Goal: Task Accomplishment & Management: Use online tool/utility

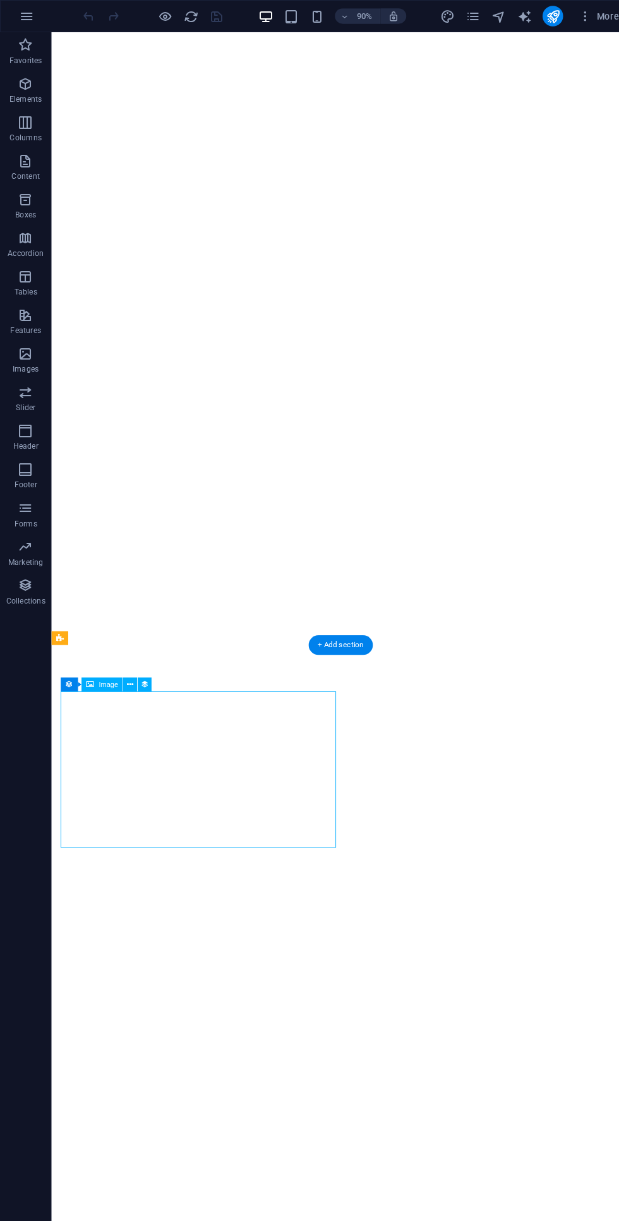
click at [59, 627] on icon at bounding box center [59, 628] width 8 height 14
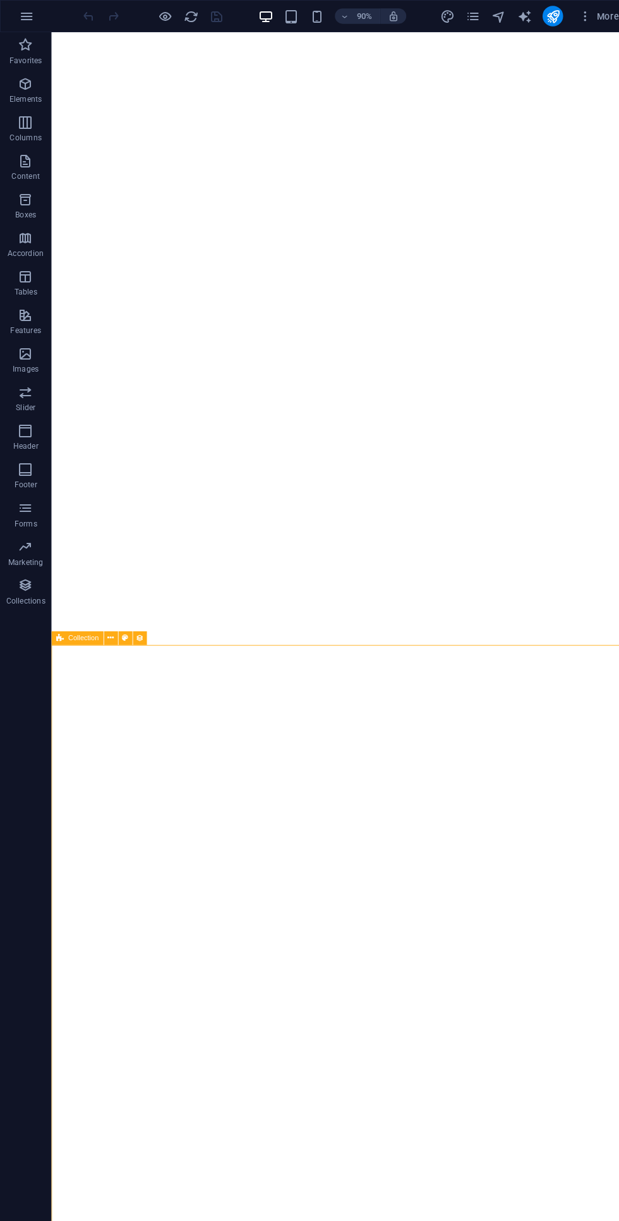
click at [73, 624] on span "Collection" at bounding box center [82, 627] width 30 height 7
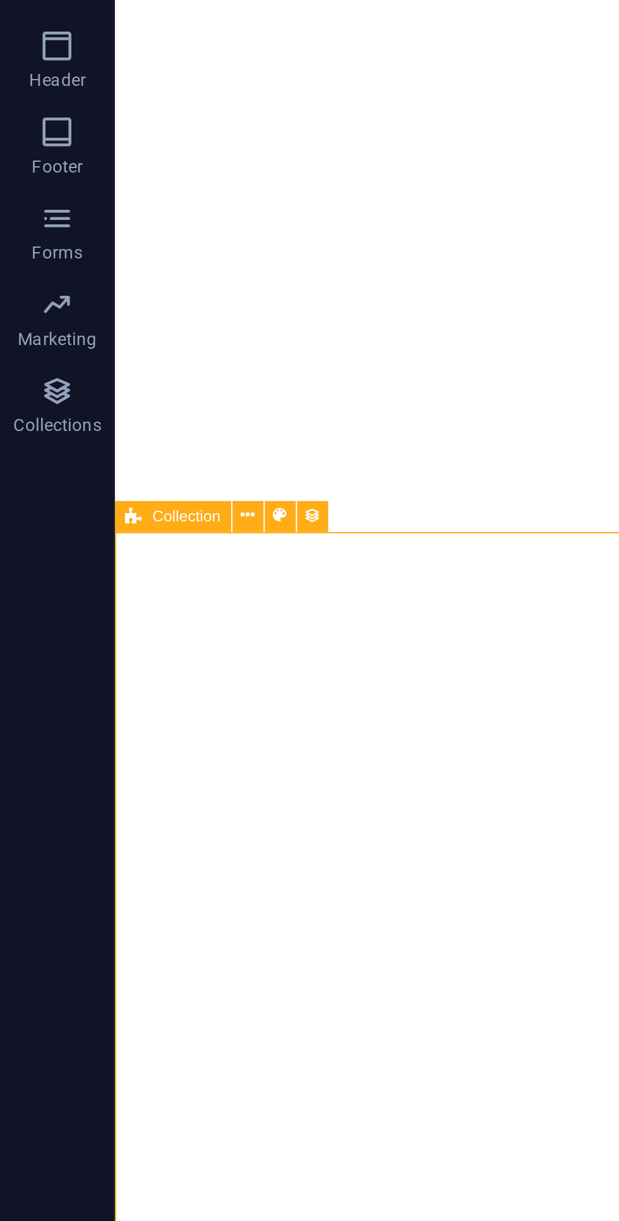
click at [119, 631] on button at bounding box center [123, 631] width 14 height 14
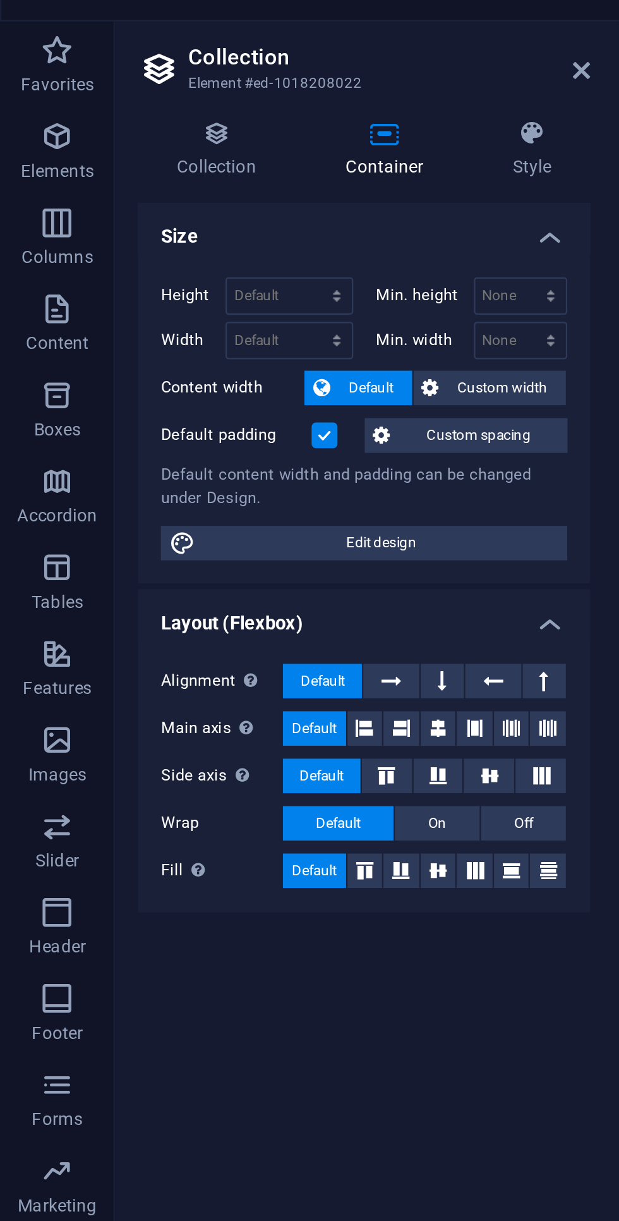
click at [81, 81] on icon at bounding box center [96, 81] width 70 height 13
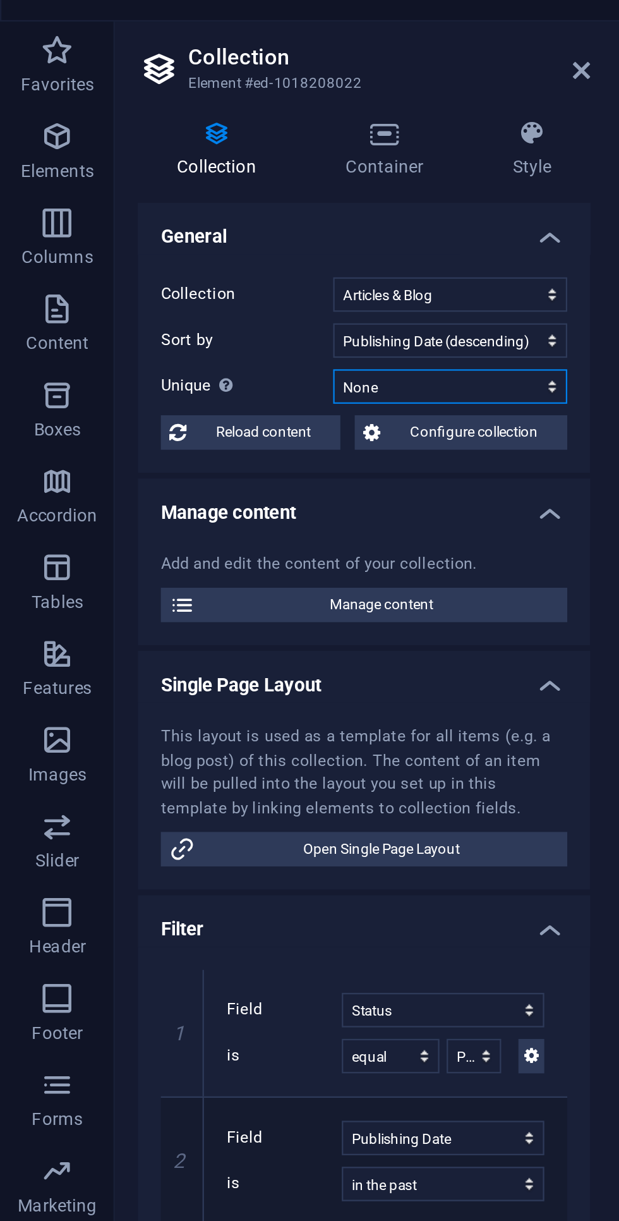
click at [176, 187] on select "None Name Slug Description Content Category Author Image Publishing Date Status" at bounding box center [198, 192] width 103 height 15
click at [147, 185] on select "None Name Slug Description Content Category Author Image Publishing Date Status" at bounding box center [198, 192] width 103 height 15
click at [191, 210] on span "Configure collection" at bounding box center [208, 212] width 75 height 15
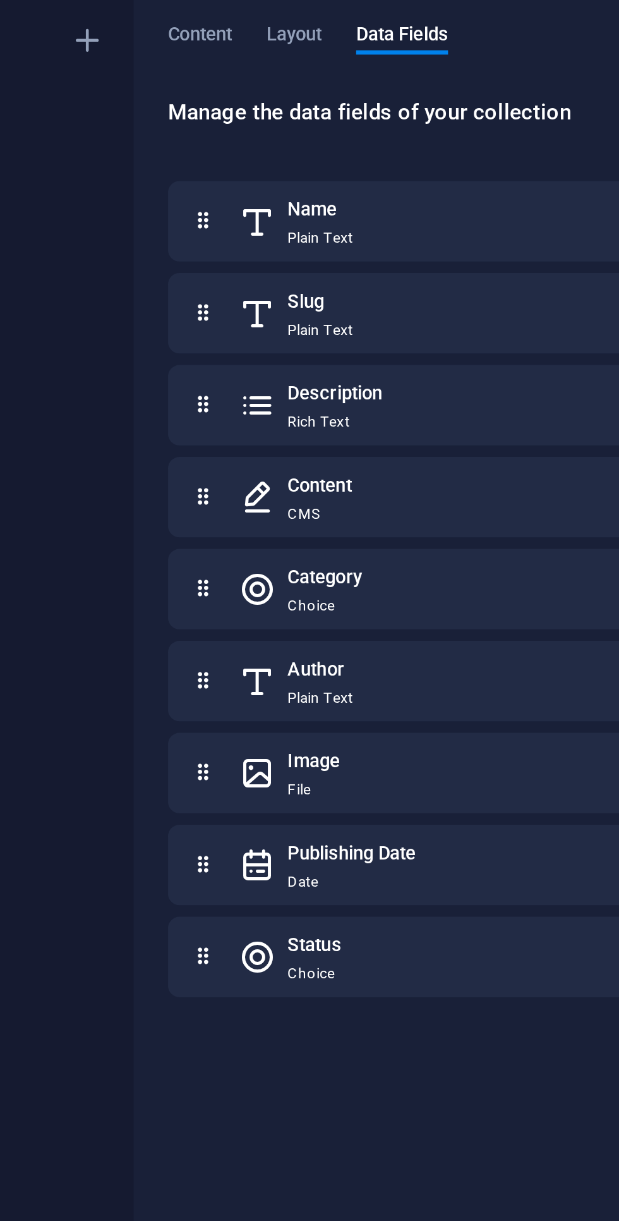
click at [229, 35] on span "Layout" at bounding box center [233, 39] width 25 height 18
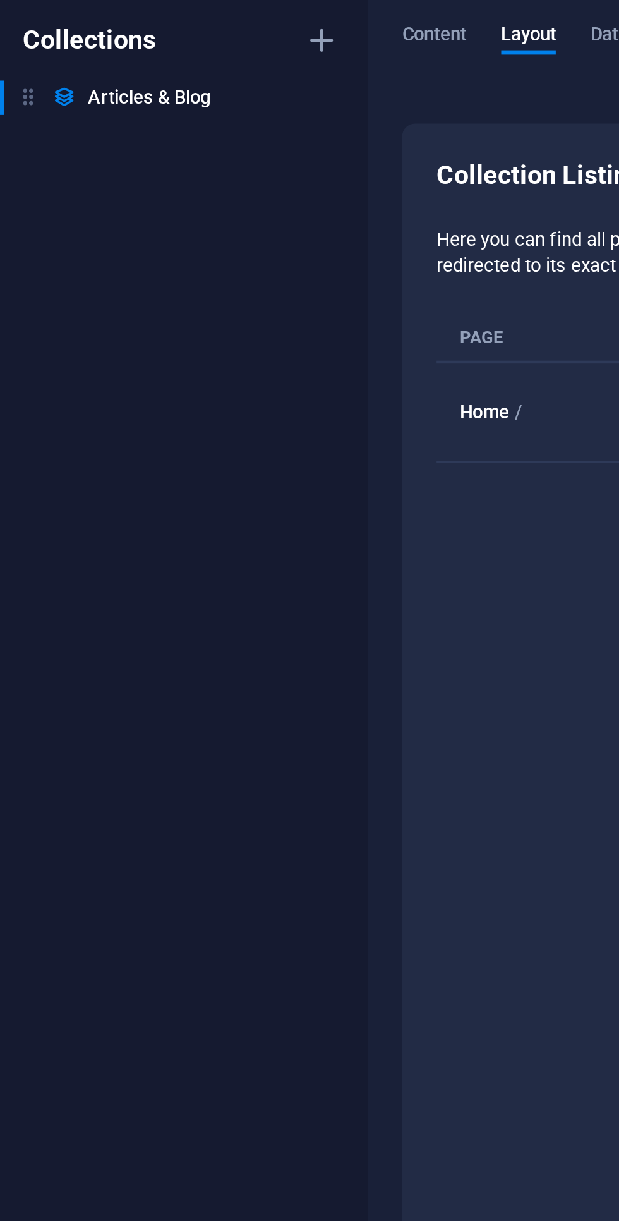
click at [200, 43] on span "Content" at bounding box center [191, 39] width 28 height 18
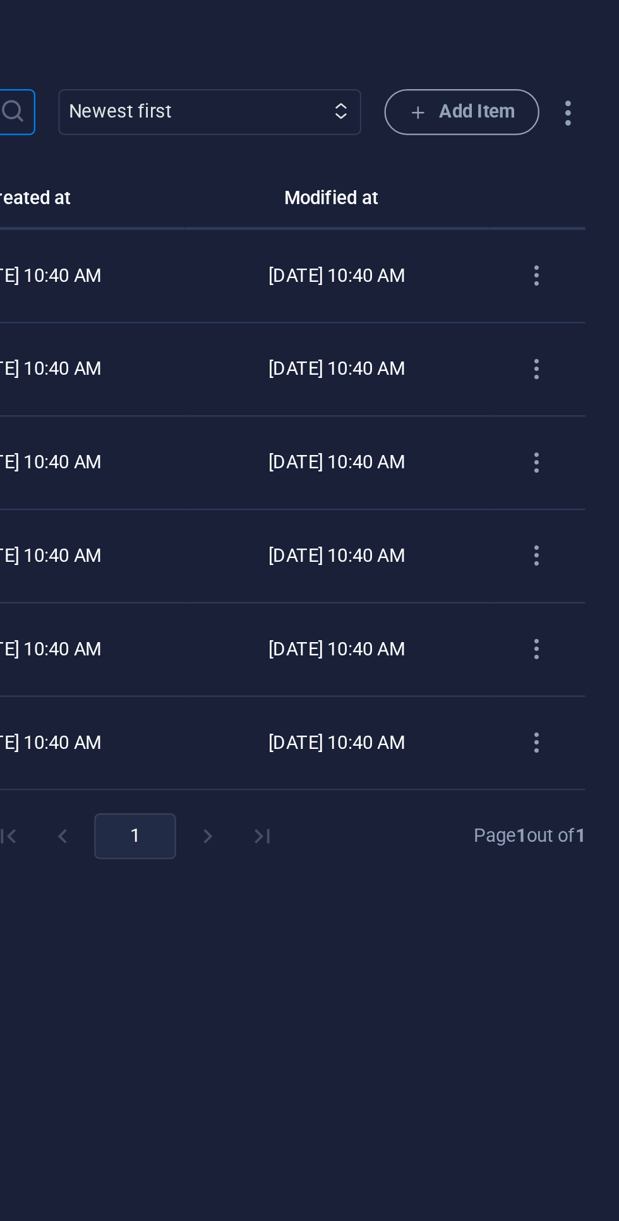
click at [594, 64] on icon "button" at bounding box center [597, 71] width 15 height 15
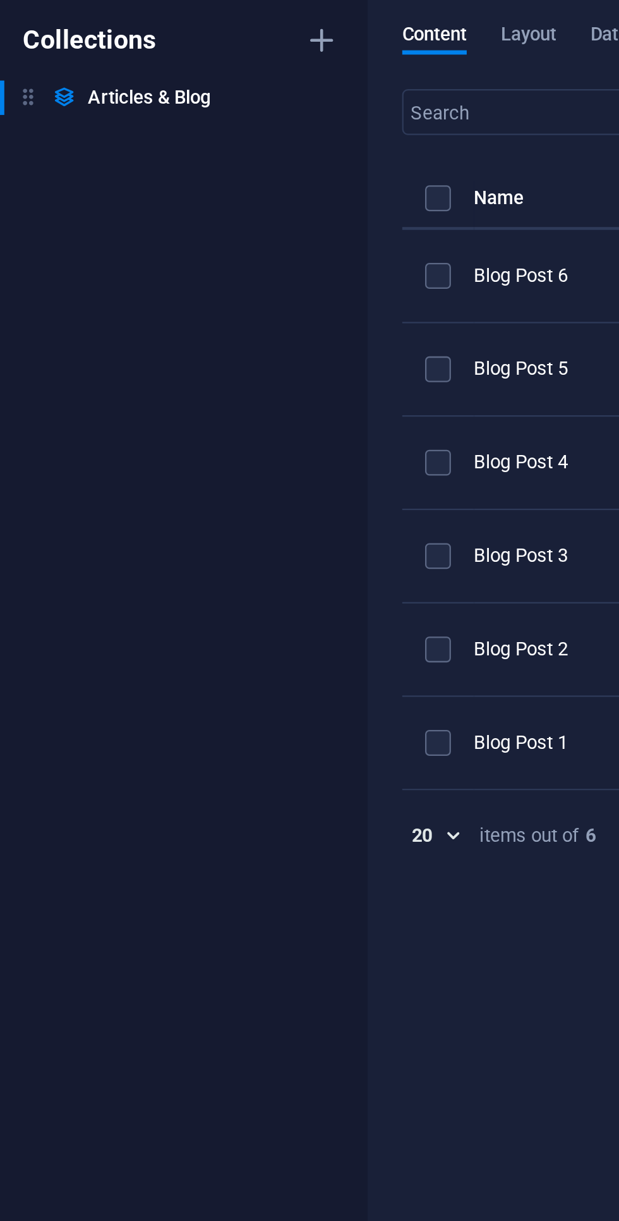
click at [61, 371] on div at bounding box center [309, 610] width 619 height 1221
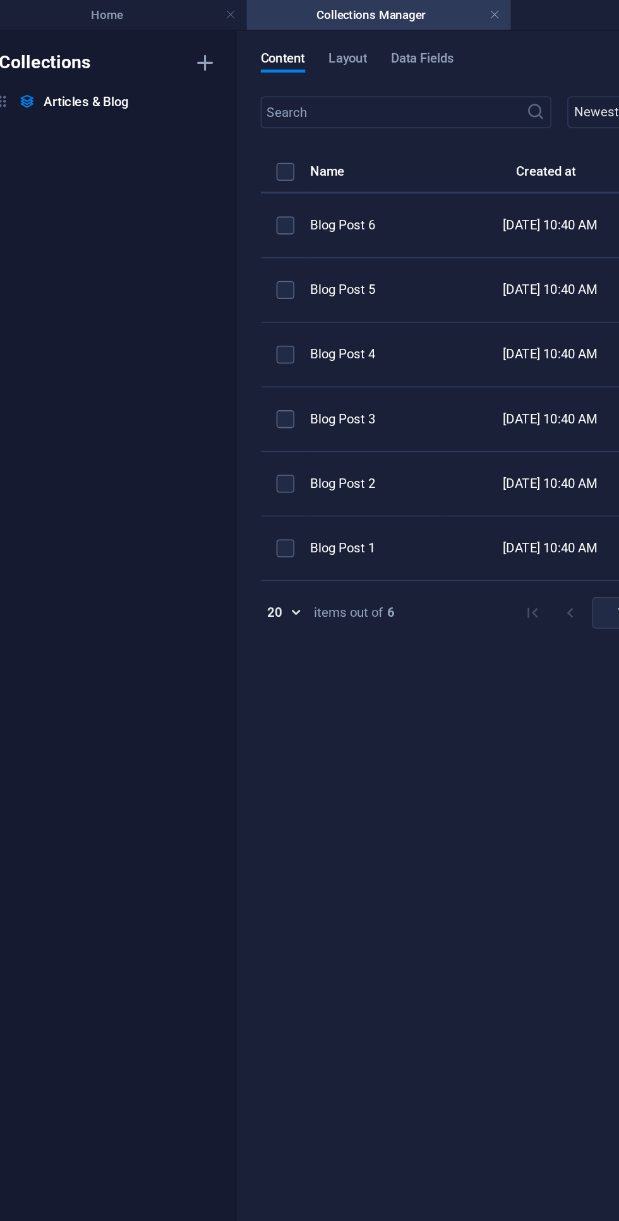
click at [325, 9] on link at bounding box center [326, 10] width 8 height 12
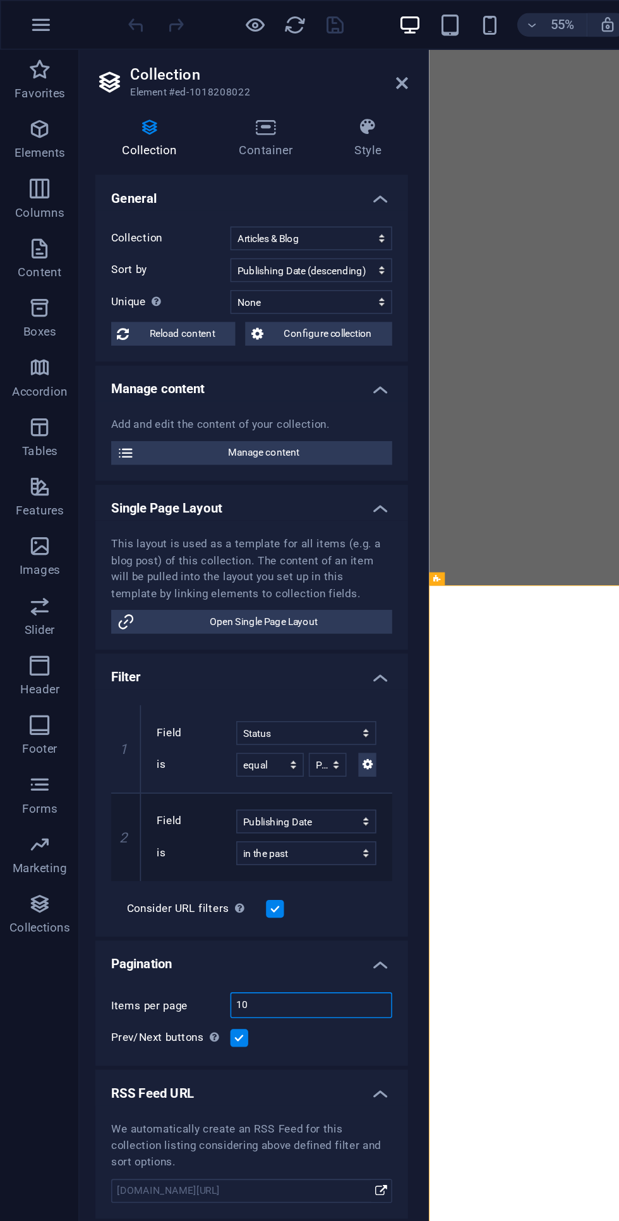
click at [173, 645] on input "10" at bounding box center [198, 639] width 102 height 15
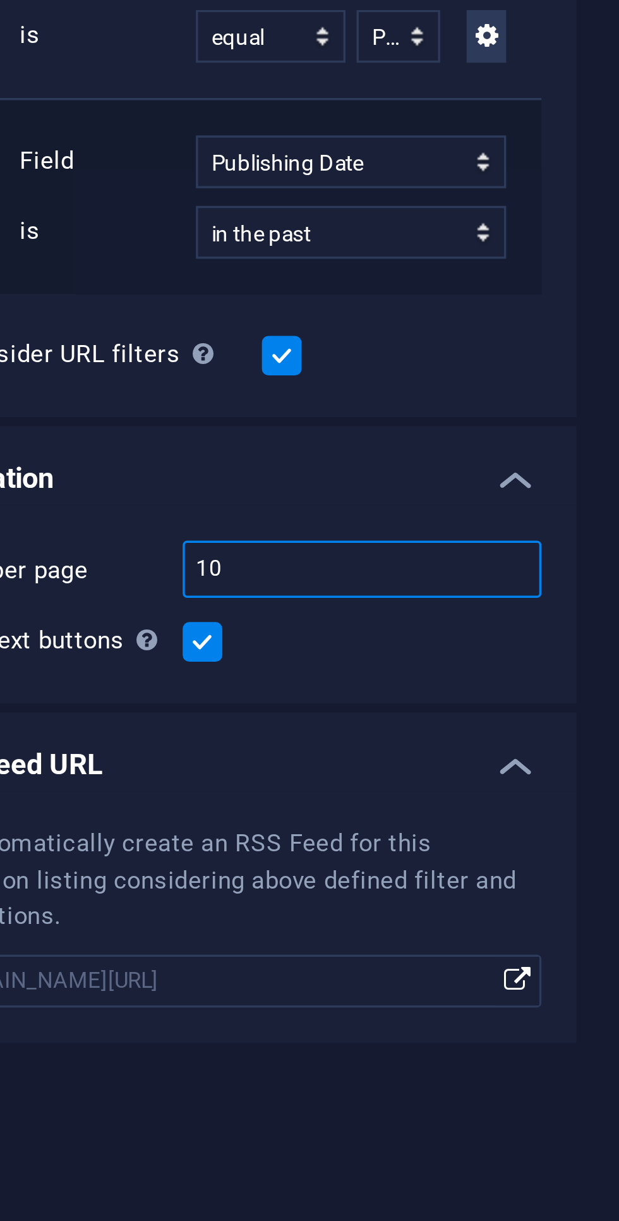
type input "1"
type input "3"
select select "columns.publishing_date_DESC"
select select "columns.status"
select select "columns.publishing_date"
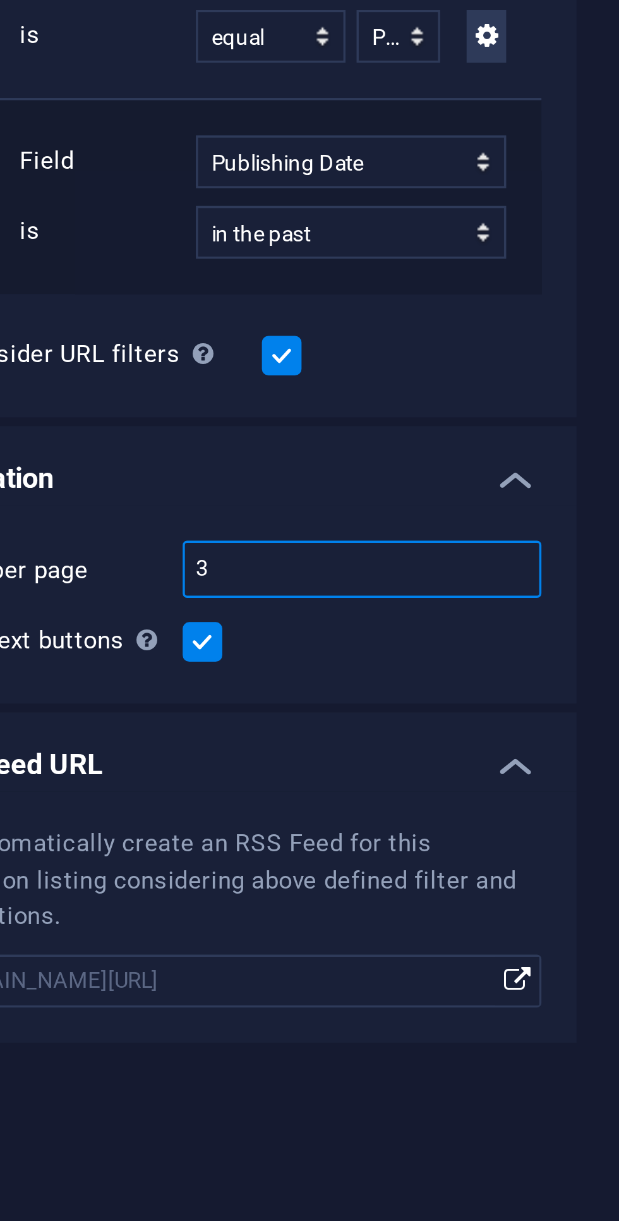
select select "past"
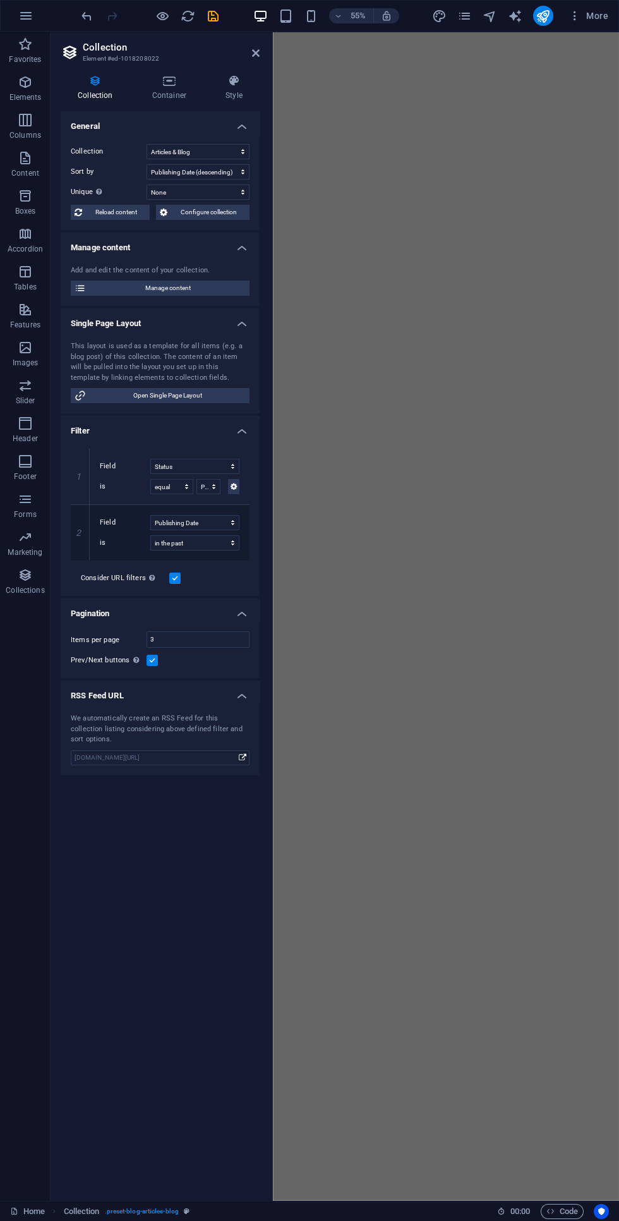
click at [213, 16] on icon "save" at bounding box center [213, 16] width 15 height 15
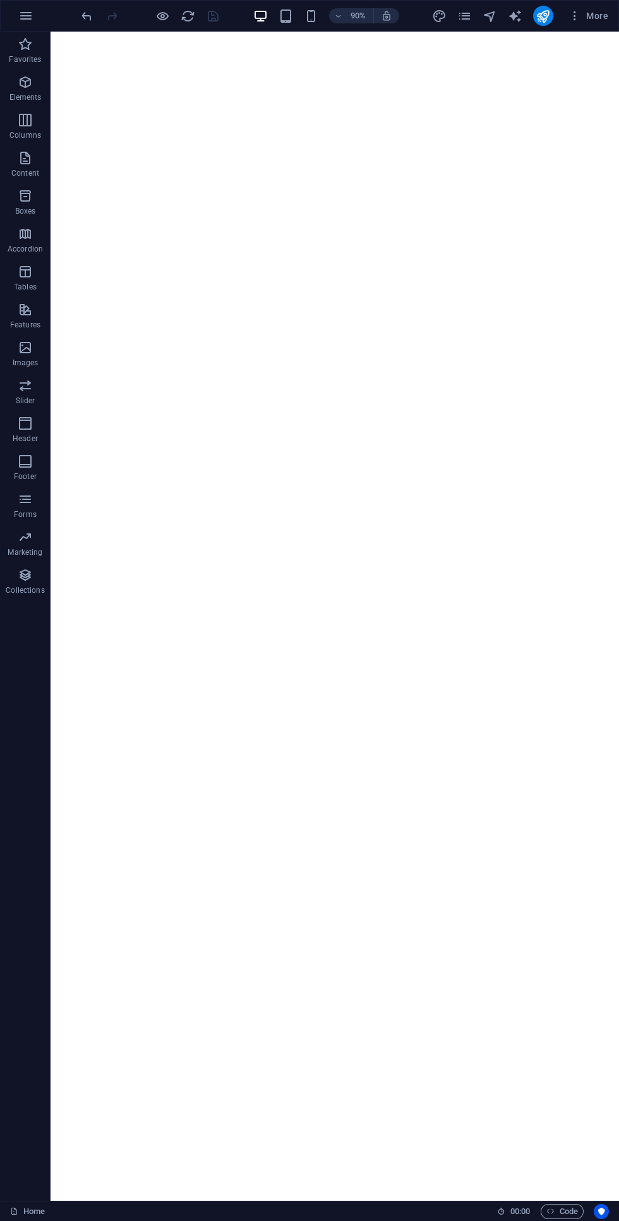
click at [312, 16] on icon "button" at bounding box center [311, 16] width 15 height 15
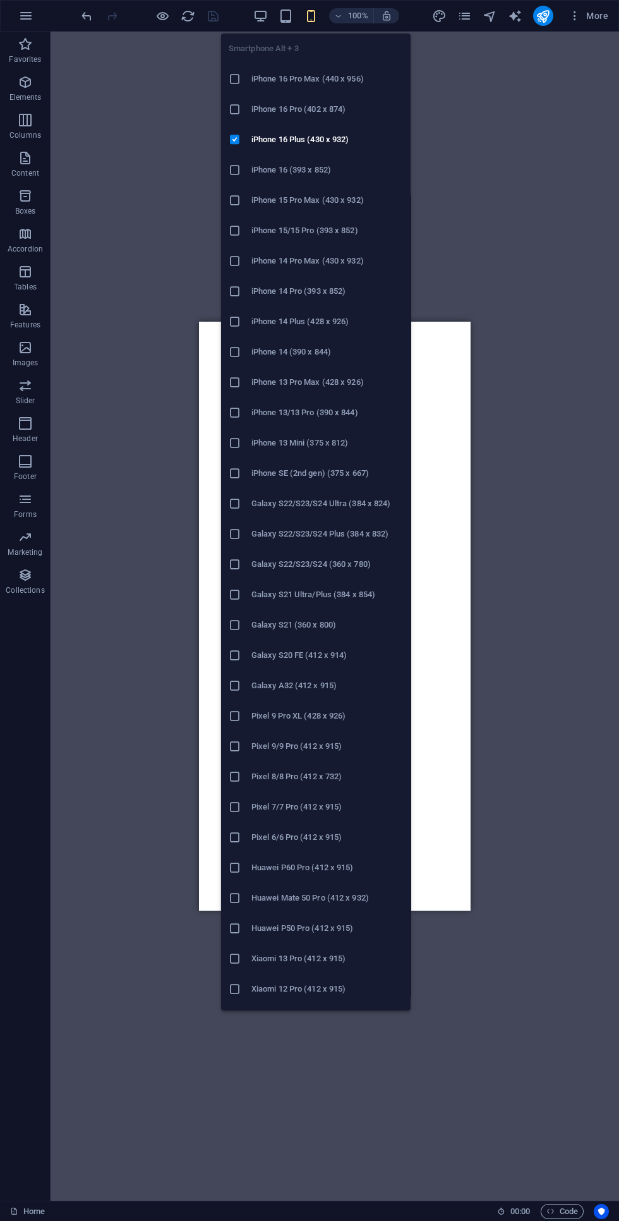
click at [96, 653] on div "Drag here to replace the existing content. Press “Ctrl” if you want to create a…" at bounding box center [335, 616] width 569 height 1169
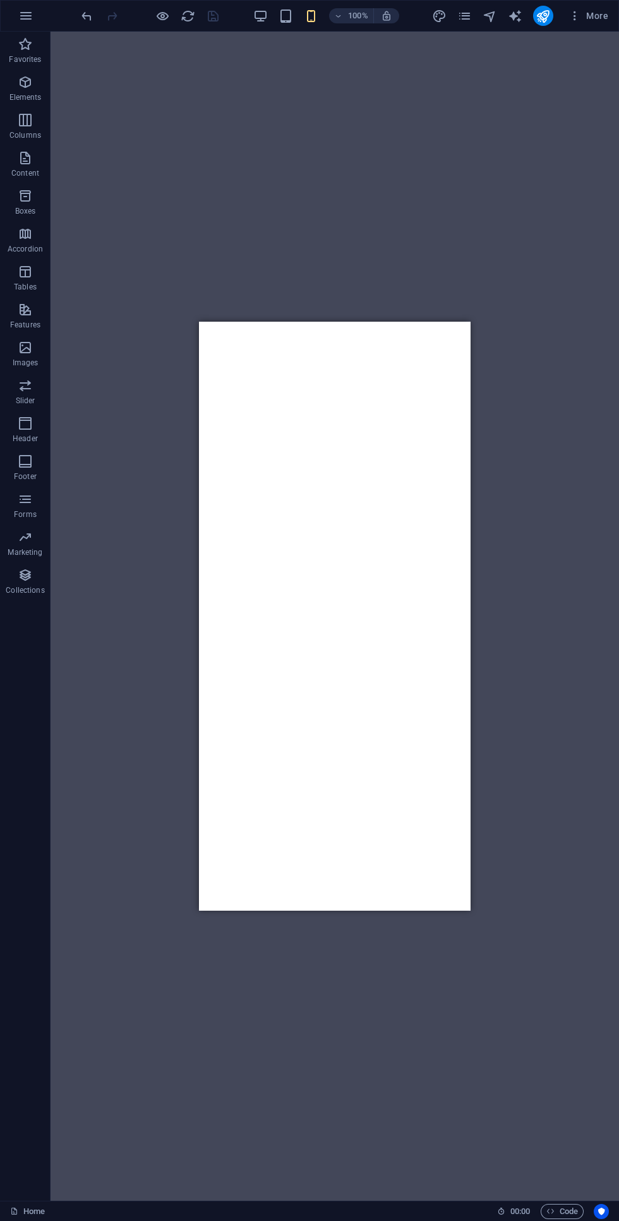
click at [260, 16] on icon "button" at bounding box center [260, 16] width 15 height 15
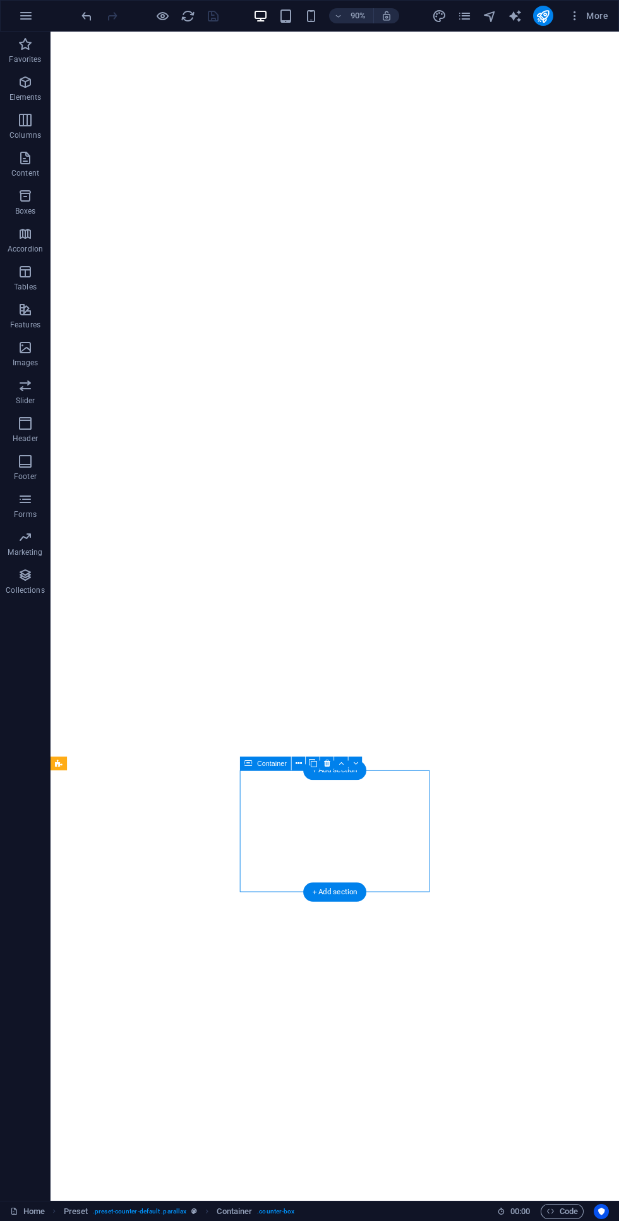
click at [57, 765] on icon at bounding box center [59, 763] width 8 height 14
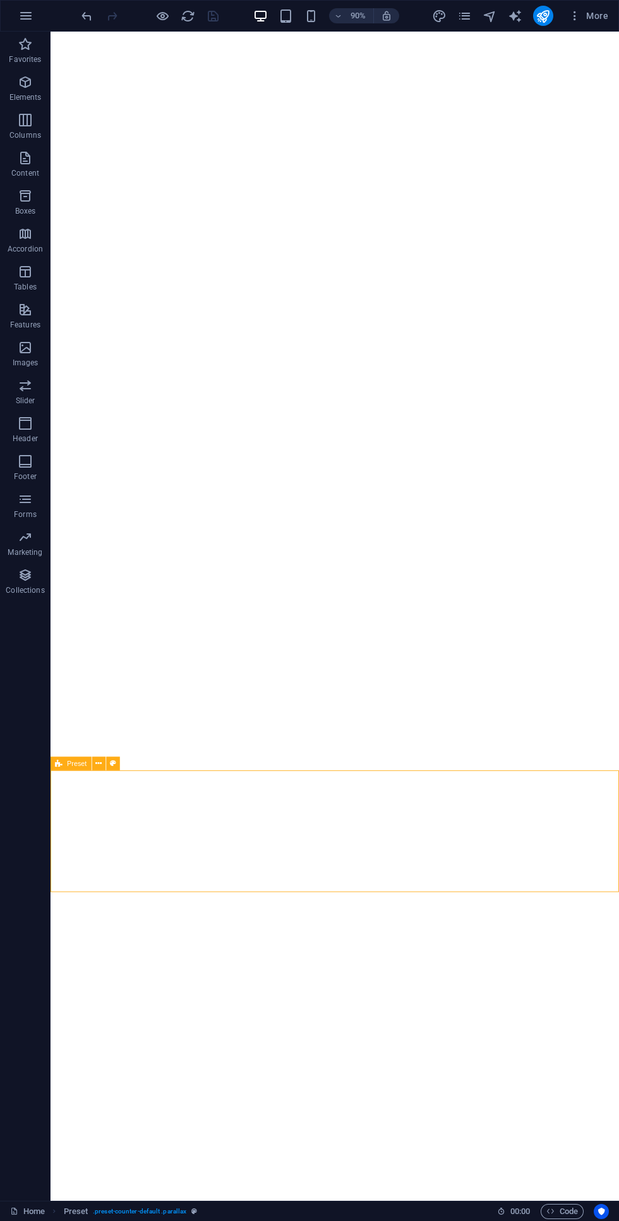
click at [105, 762] on button at bounding box center [99, 763] width 14 height 14
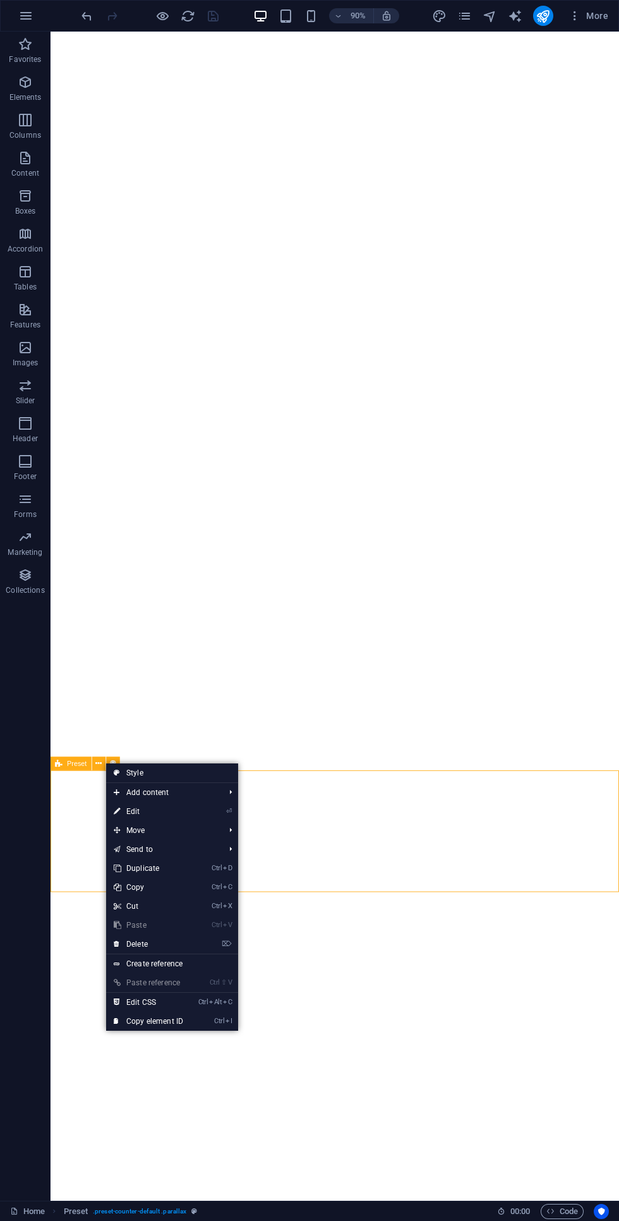
click at [134, 763] on link "Style" at bounding box center [172, 772] width 132 height 19
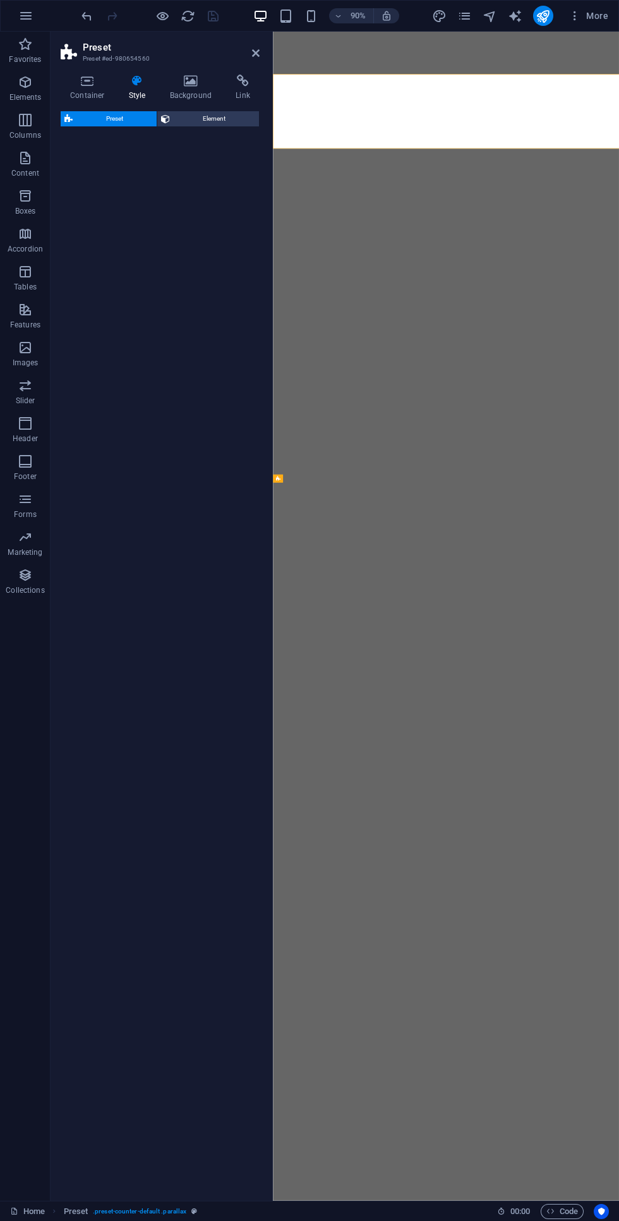
select select "px"
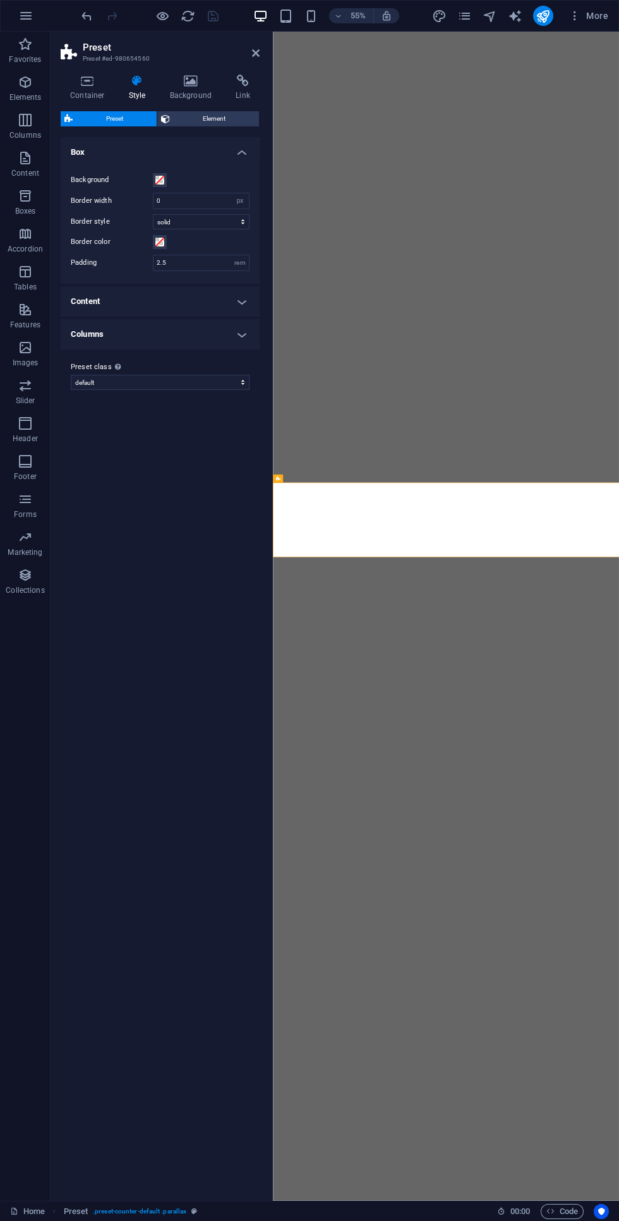
click at [82, 75] on icon at bounding box center [88, 81] width 54 height 13
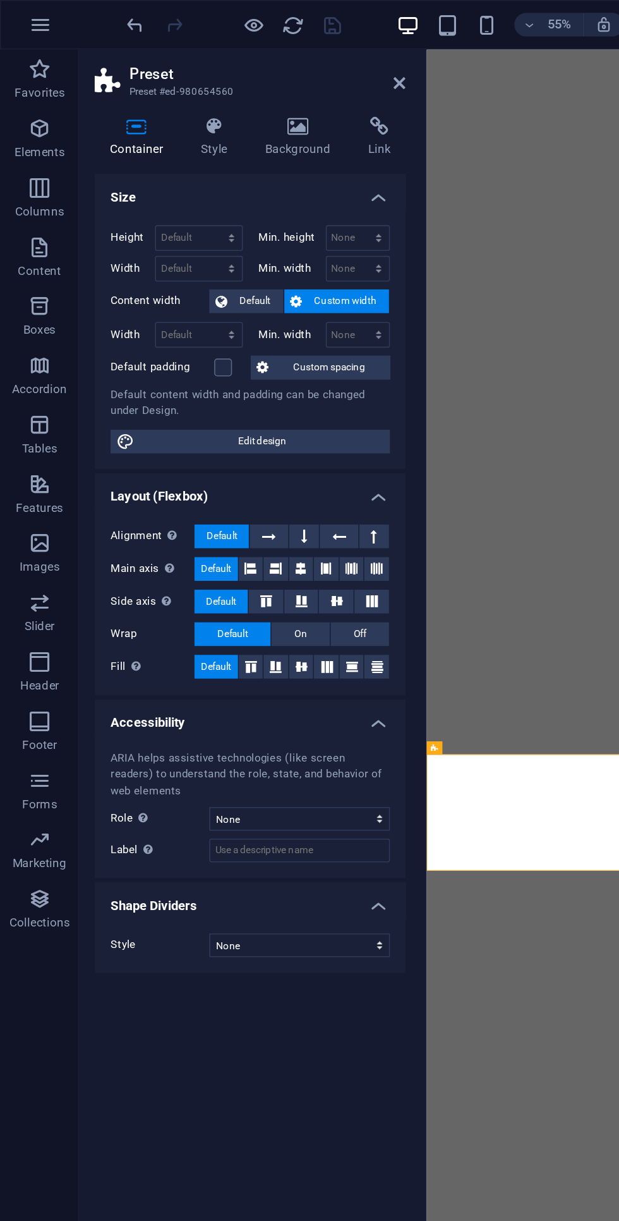
click at [143, 234] on label at bounding box center [142, 234] width 11 height 11
click at [0, 0] on input "Default padding" at bounding box center [0, 0] width 0 height 0
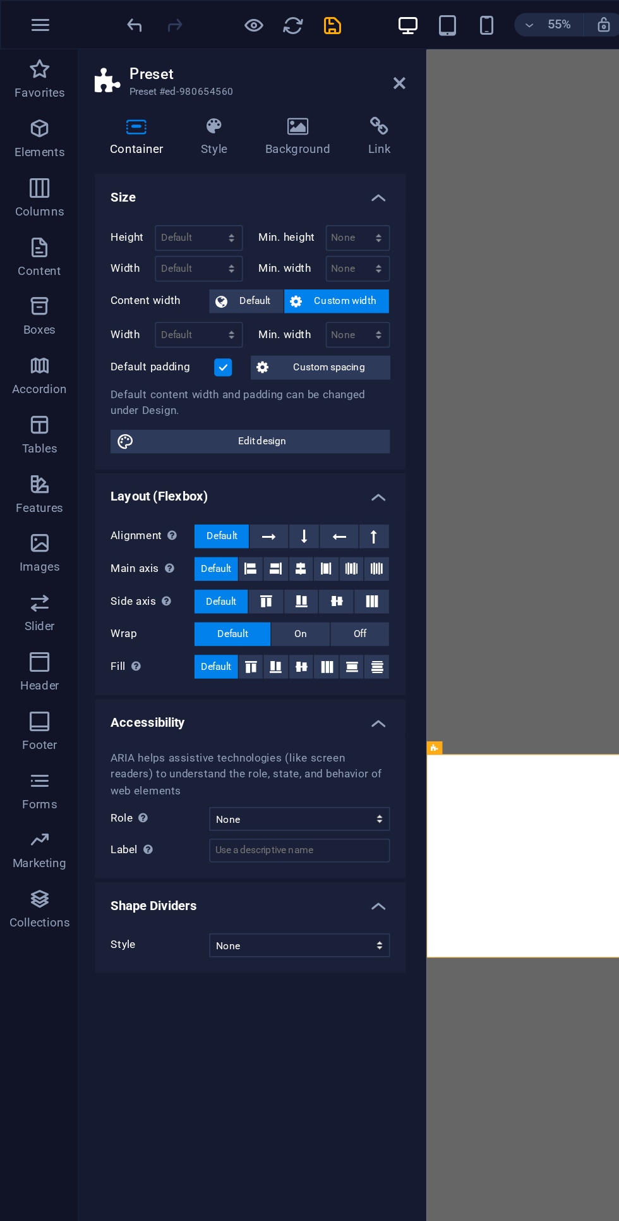
click at [168, 240] on button "Custom spacing" at bounding box center [205, 234] width 89 height 15
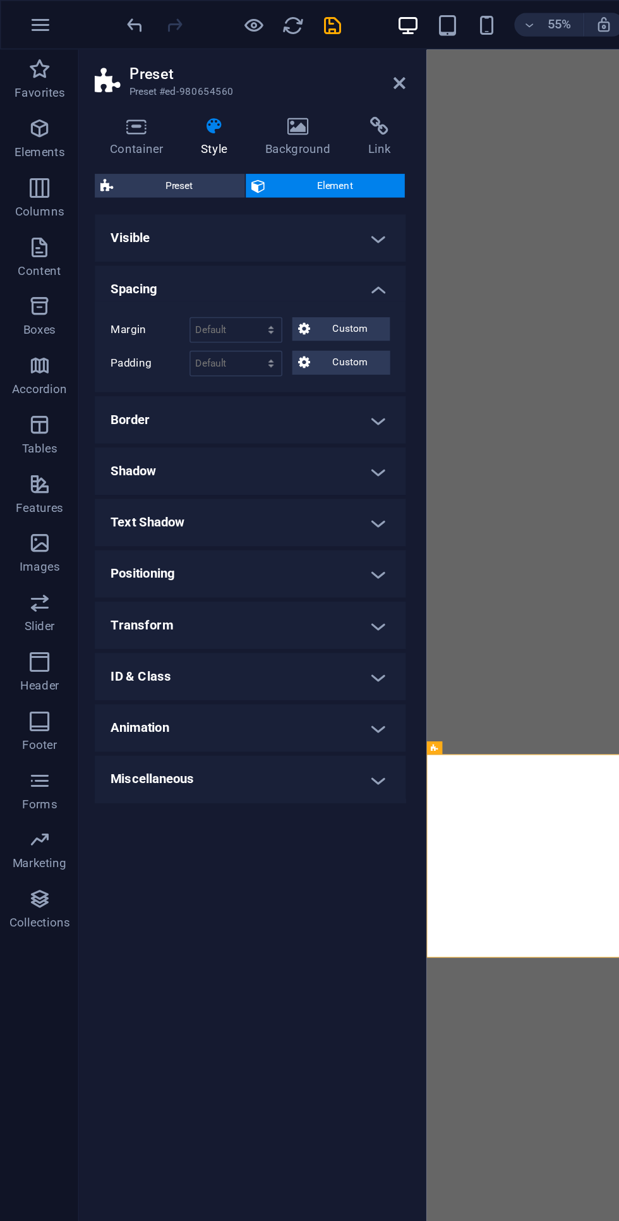
click at [102, 115] on span "Preset" at bounding box center [114, 118] width 76 height 15
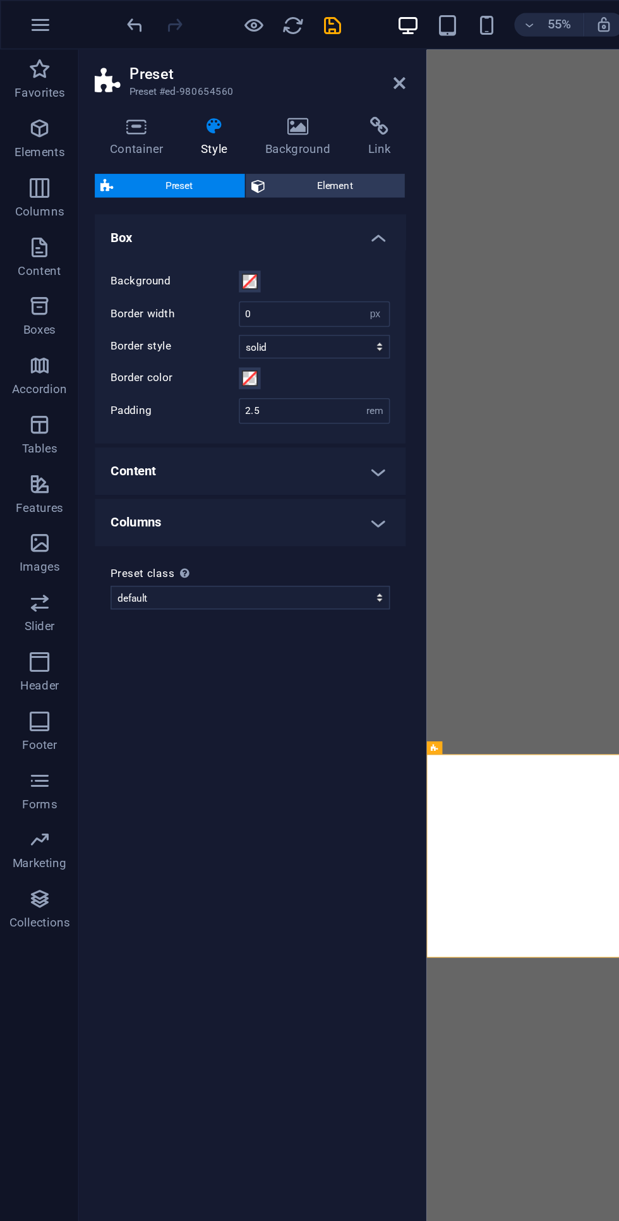
click at [91, 84] on icon at bounding box center [88, 81] width 54 height 13
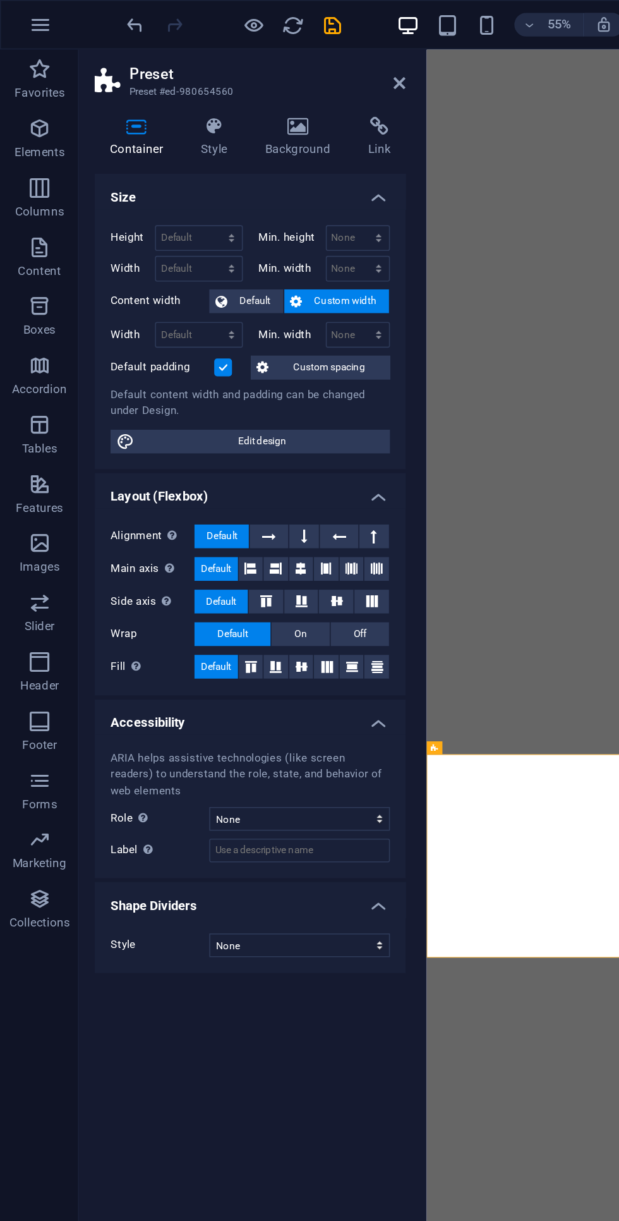
click at [143, 234] on label at bounding box center [142, 234] width 11 height 11
click at [0, 0] on input "Default padding" at bounding box center [0, 0] width 0 height 0
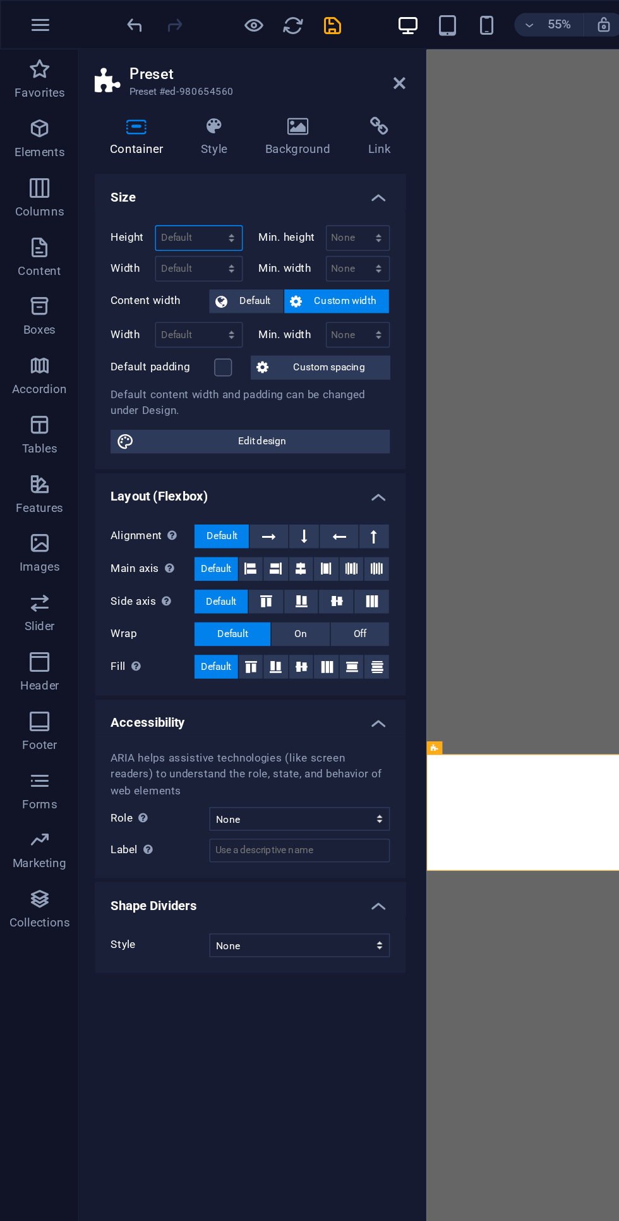
click at [122, 150] on select "Default px rem % vh vw" at bounding box center [127, 152] width 55 height 15
select select "px"
click at [136, 145] on select "Default px rem % vh vw" at bounding box center [127, 152] width 55 height 15
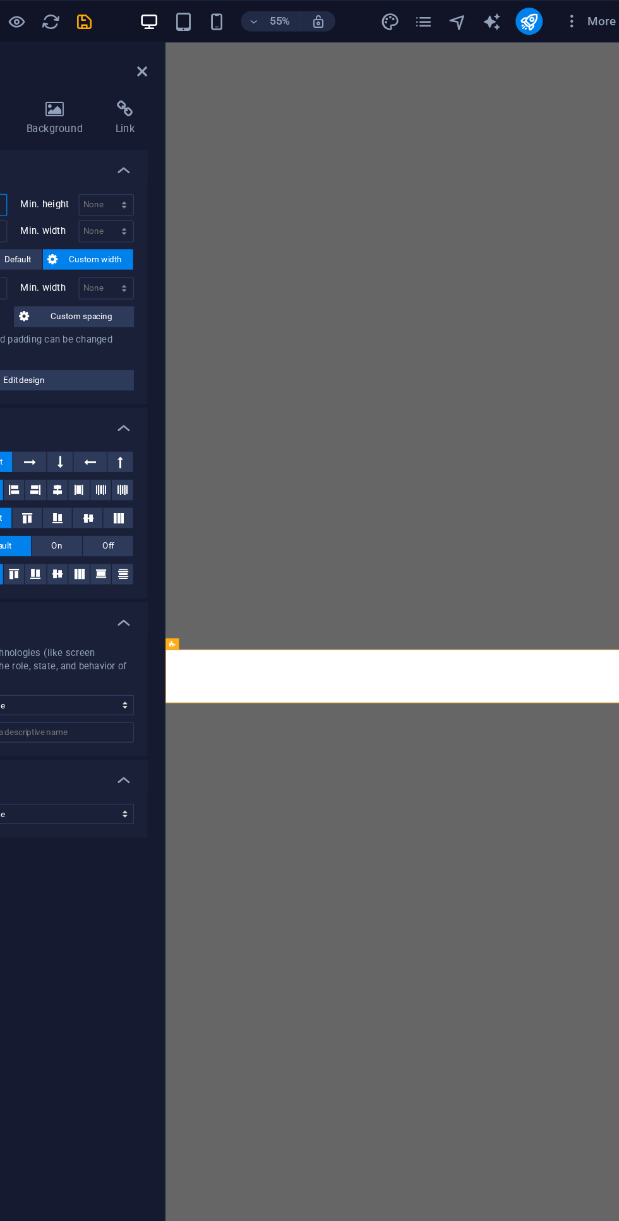
type input "114"
click at [231, 728] on div "Size Height 114 Default px rem % vh vw Min. height None px rem % vh vw Width De…" at bounding box center [160, 650] width 199 height 1079
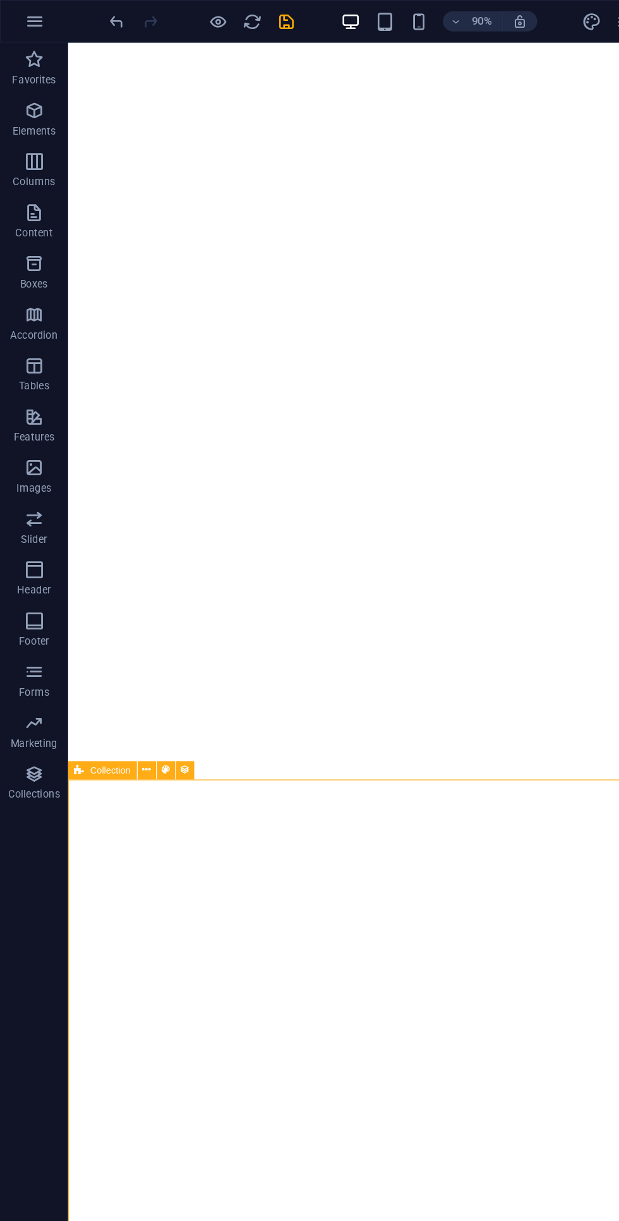
click at [92, 14] on icon "undo" at bounding box center [87, 16] width 15 height 15
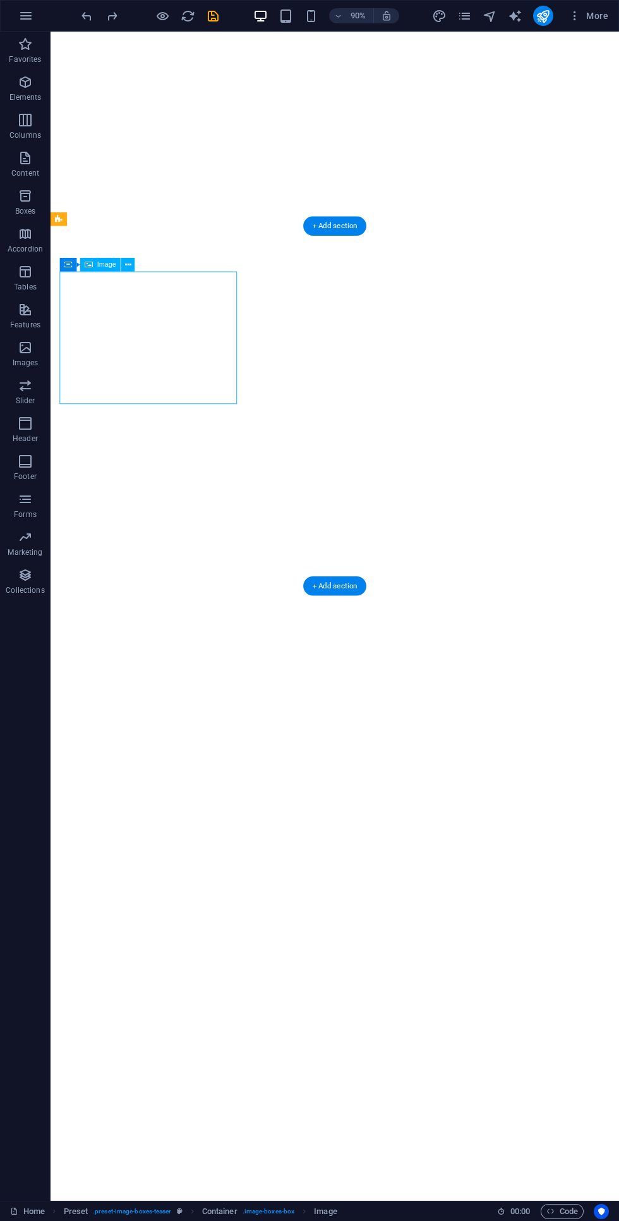
click at [130, 267] on icon at bounding box center [128, 265] width 6 height 12
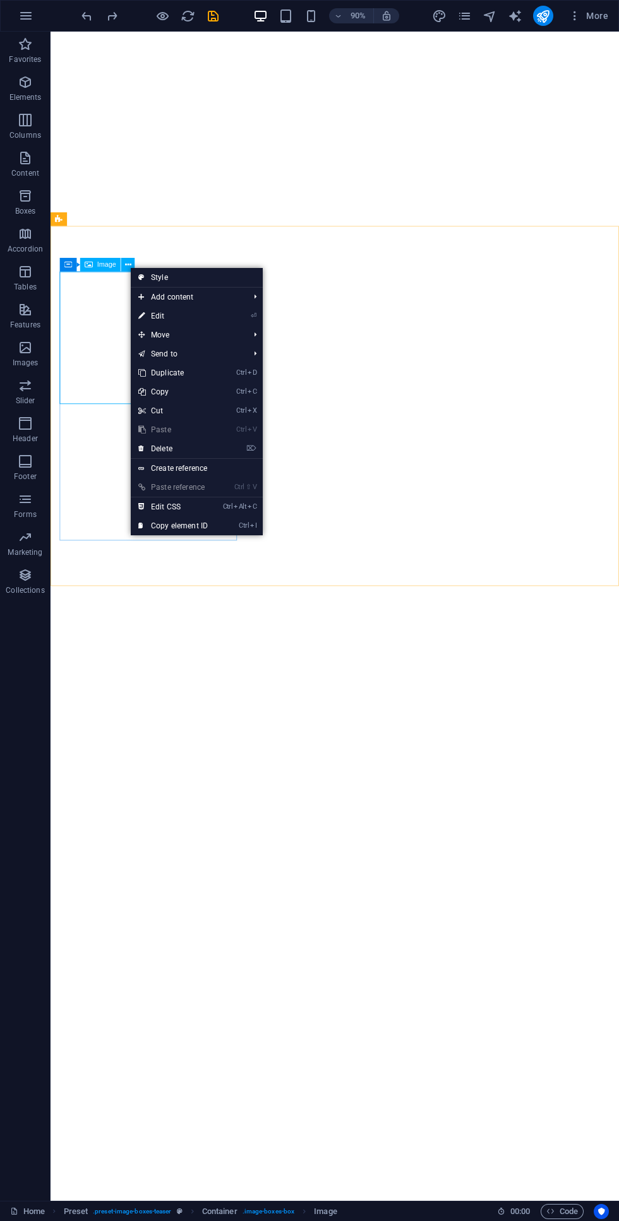
click at [154, 313] on link "⏎ Edit" at bounding box center [173, 315] width 85 height 19
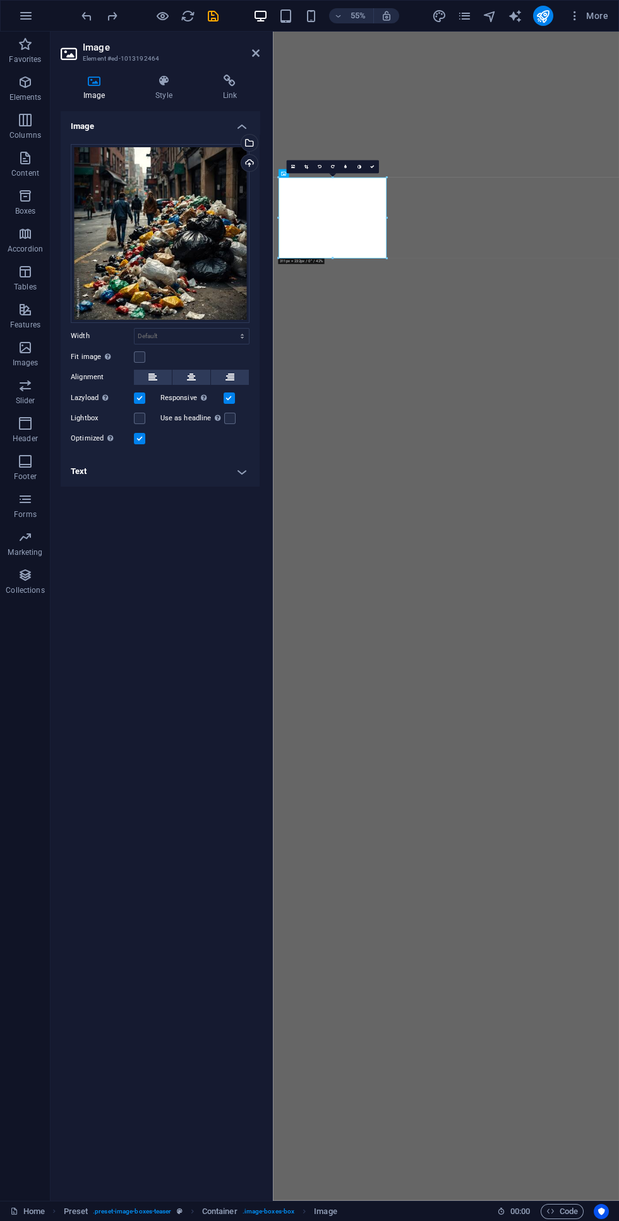
click at [166, 85] on icon at bounding box center [164, 81] width 62 height 13
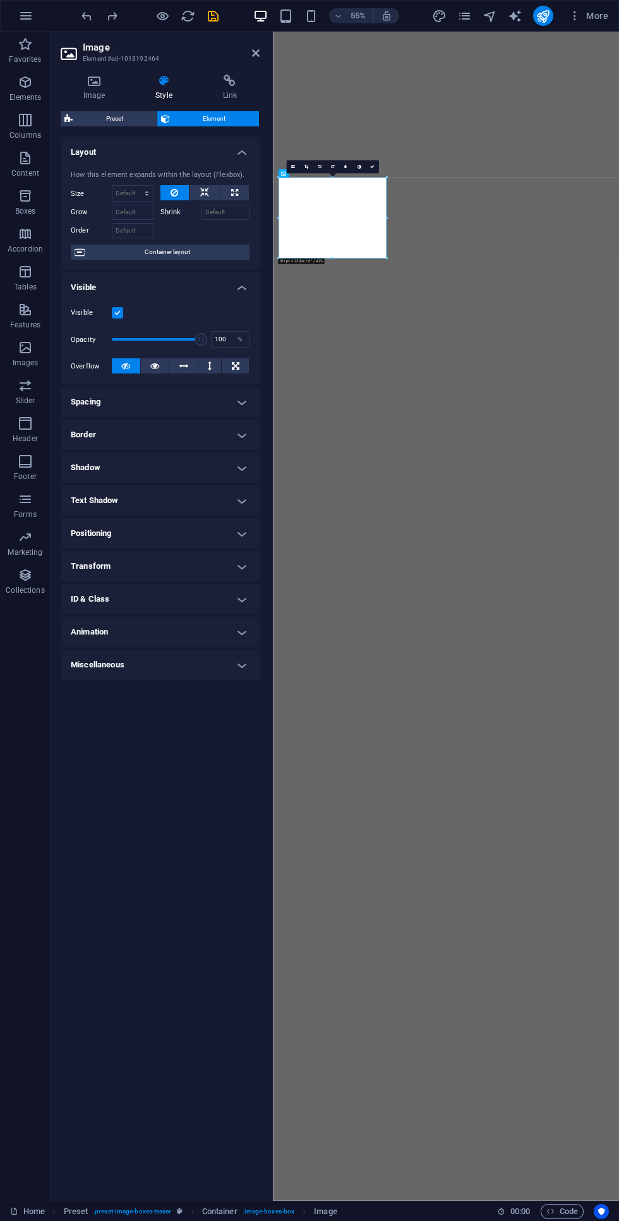
click at [191, 882] on div "Layout How this element expands within the layout (Flexbox). Size Default auto …" at bounding box center [160, 663] width 199 height 1053
select select "px"
select select "ms"
select select "s"
select select "progressive"
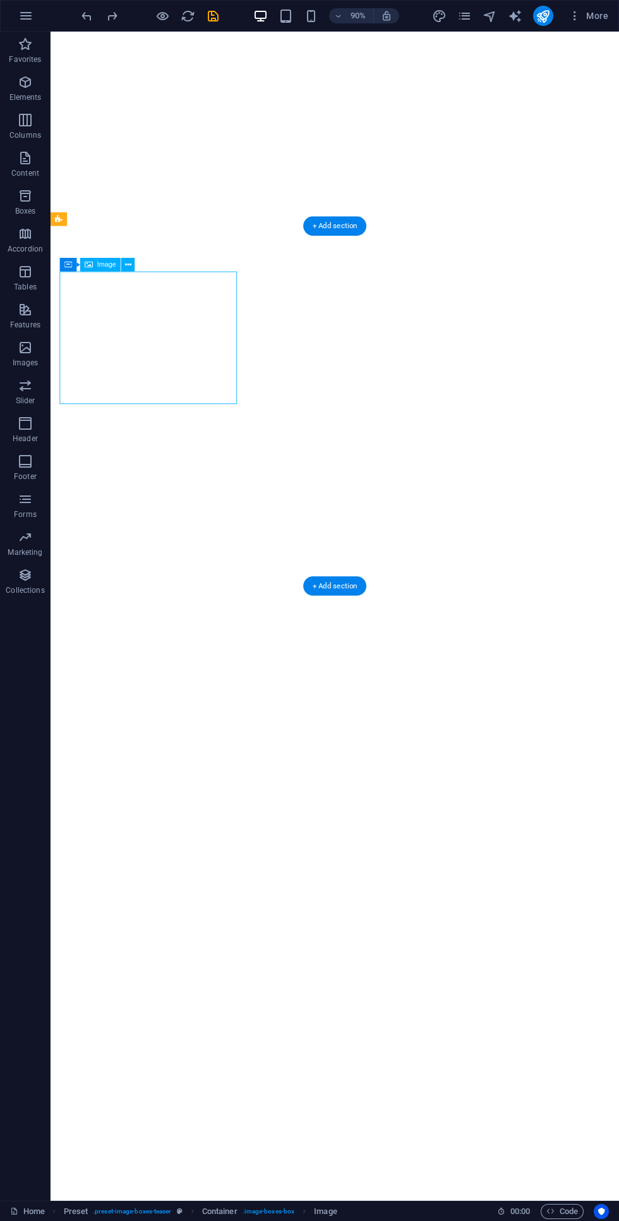
click at [128, 265] on icon at bounding box center [128, 265] width 6 height 12
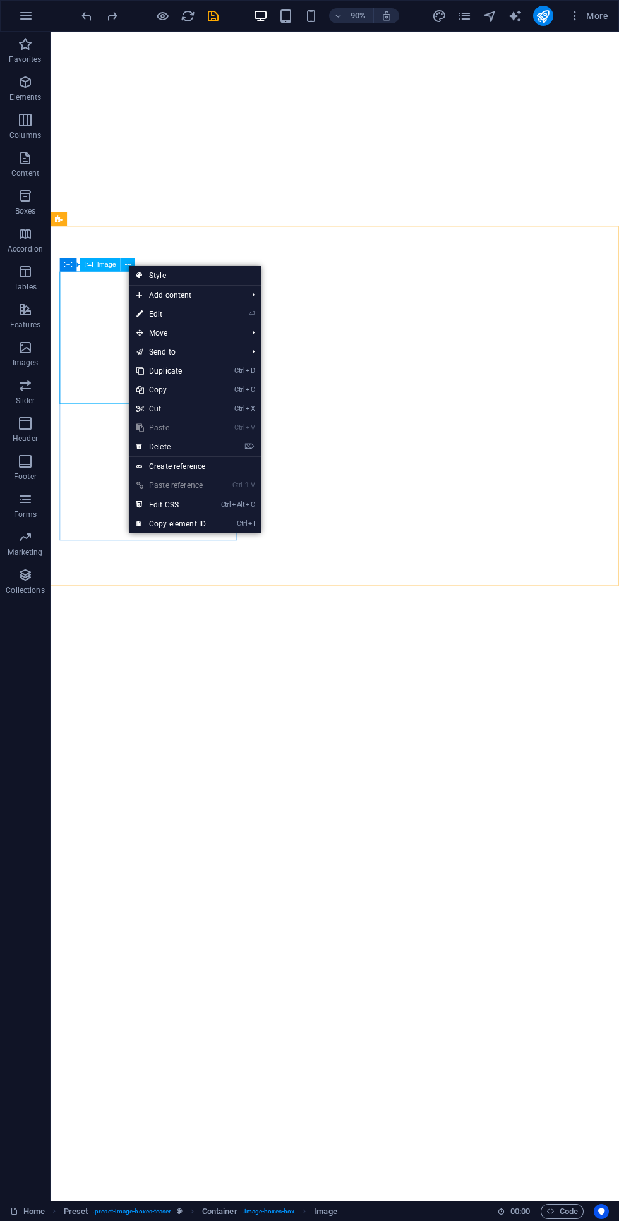
click at [189, 291] on span "Add content" at bounding box center [185, 295] width 113 height 19
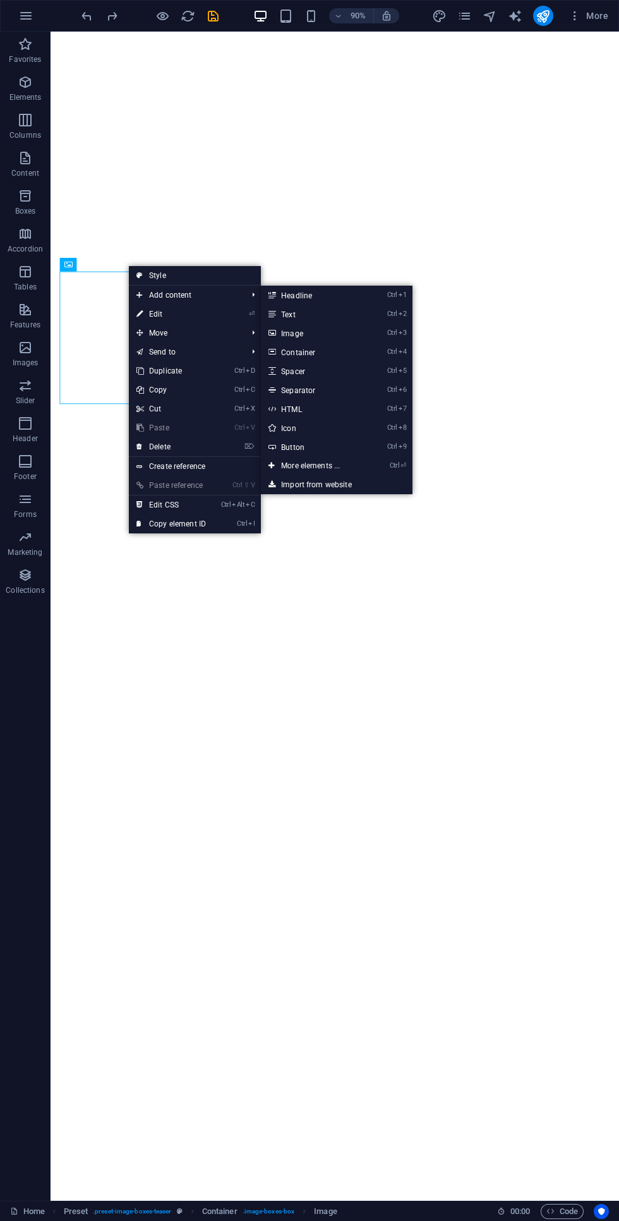
click at [308, 301] on link "Ctrl 1 Headline" at bounding box center [313, 295] width 104 height 19
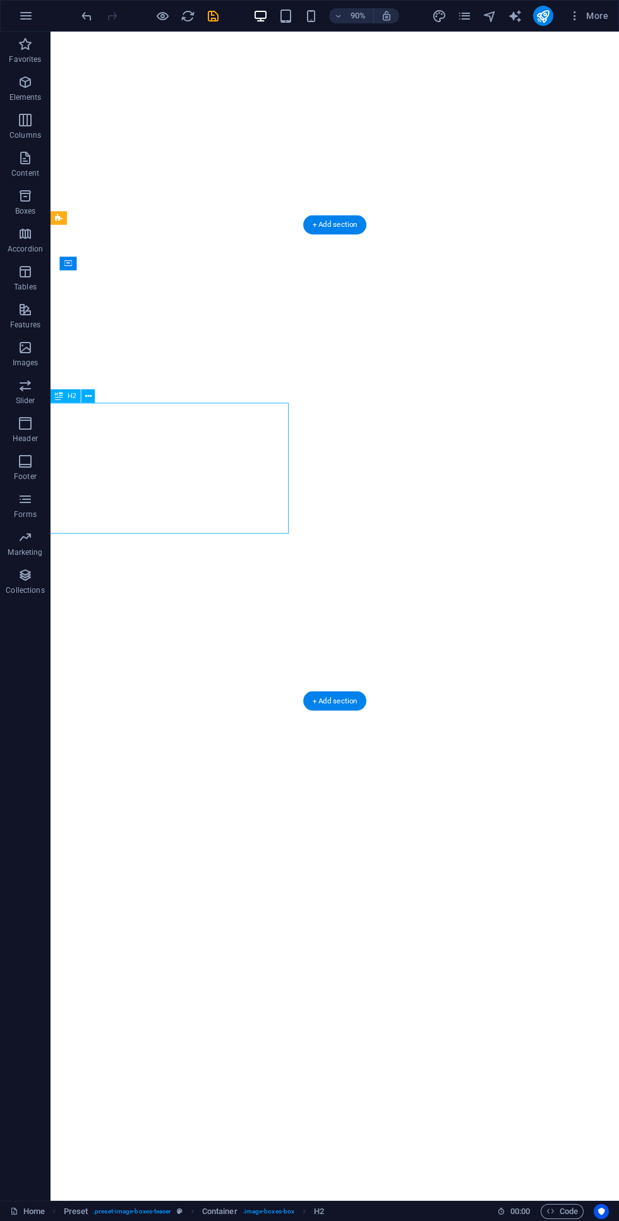
click at [92, 393] on button at bounding box center [89, 396] width 14 height 14
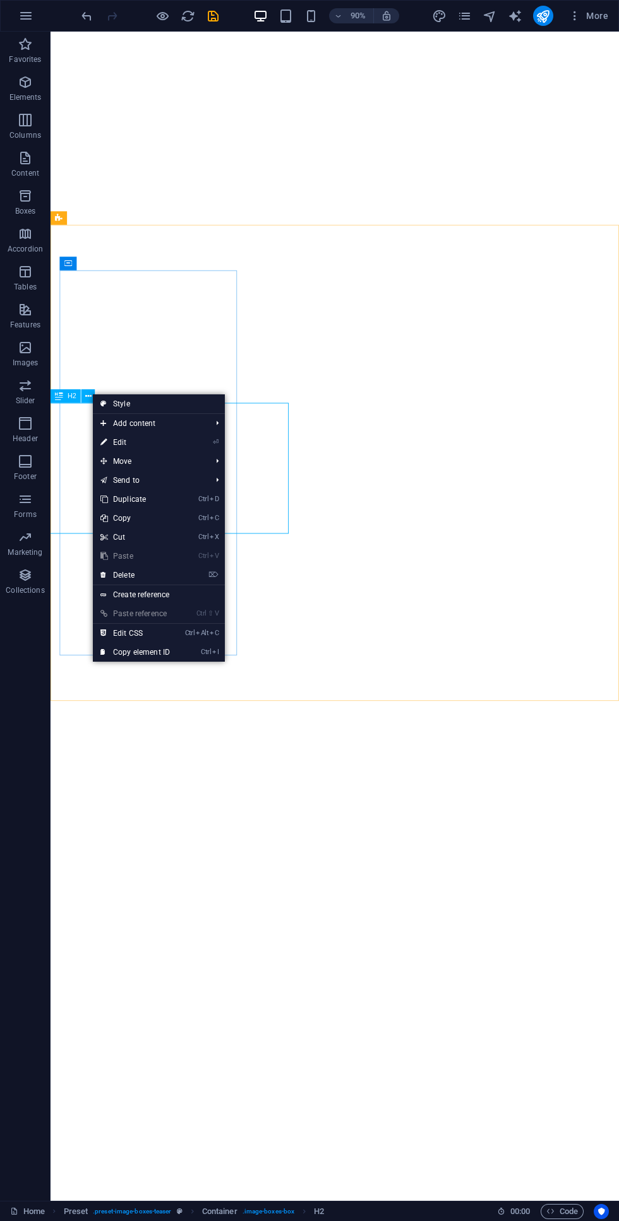
click at [120, 578] on link "⌦ Delete" at bounding box center [135, 575] width 85 height 19
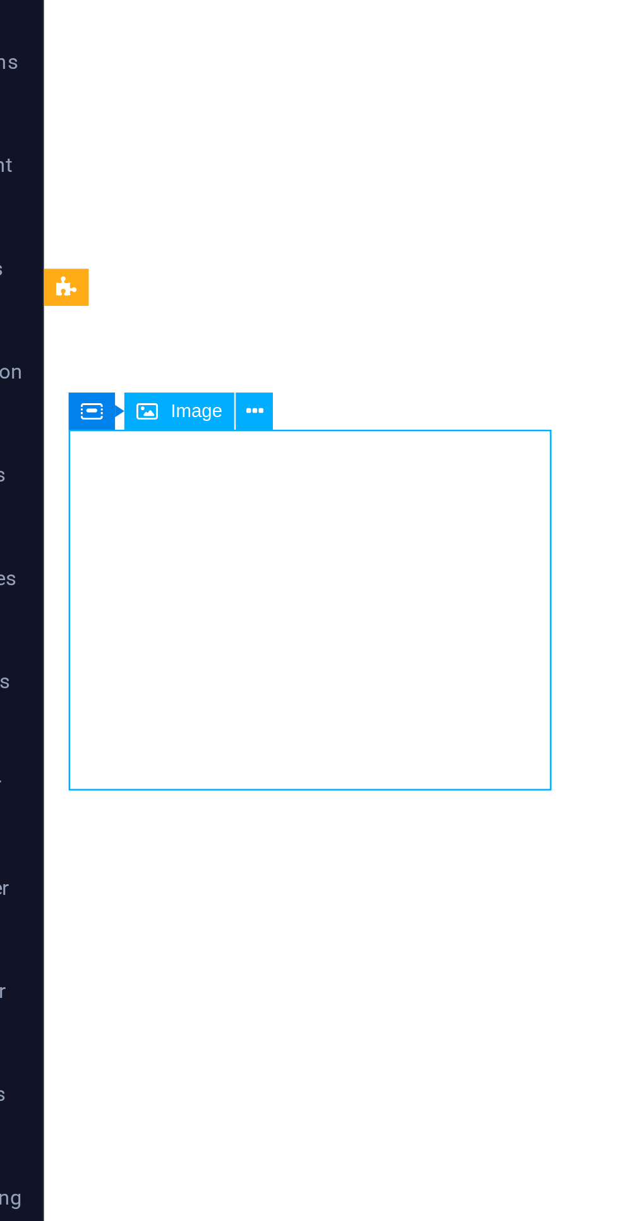
click at [127, 263] on icon at bounding box center [128, 264] width 6 height 12
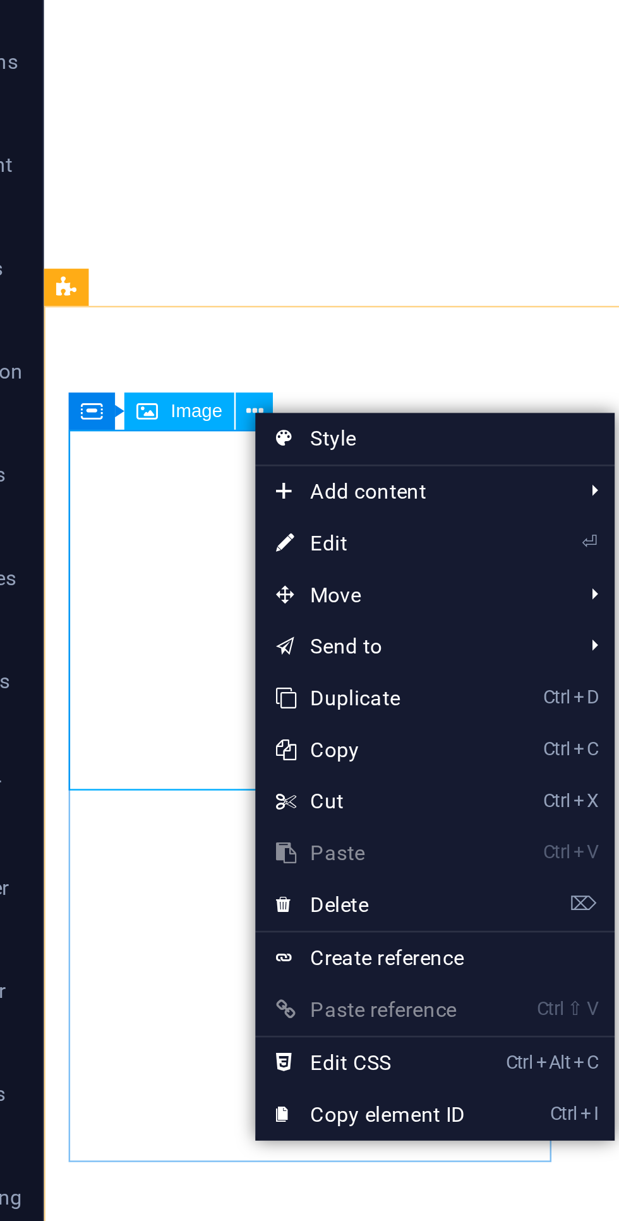
click at [158, 291] on span "Add content" at bounding box center [184, 293] width 113 height 19
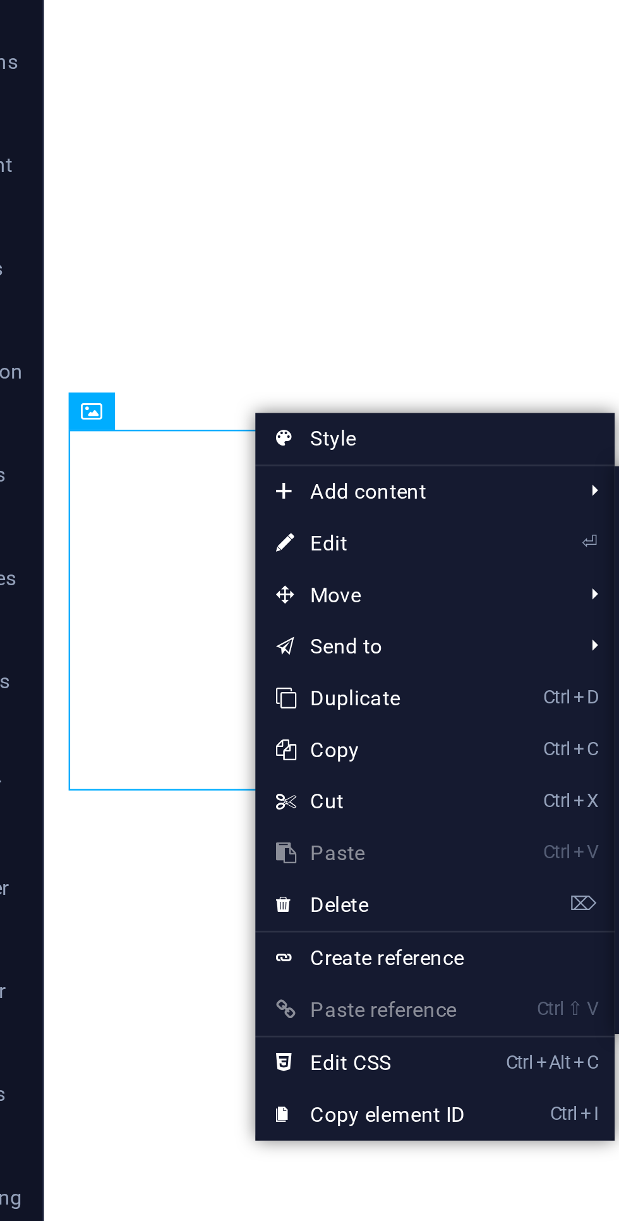
click at [178, 293] on span "Add content" at bounding box center [184, 293] width 113 height 19
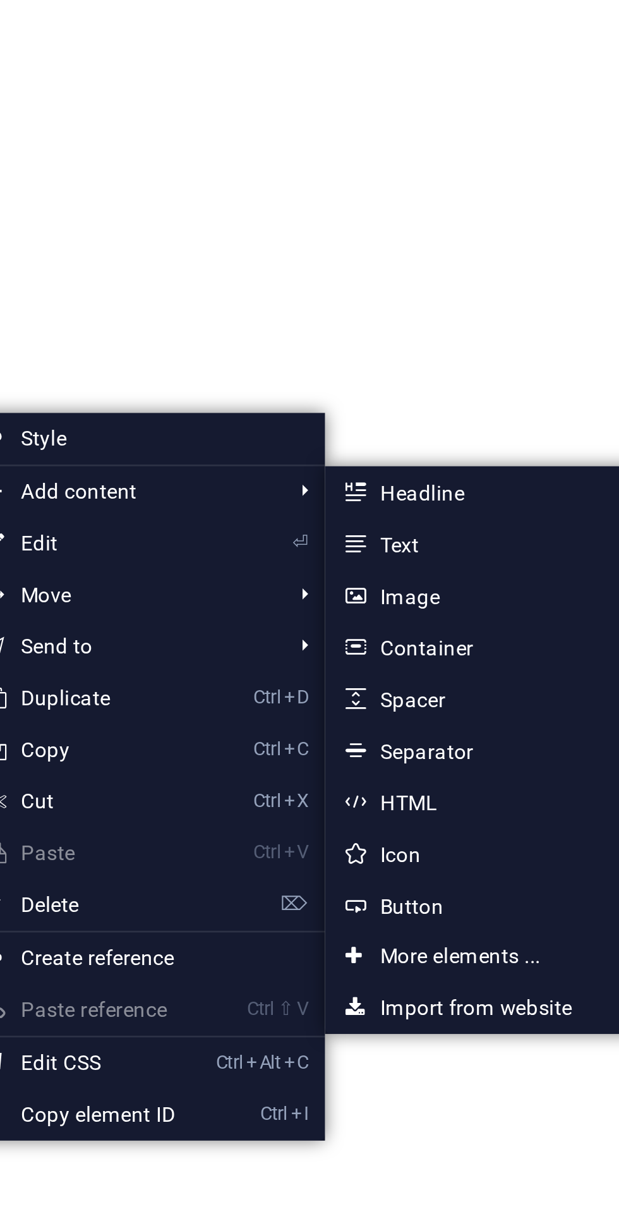
click at [291, 314] on link "Ctrl 2 Text" at bounding box center [312, 312] width 104 height 19
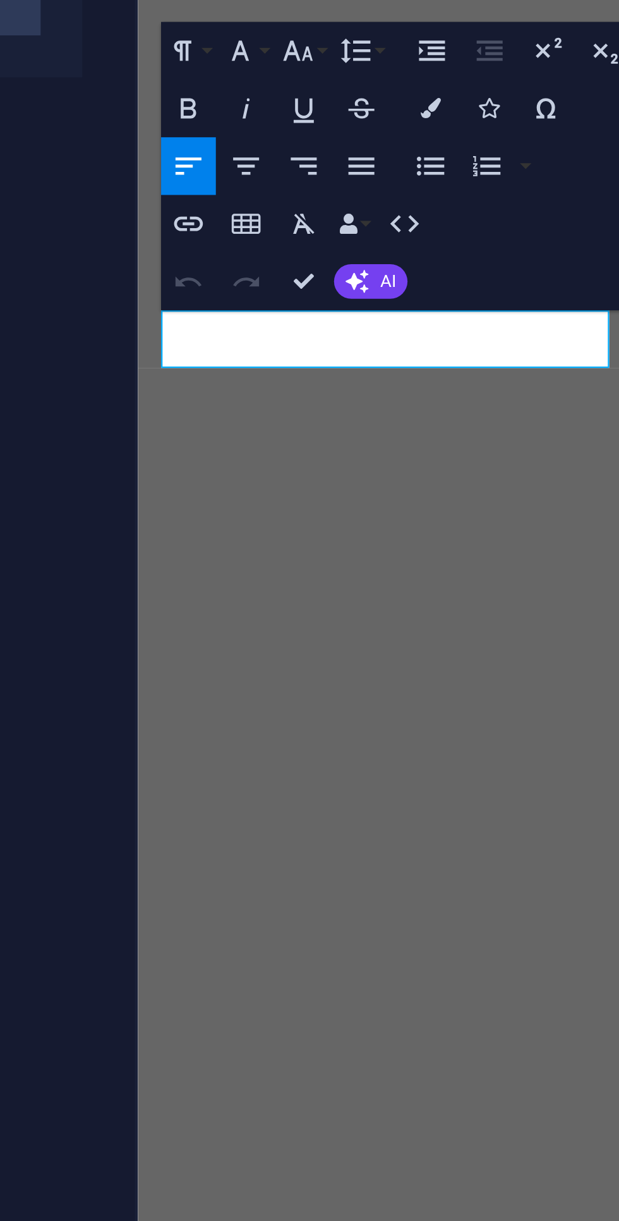
click at [257, 268] on div "Text Add, edit, and format text directly on the website. Default colors and fon…" at bounding box center [160, 650] width 199 height 1079
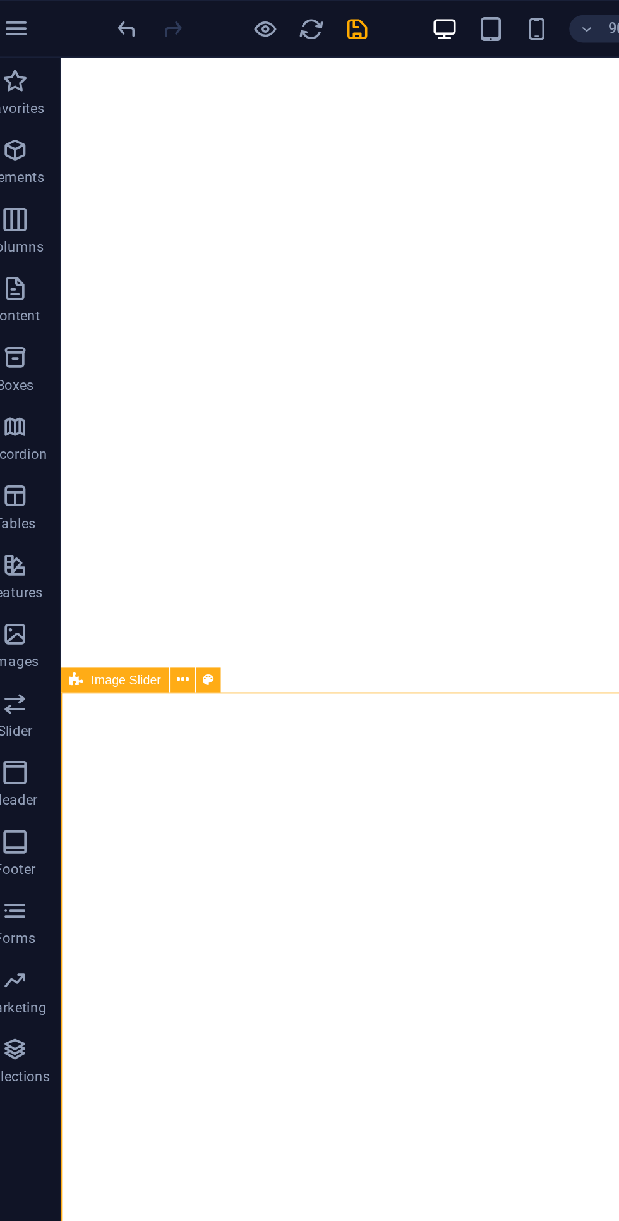
click at [92, 11] on icon "undo" at bounding box center [87, 16] width 15 height 15
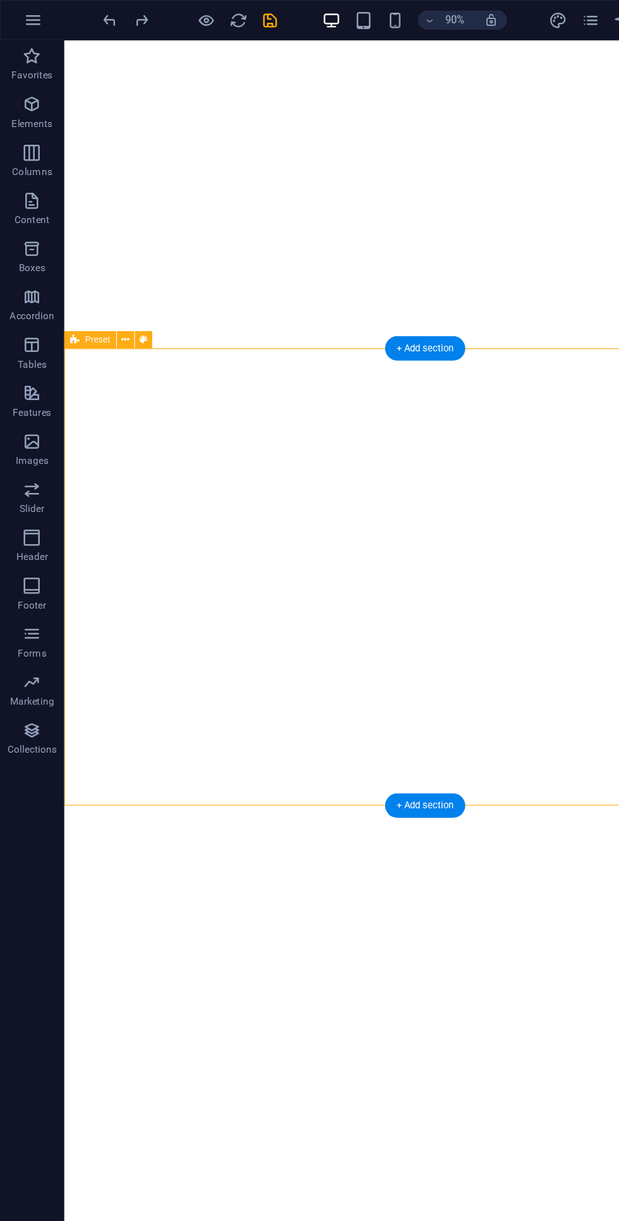
click at [346, 636] on div "+ Add section" at bounding box center [334, 635] width 63 height 20
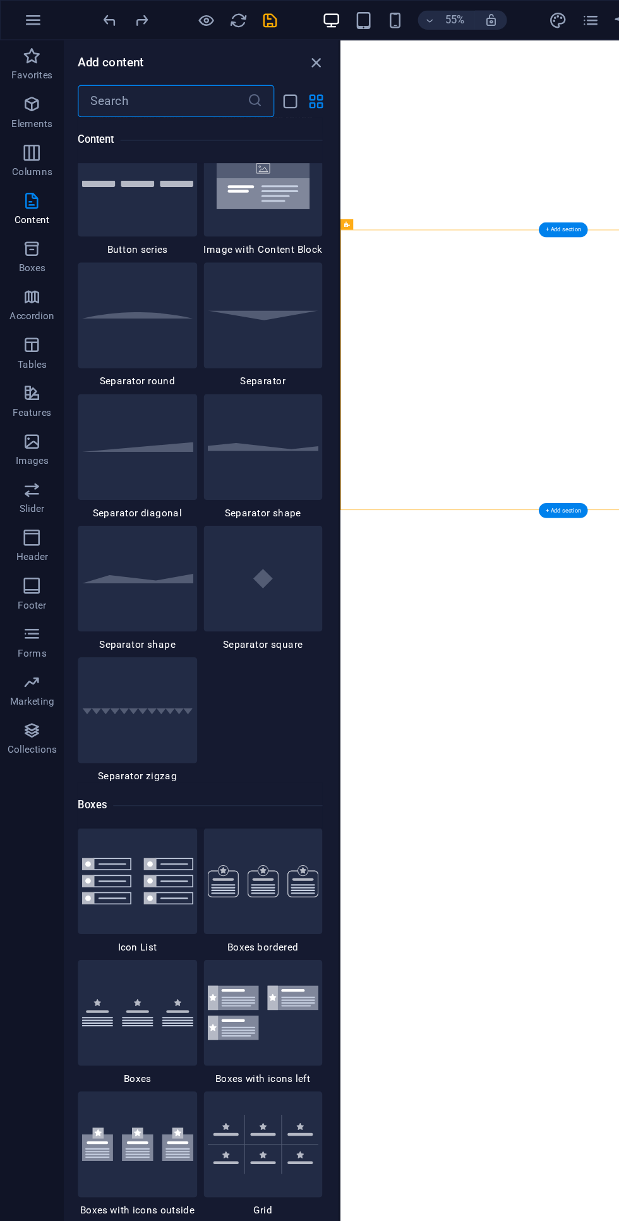
scroll to position [2971, 0]
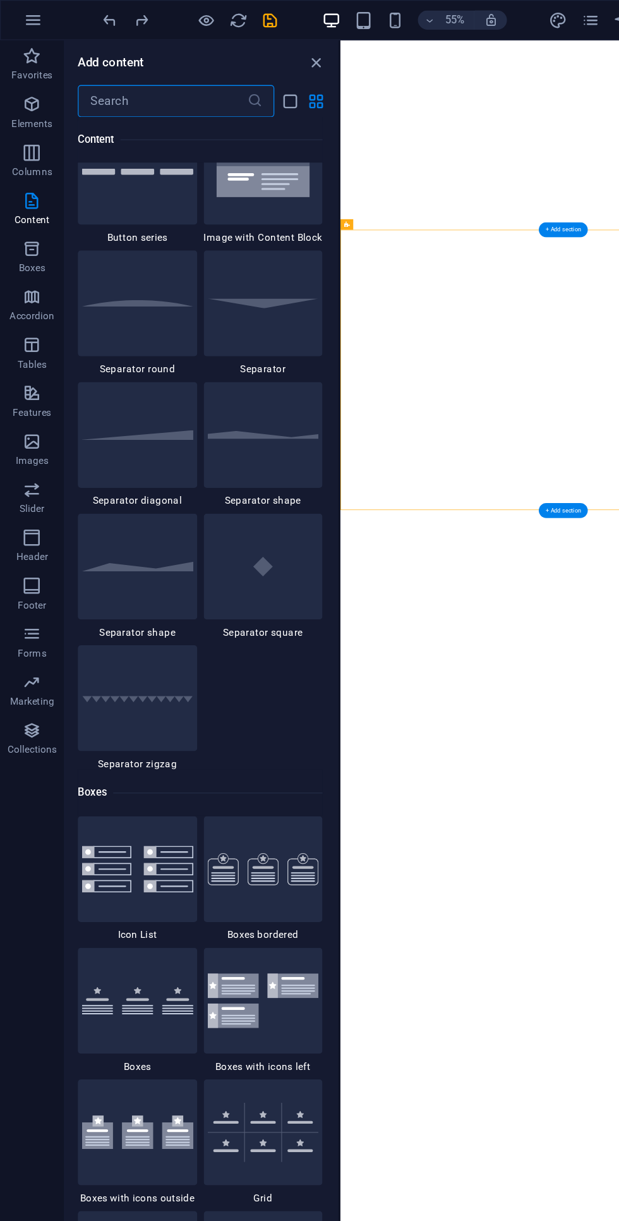
click at [30, 343] on icon "button" at bounding box center [25, 347] width 15 height 15
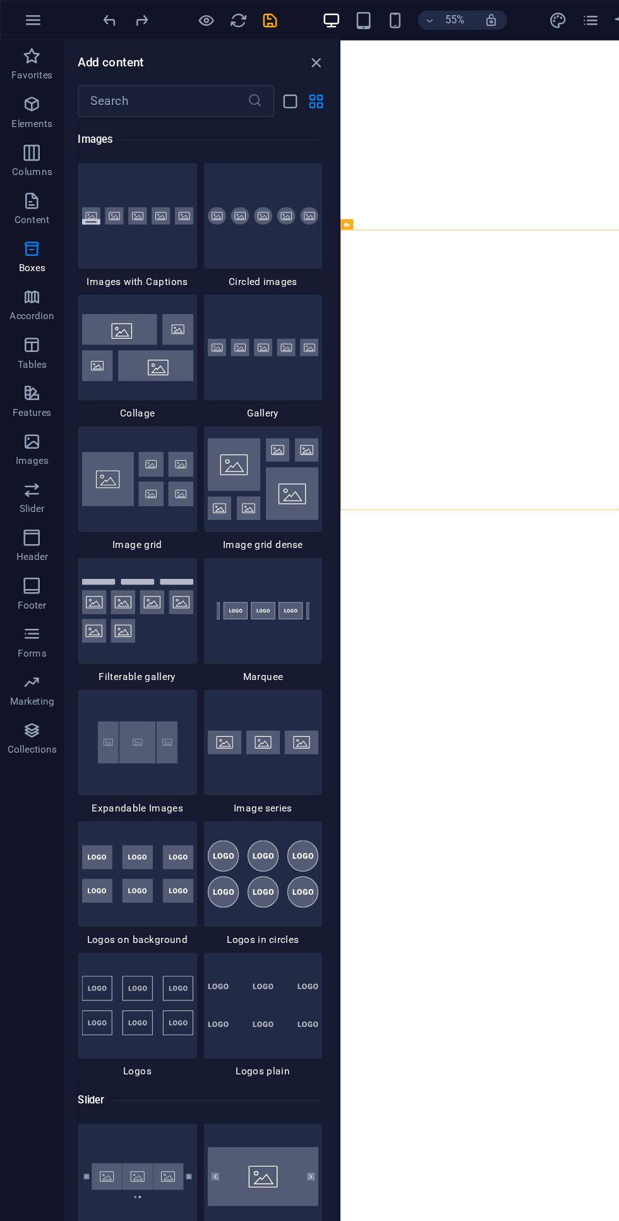
scroll to position [6407, 0]
click at [32, 316] on icon "button" at bounding box center [25, 309] width 15 height 15
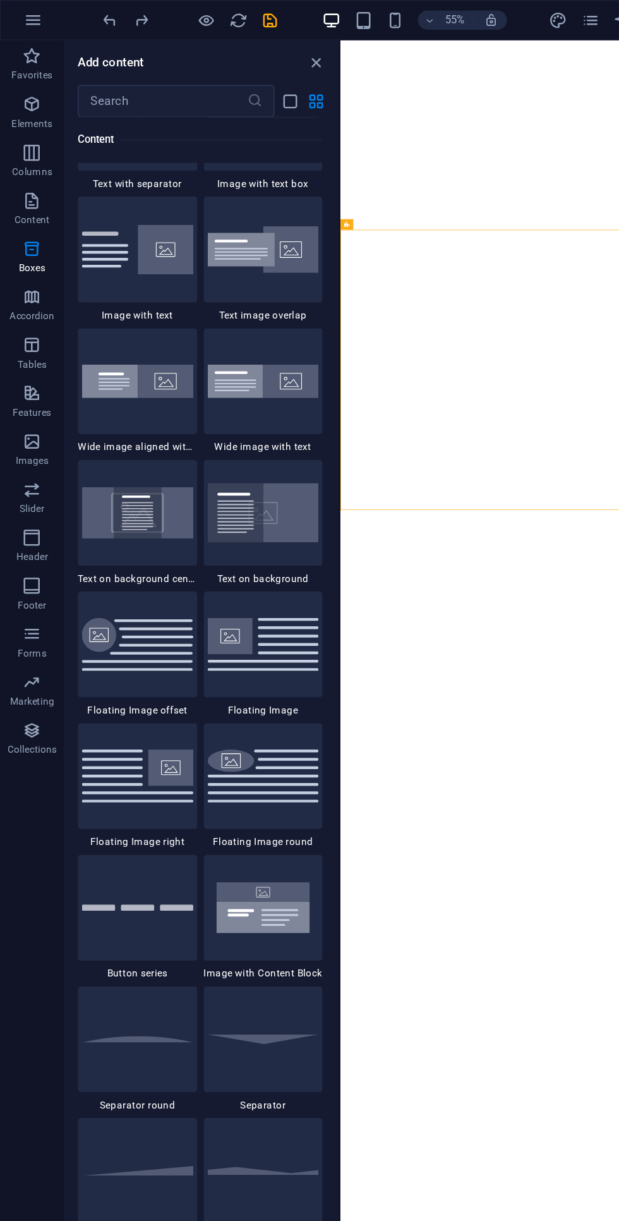
scroll to position [2389, 0]
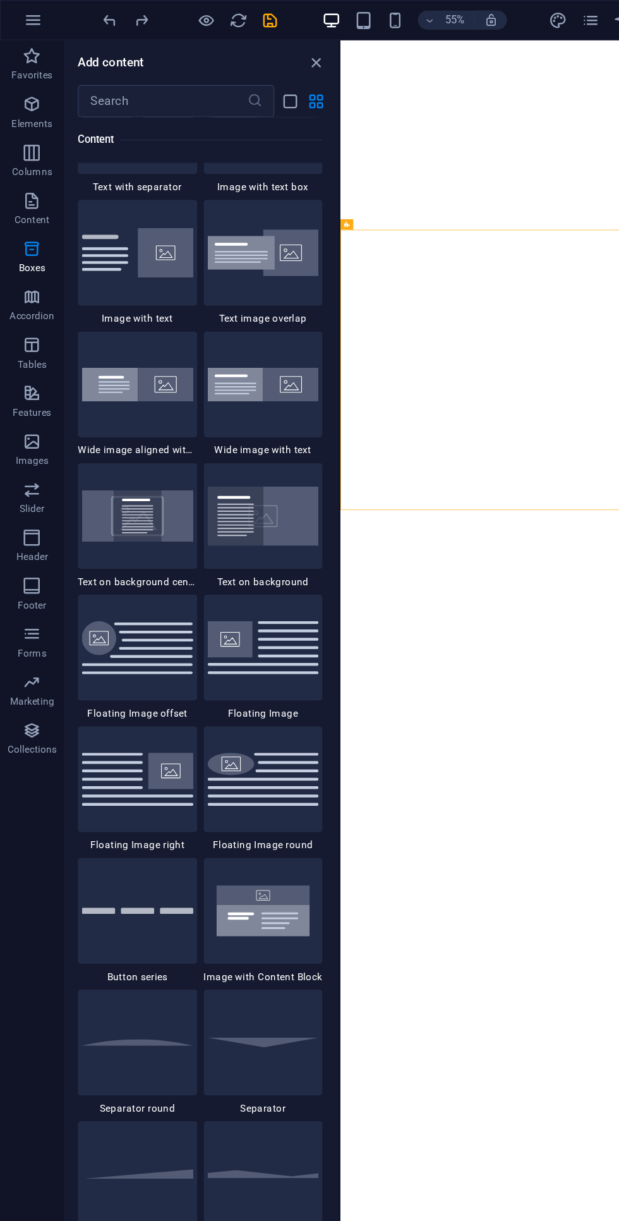
click at [109, 413] on img at bounding box center [108, 406] width 88 height 40
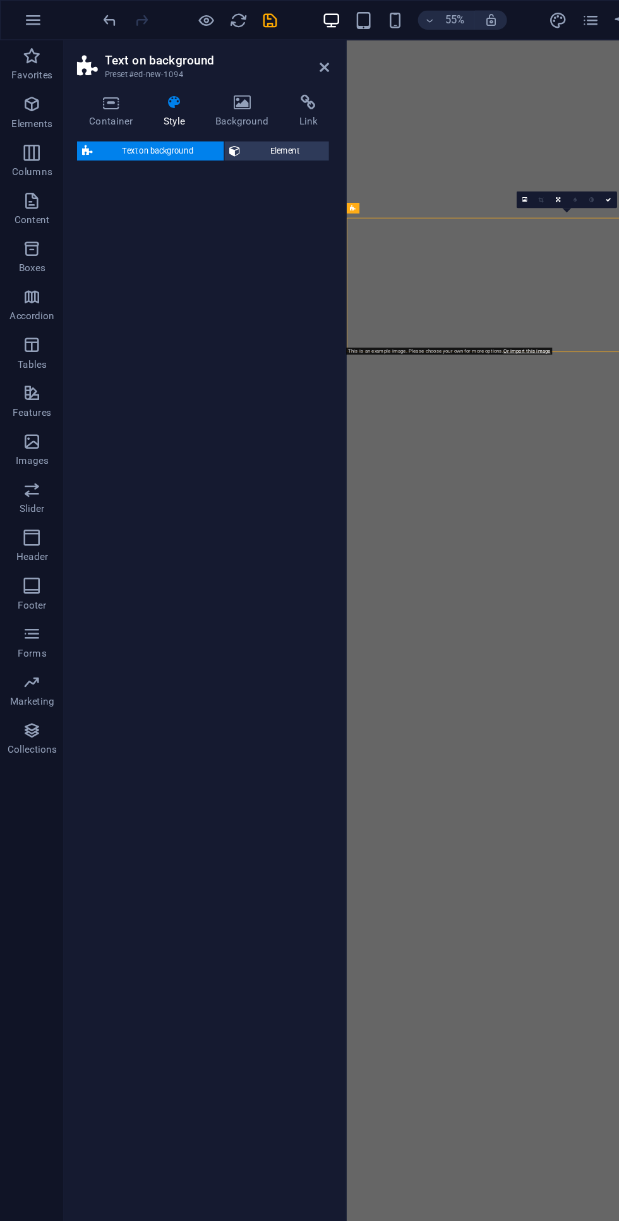
select select "%"
select select "rem"
select select "px"
select select "preset-fullscreen-text-on-background-v2-centered"
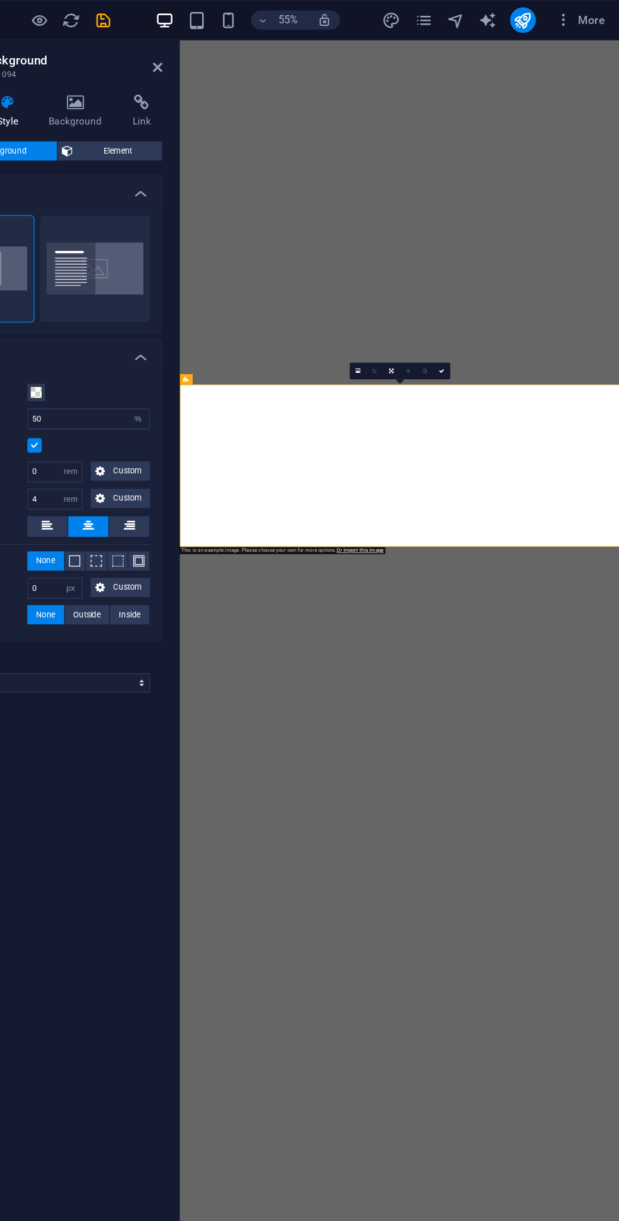
scroll to position [0, 0]
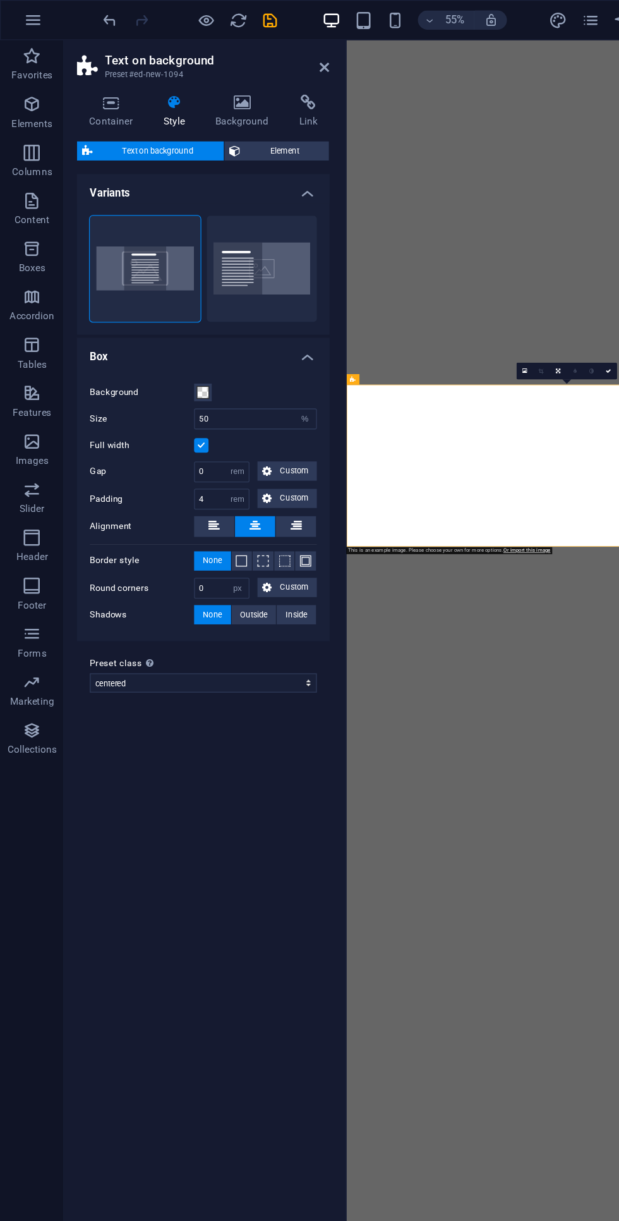
click at [78, 8] on div "55% More" at bounding box center [310, 16] width 618 height 30
click at [77, 10] on div "55% More" at bounding box center [310, 16] width 618 height 30
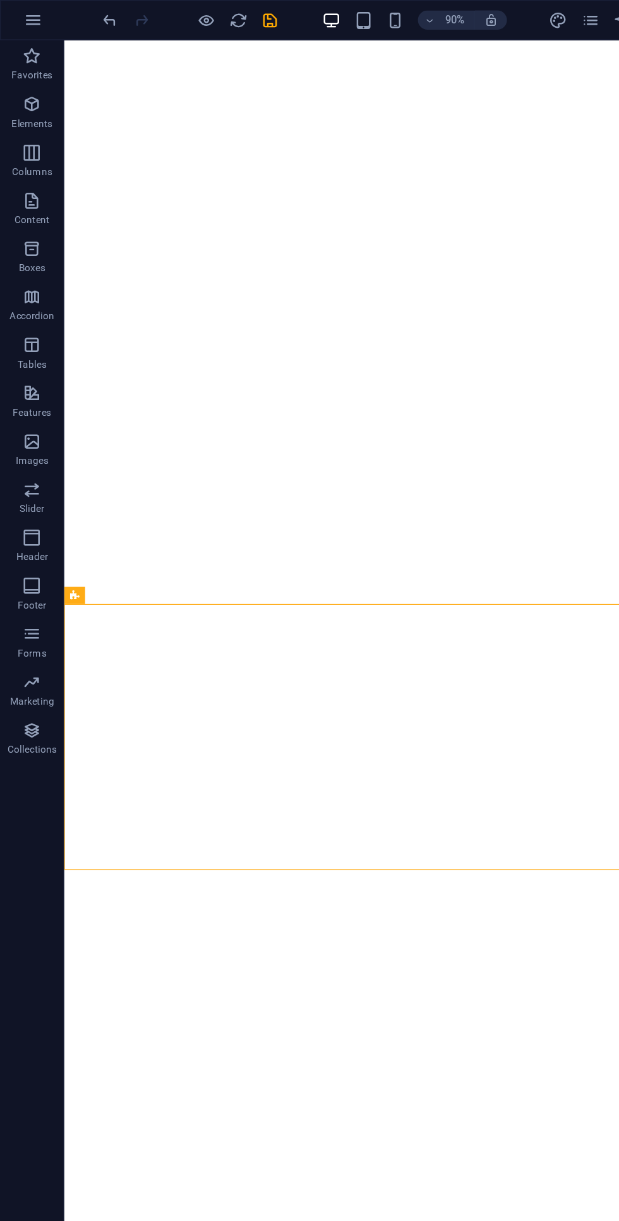
click at [83, 25] on div at bounding box center [150, 16] width 142 height 20
click at [87, 19] on icon "undo" at bounding box center [87, 16] width 15 height 15
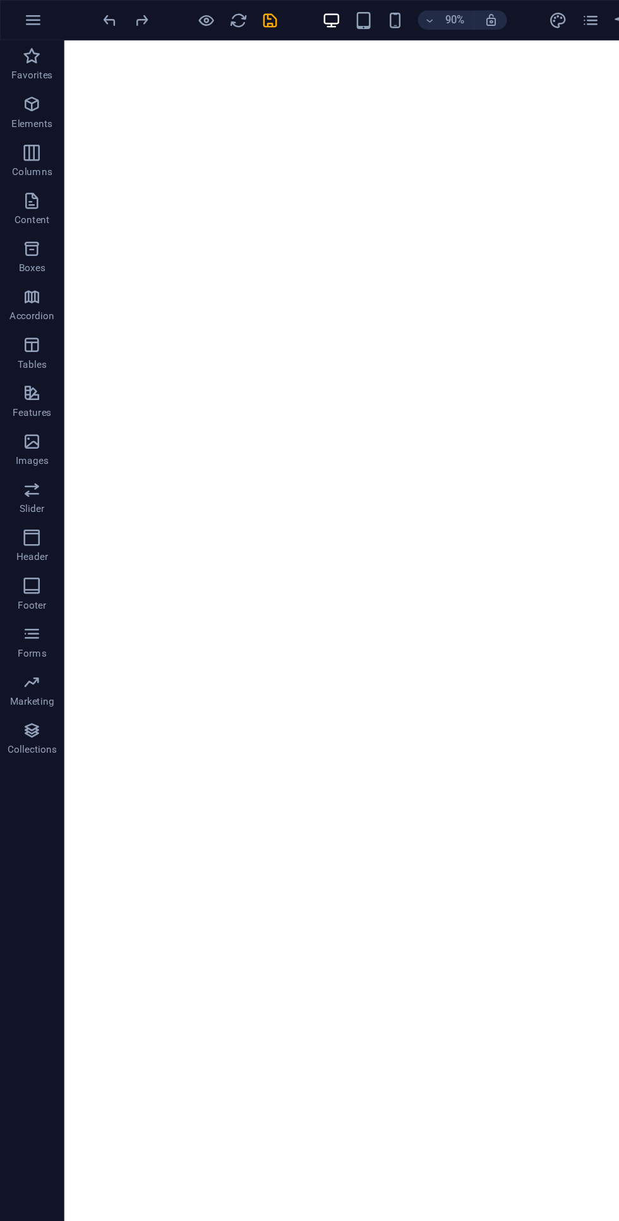
click at [27, 47] on icon "button" at bounding box center [25, 44] width 15 height 15
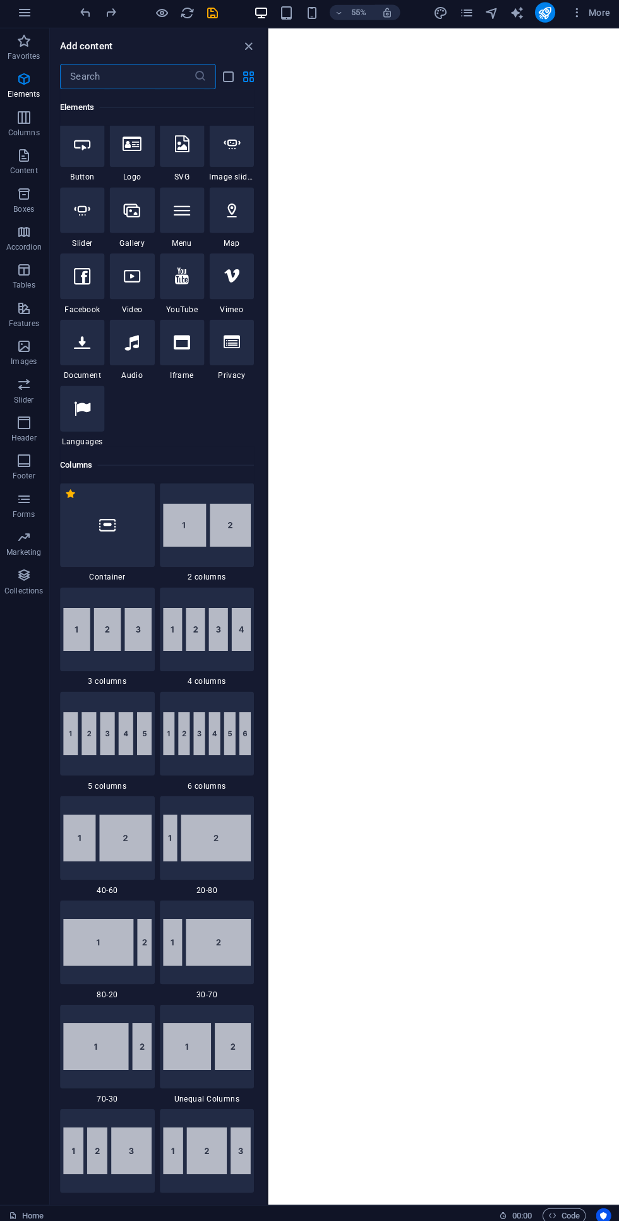
scroll to position [270, 0]
click at [108, 638] on img at bounding box center [108, 629] width 88 height 43
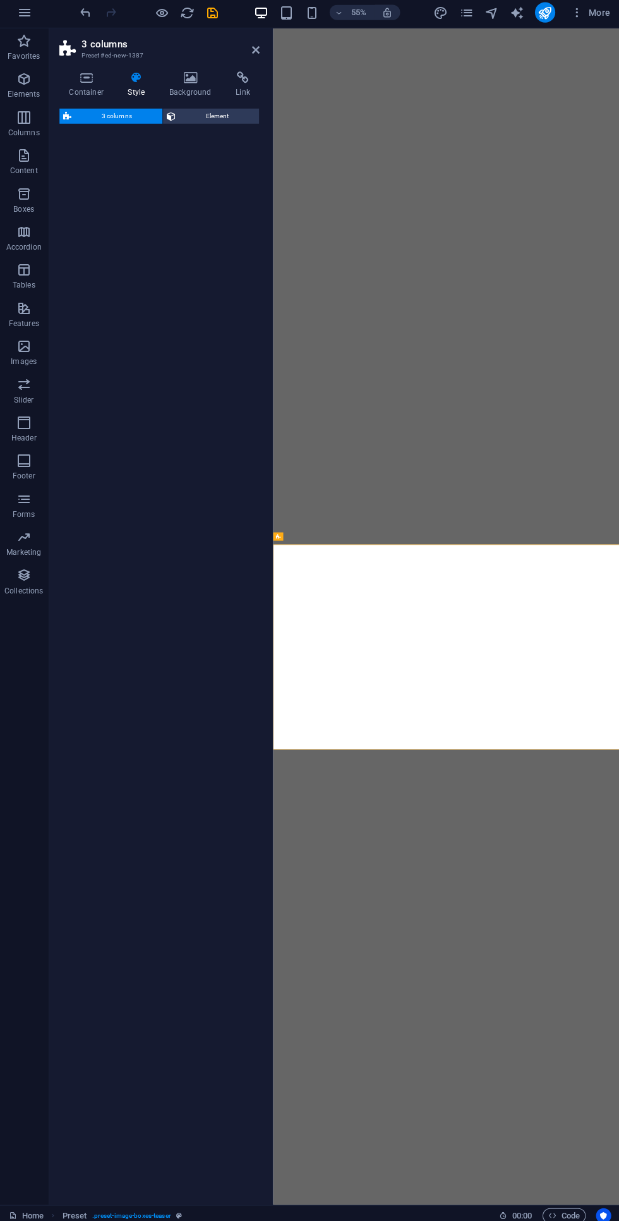
select select "rem"
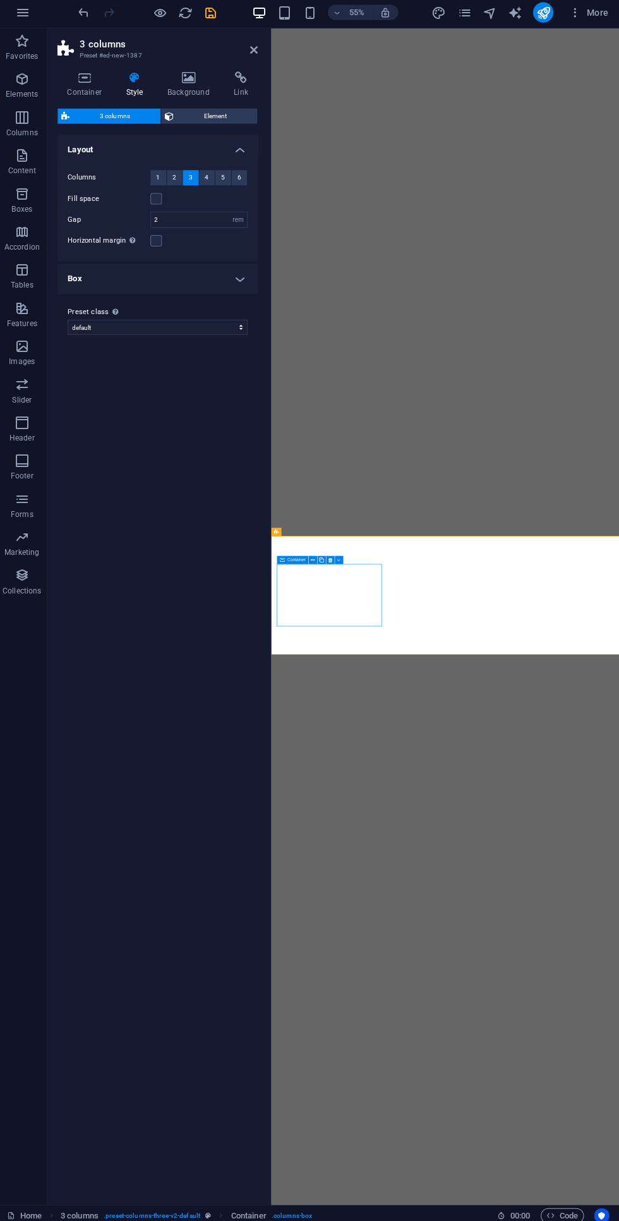
scroll to position [0, 0]
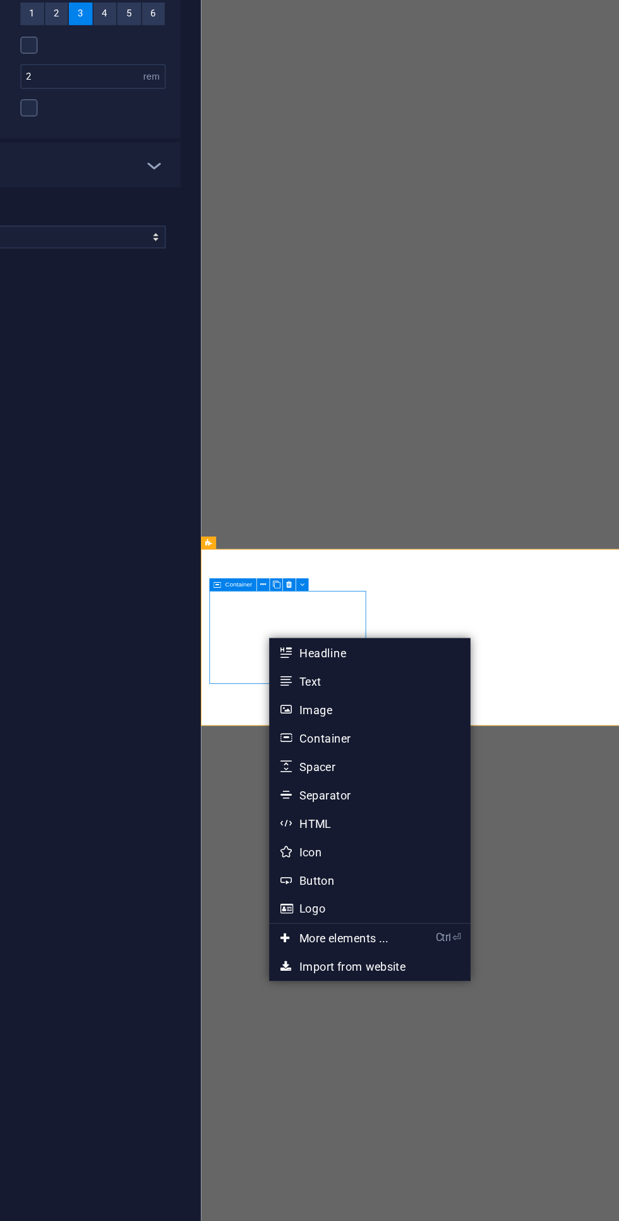
click at [245, 519] on div "Variants Default Layout Columns 1 2 3 4 5 6 Fill space Gap 2 px rem % vw vh Hor…" at bounding box center [160, 663] width 199 height 1053
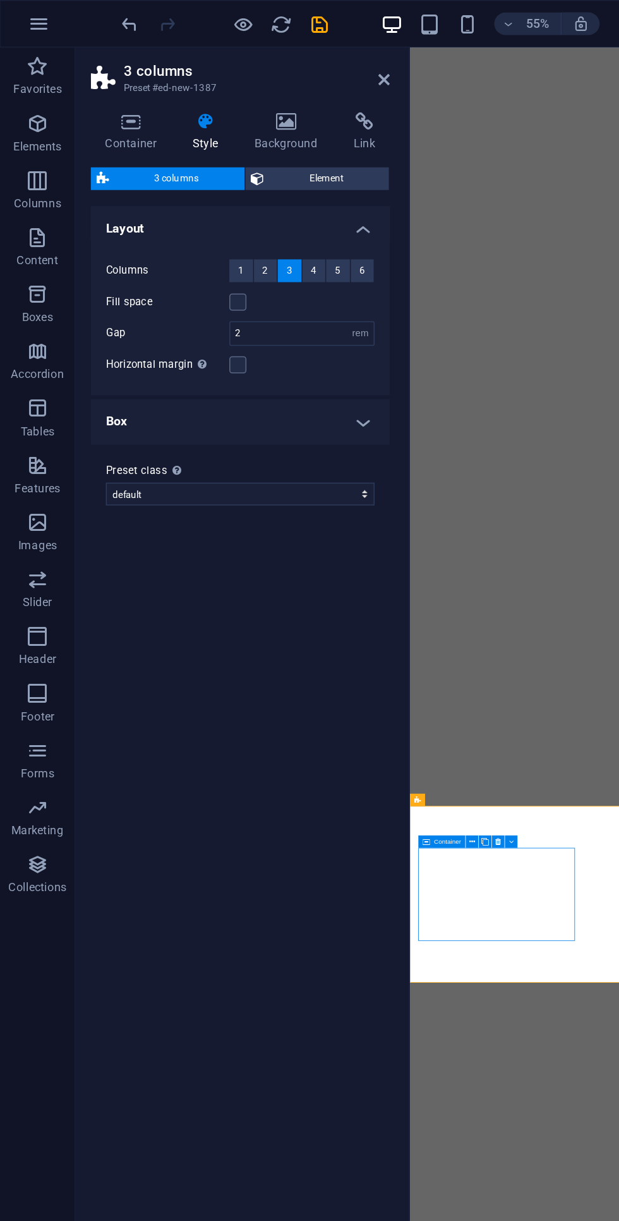
click at [23, 159] on icon "button" at bounding box center [25, 157] width 15 height 15
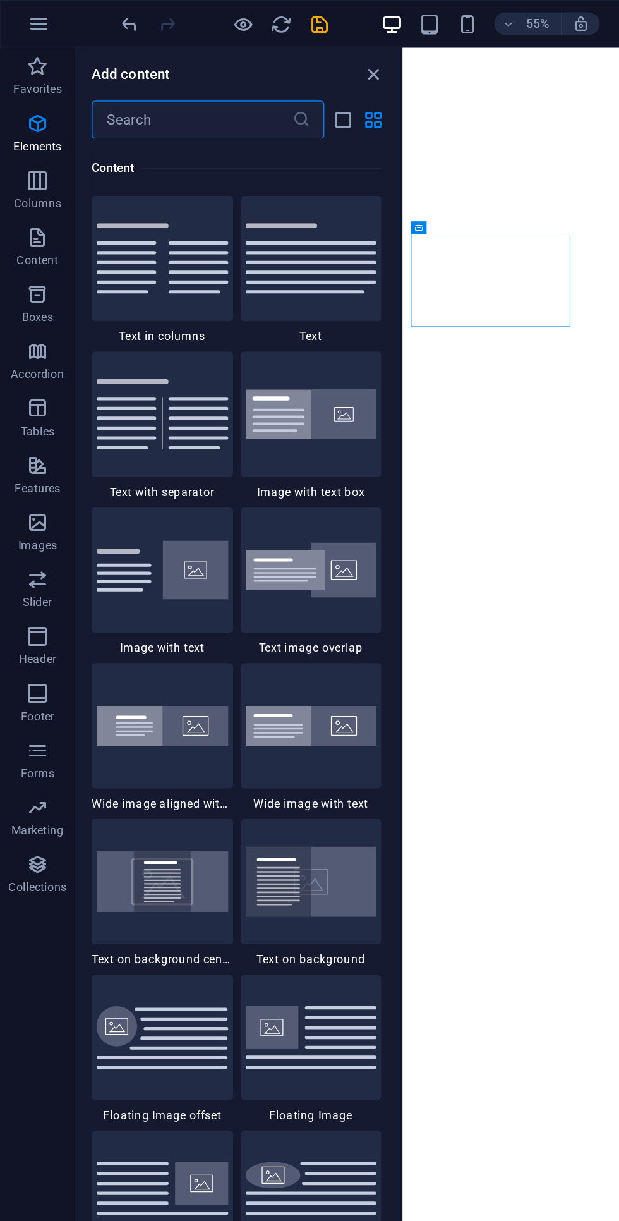
scroll to position [2211, 0]
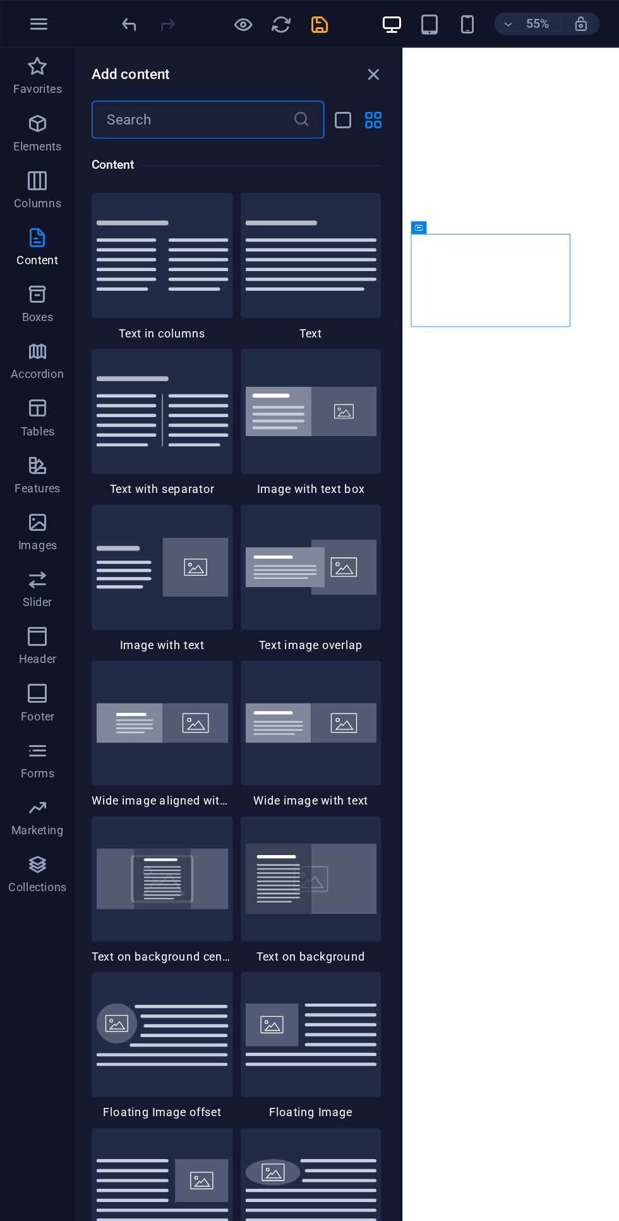
click at [111, 582] on img at bounding box center [108, 584] width 88 height 40
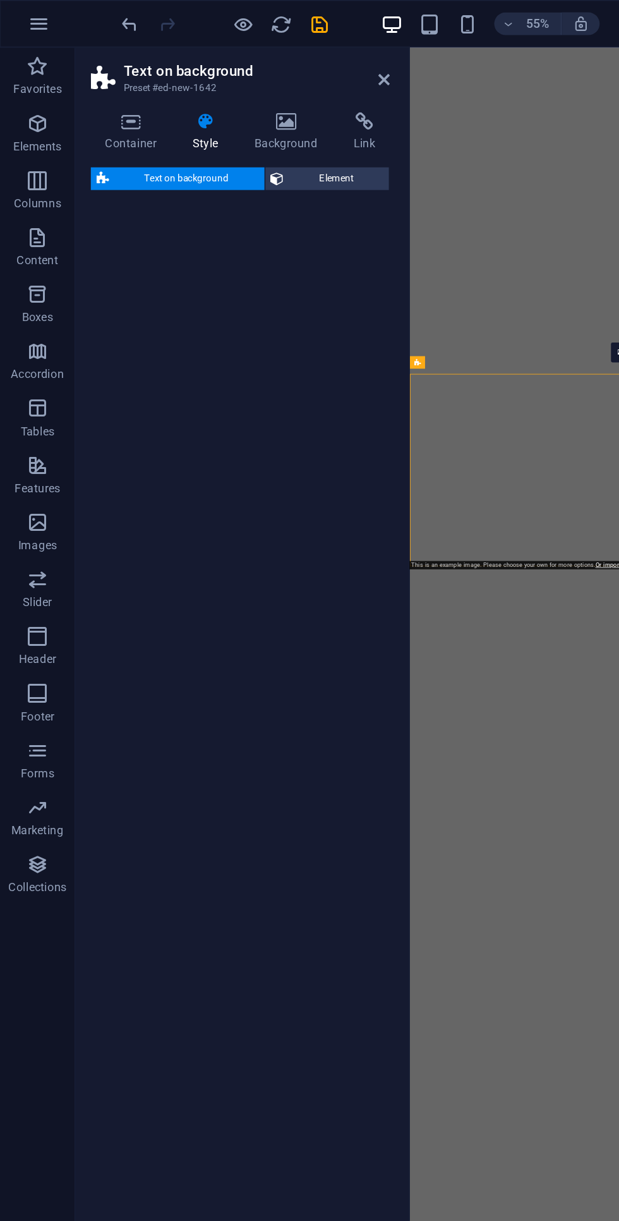
select select "%"
select select "rem"
select select "px"
select select "preset-fullscreen-text-on-background-v2-centered"
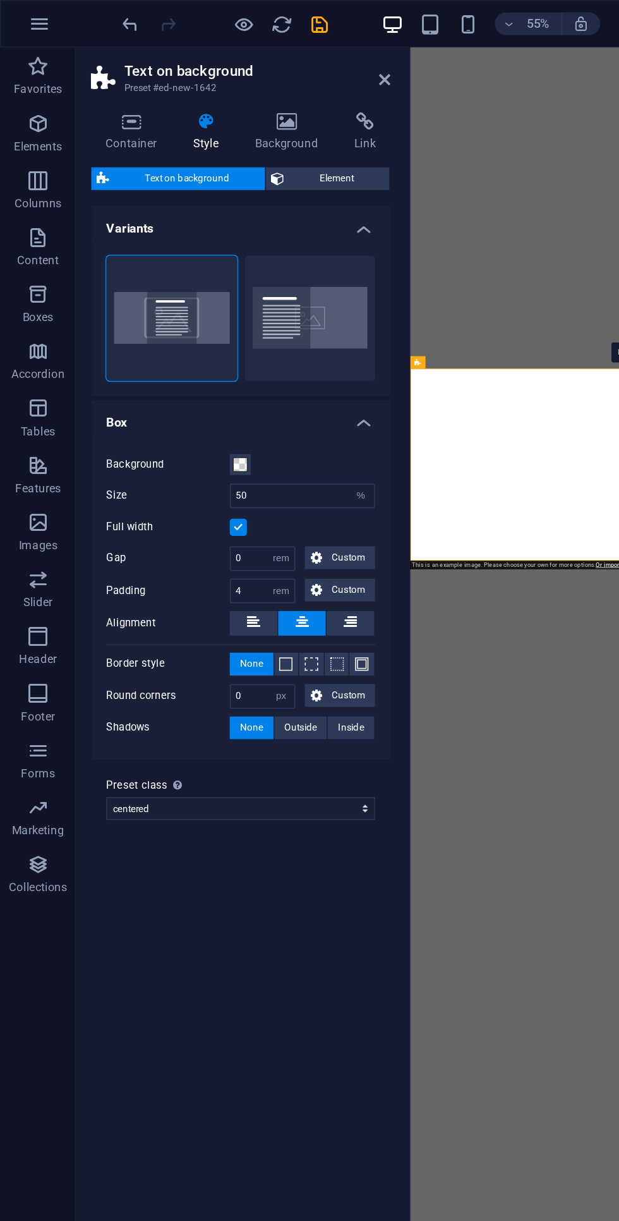
click at [82, 13] on icon "undo" at bounding box center [87, 16] width 15 height 15
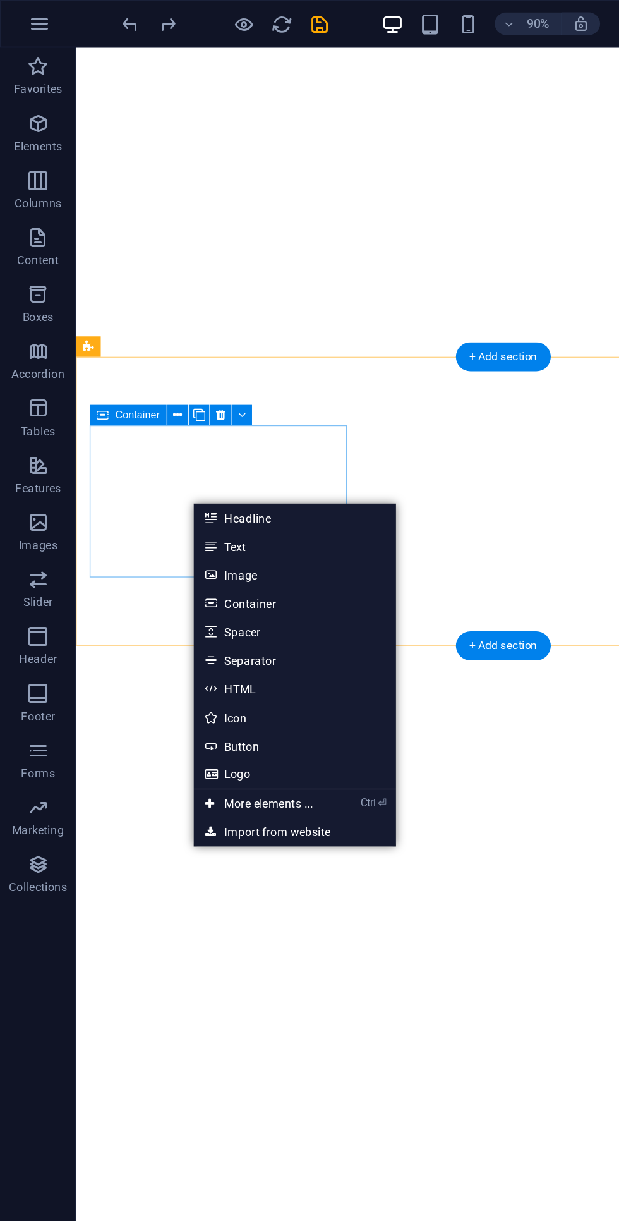
click at [165, 537] on link "Ctrl ⏎ More elements ..." at bounding box center [172, 534] width 87 height 19
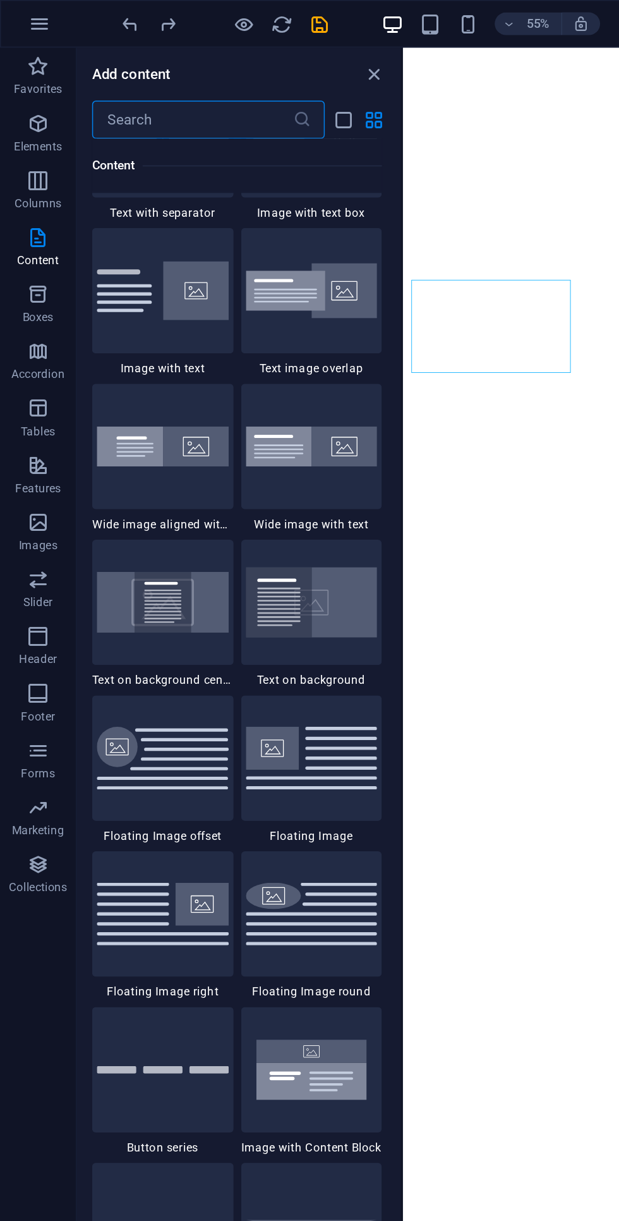
scroll to position [2412, 0]
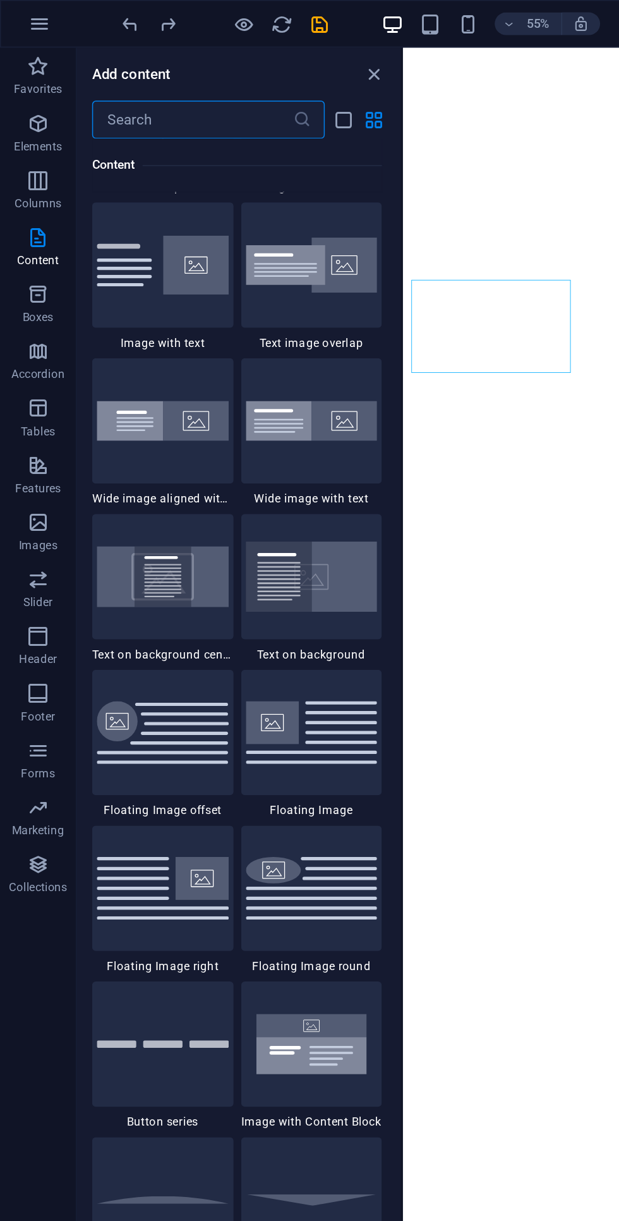
click at [99, 385] on img at bounding box center [108, 383] width 88 height 40
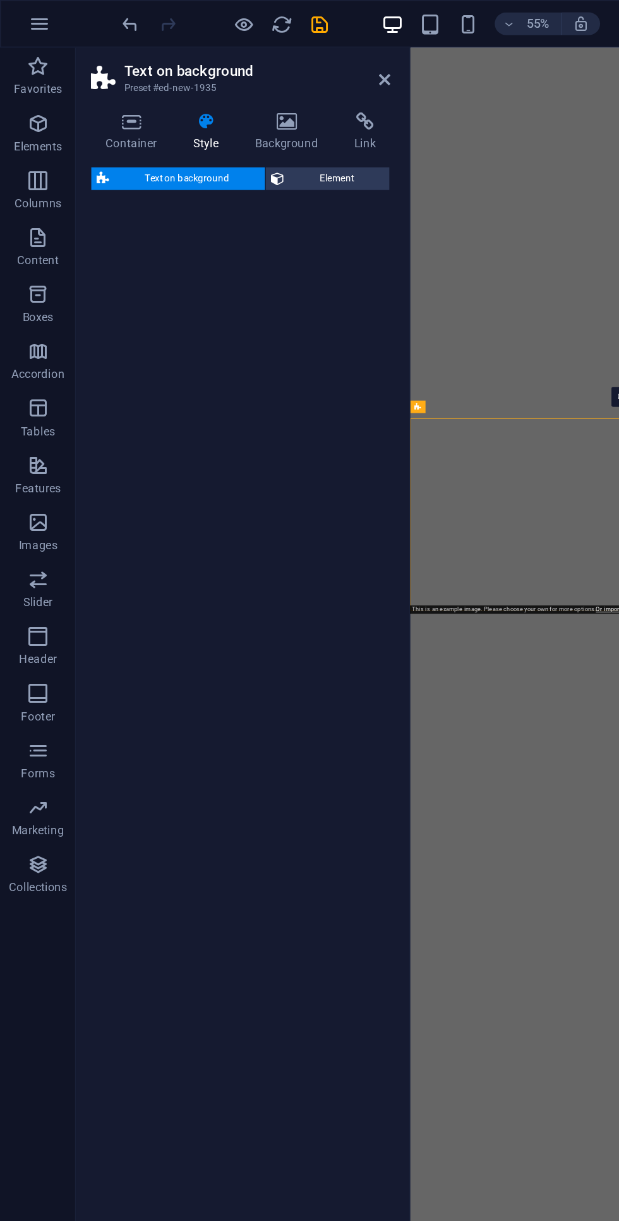
select select "%"
select select "rem"
select select "px"
select select "preset-fullscreen-text-on-background-v2-centered"
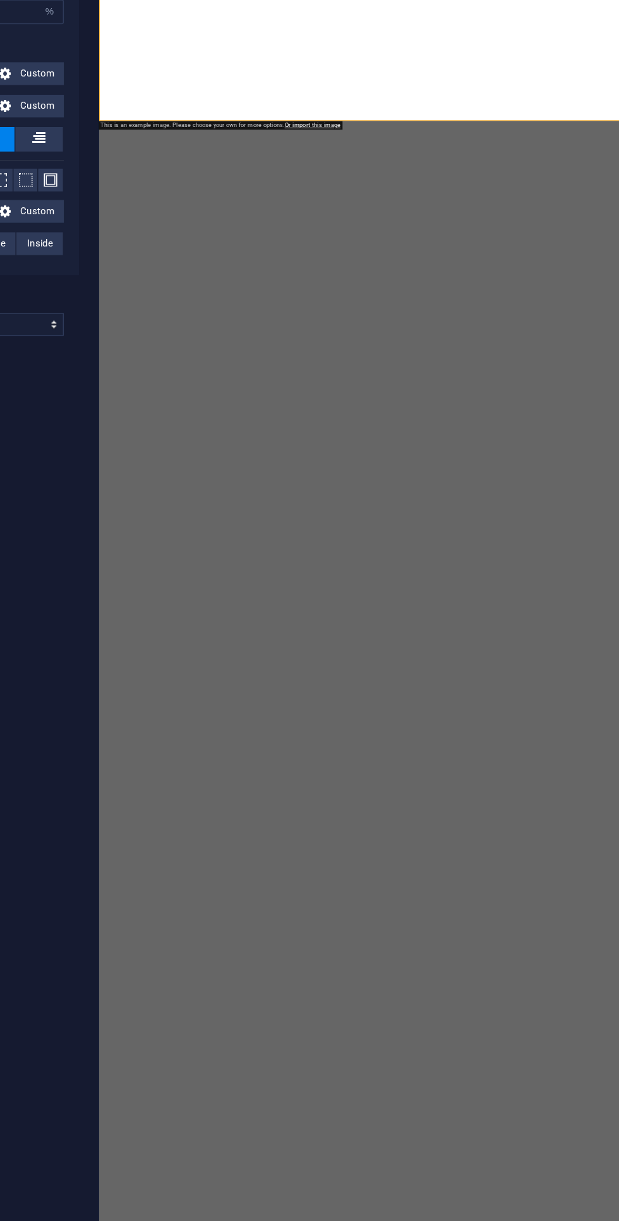
scroll to position [0, 0]
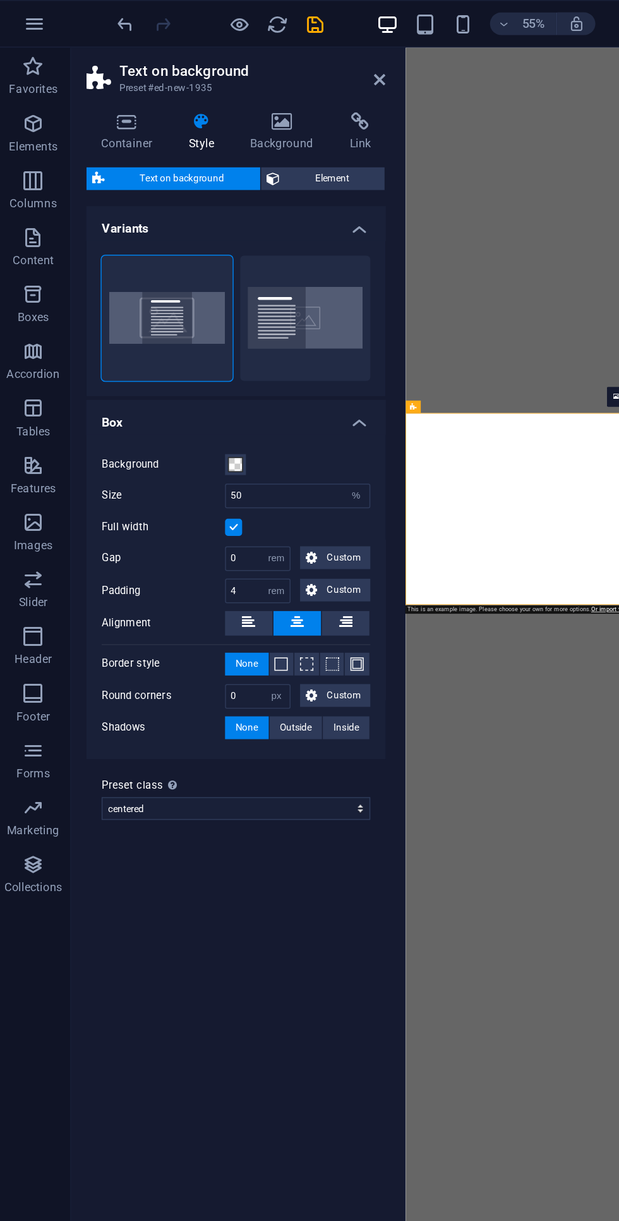
click at [161, 348] on label at bounding box center [158, 350] width 11 height 11
click at [0, 0] on input "Full width" at bounding box center [0, 0] width 0 height 0
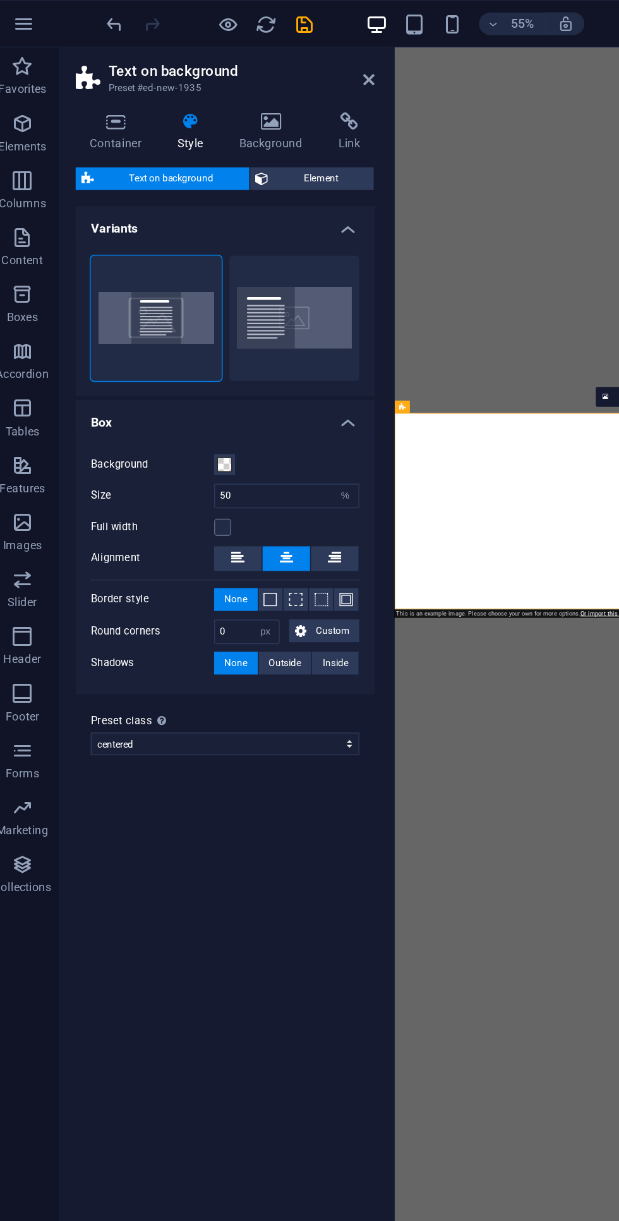
click at [219, 114] on span "Element" at bounding box center [224, 118] width 63 height 15
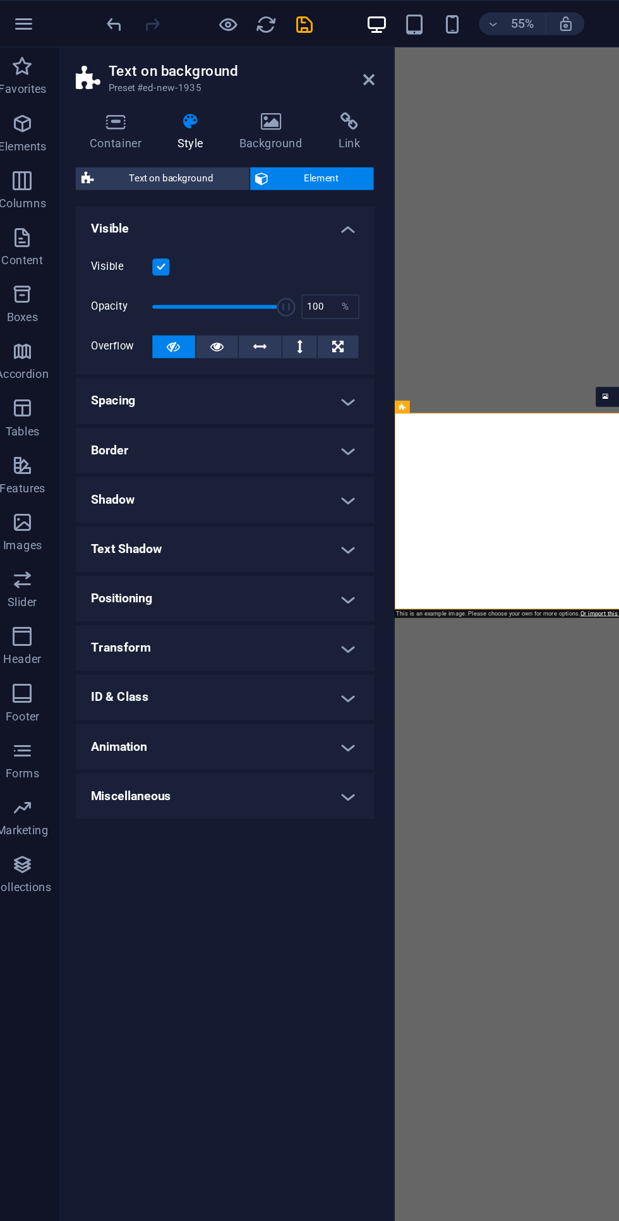
click at [85, 77] on icon at bounding box center [88, 81] width 54 height 13
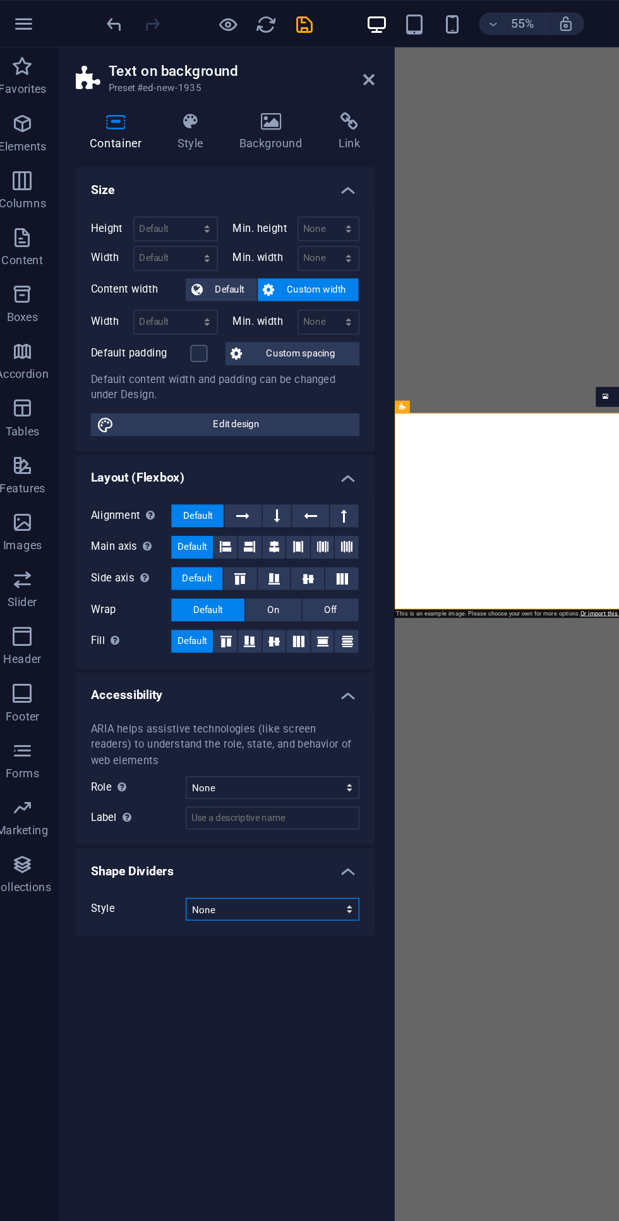
click at [194, 602] on select "None Triangle Square Diagonal Polygon 1 Polygon 2 Zigzag Multiple Zigzags Waves…" at bounding box center [192, 604] width 116 height 15
click at [134, 597] on select "None Triangle Square Diagonal Polygon 1 Polygon 2 Zigzag Multiple Zigzags Waves…" at bounding box center [192, 604] width 116 height 15
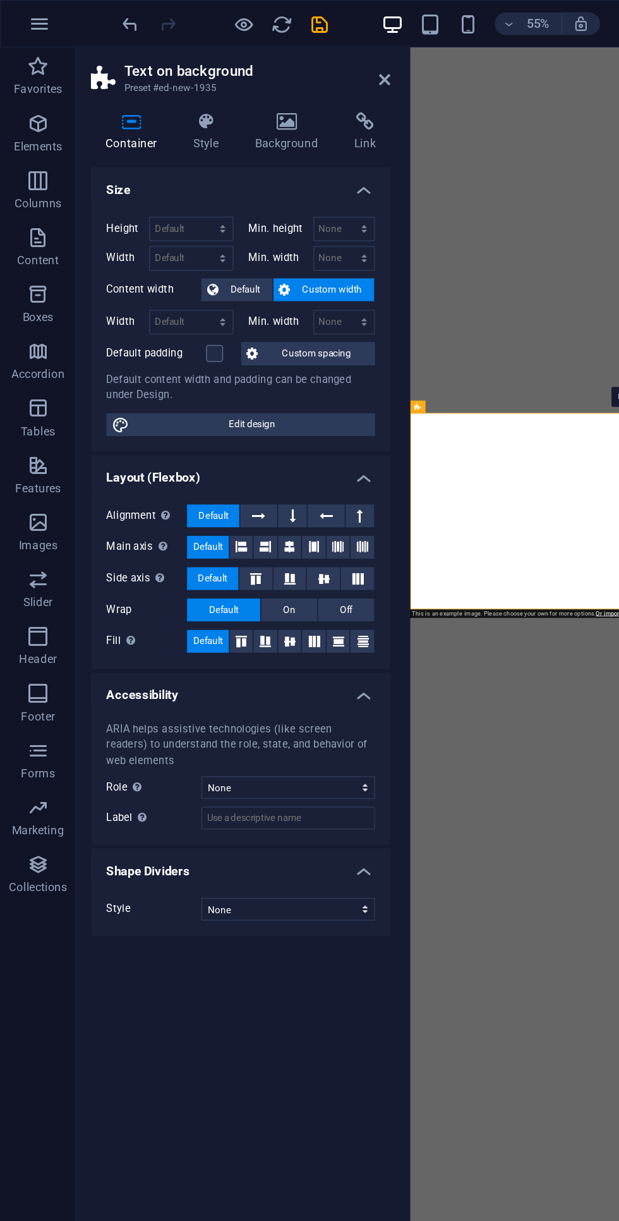
click at [80, 9] on icon "undo" at bounding box center [87, 16] width 15 height 15
click at [86, 17] on icon "undo" at bounding box center [87, 16] width 15 height 15
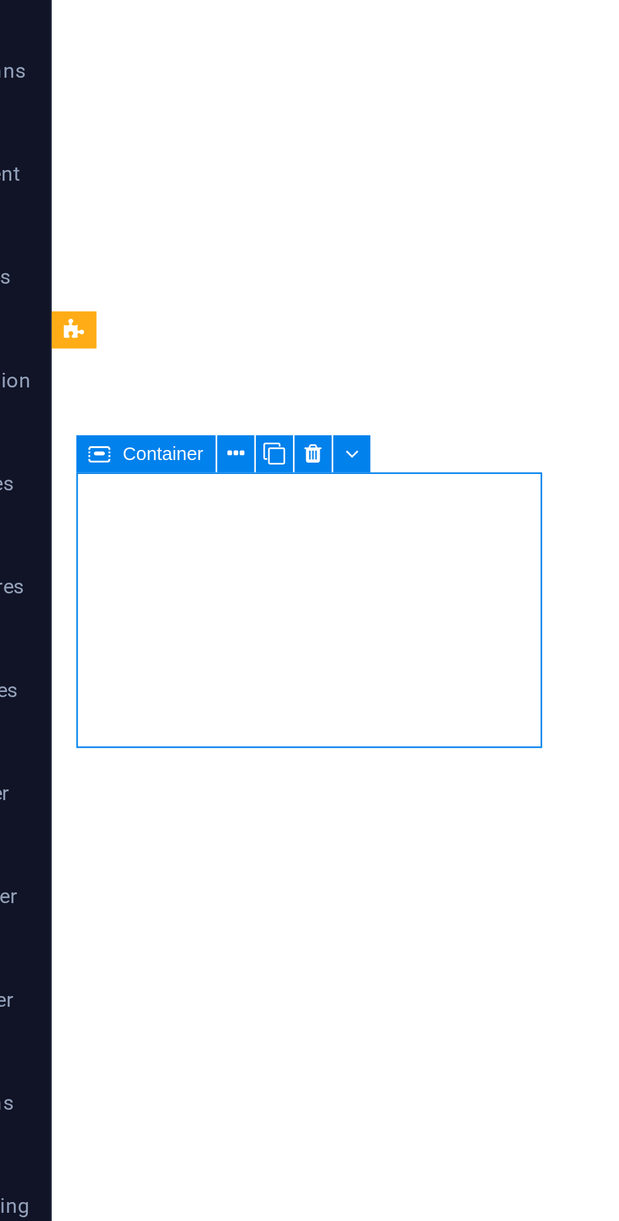
click at [114, 270] on button at bounding box center [118, 277] width 14 height 14
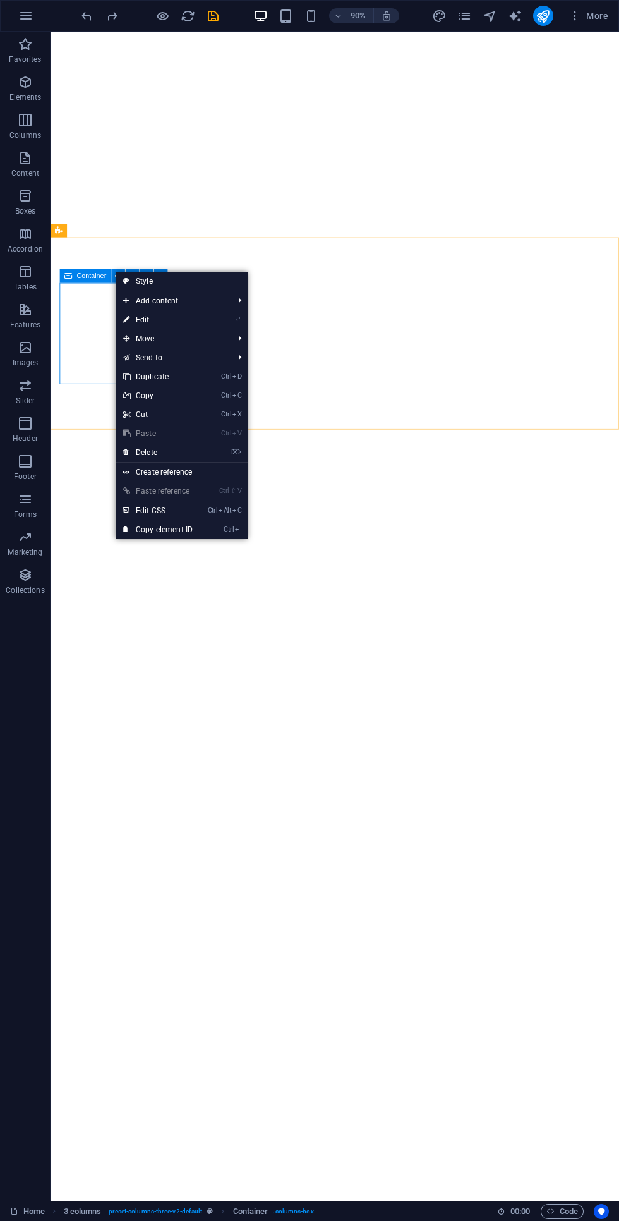
click at [174, 288] on link "Style" at bounding box center [182, 281] width 132 height 19
select select "rem"
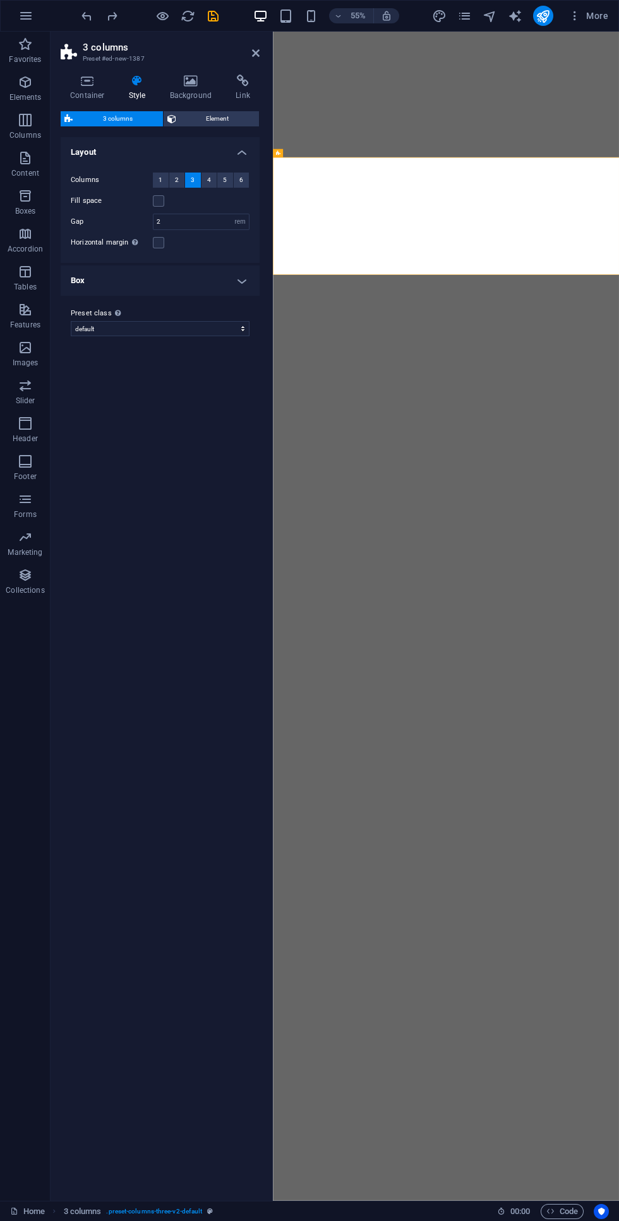
click at [190, 78] on icon at bounding box center [191, 81] width 61 height 13
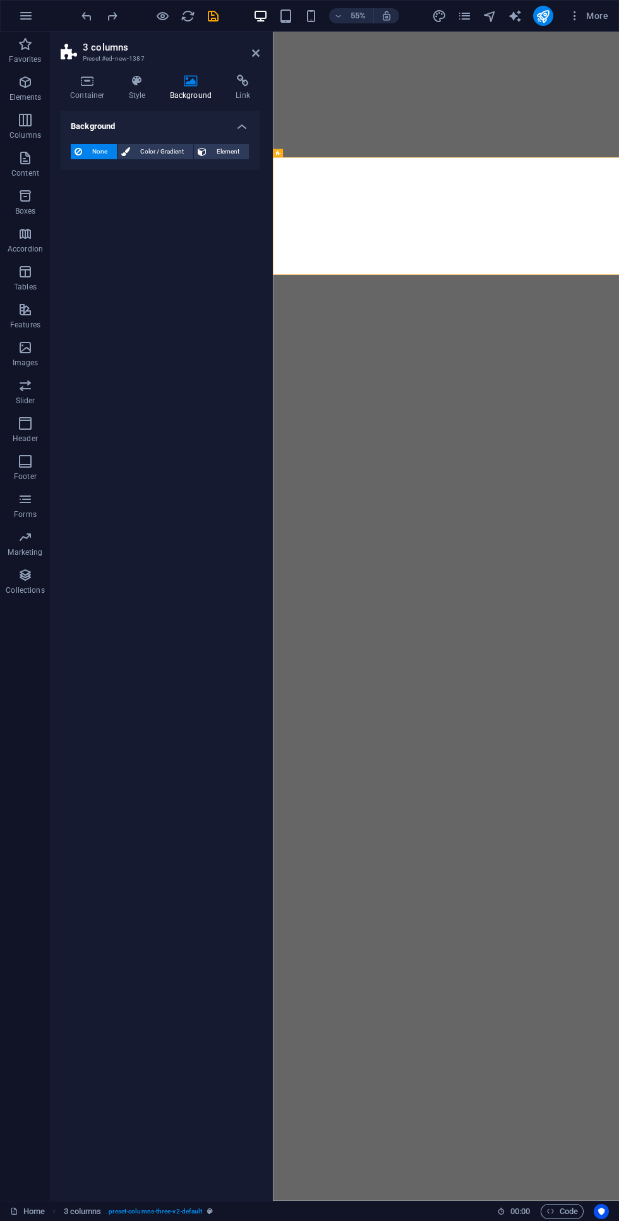
click at [136, 80] on icon at bounding box center [137, 81] width 36 height 13
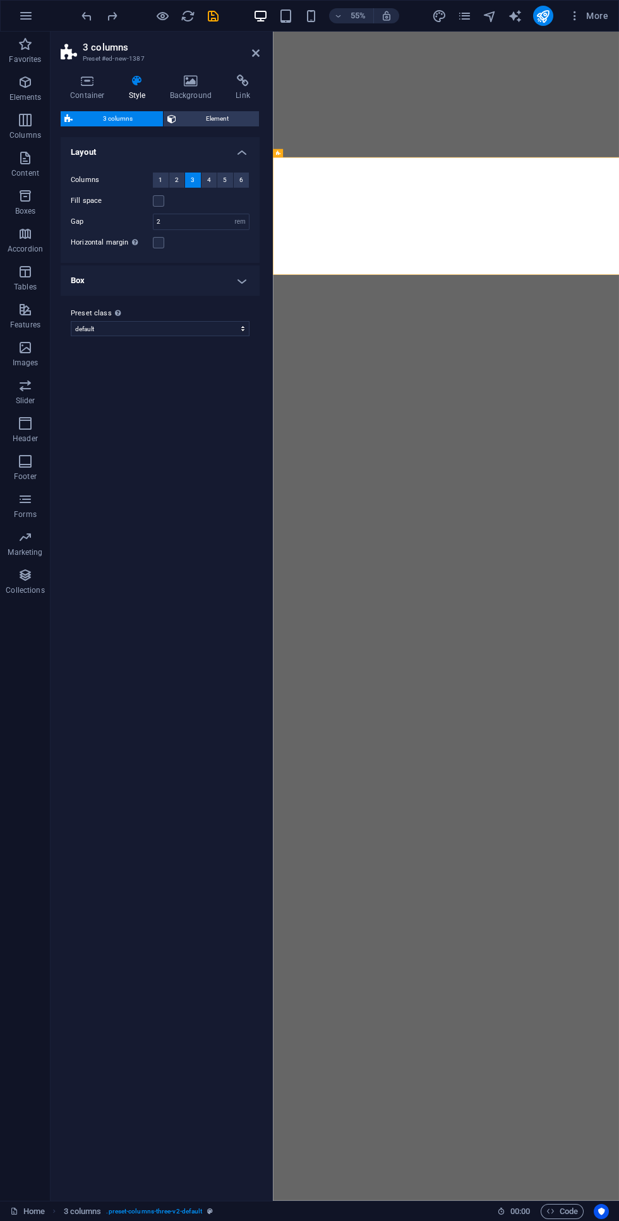
click at [174, 82] on icon at bounding box center [191, 81] width 61 height 13
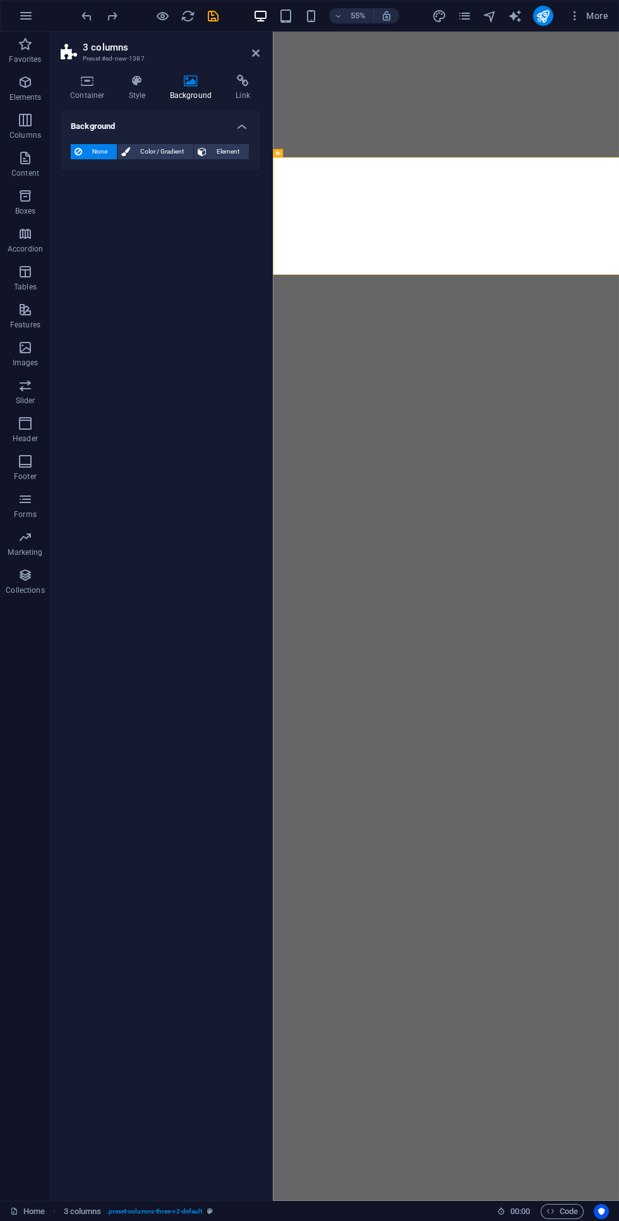
click at [164, 151] on span "Color / Gradient" at bounding box center [162, 151] width 56 height 15
click at [80, 200] on span at bounding box center [79, 202] width 14 height 14
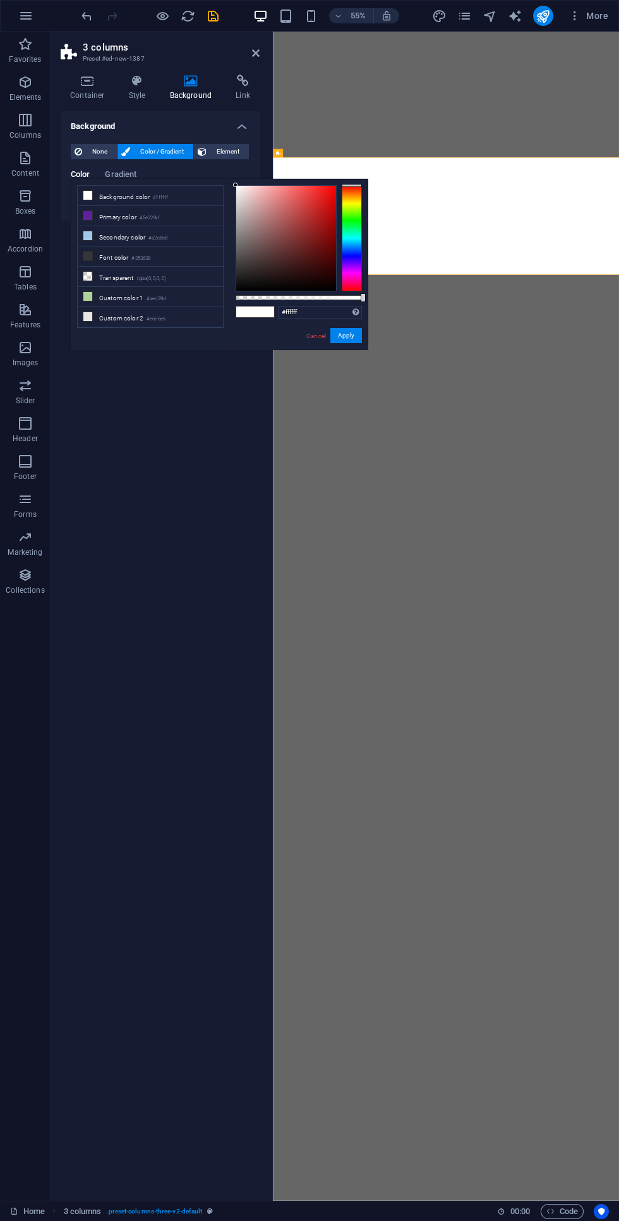
click at [141, 227] on li "Secondary color #a2c8e8" at bounding box center [150, 236] width 145 height 20
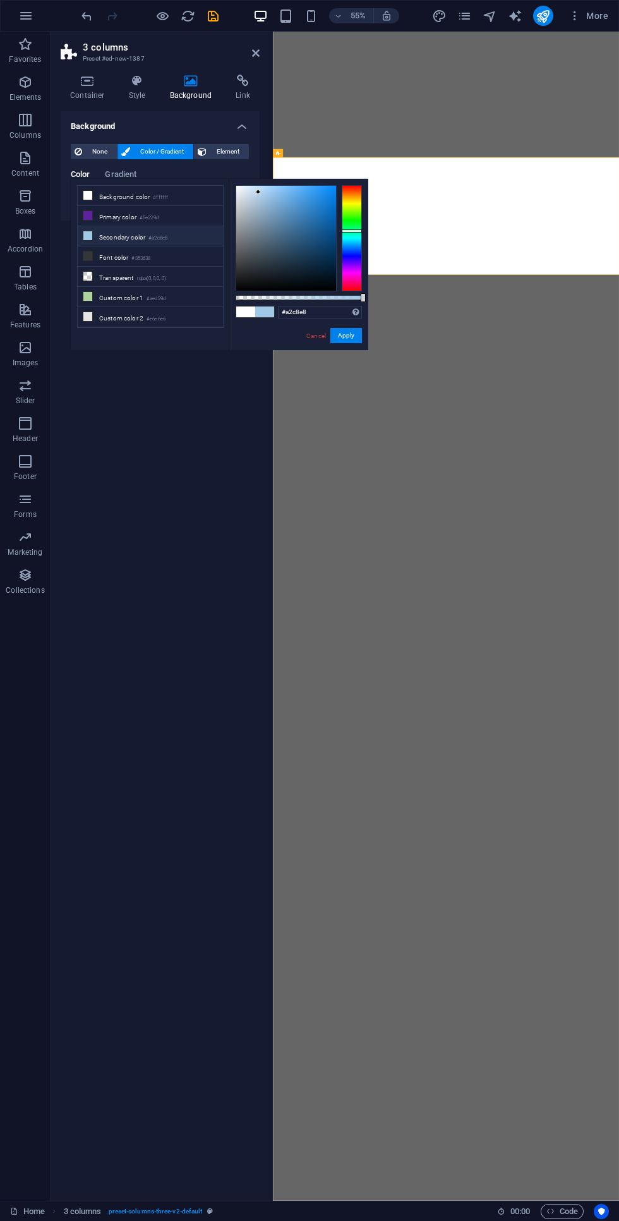
click at [131, 212] on li "Primary color #5e229d" at bounding box center [150, 216] width 145 height 20
type input "#5e229d"
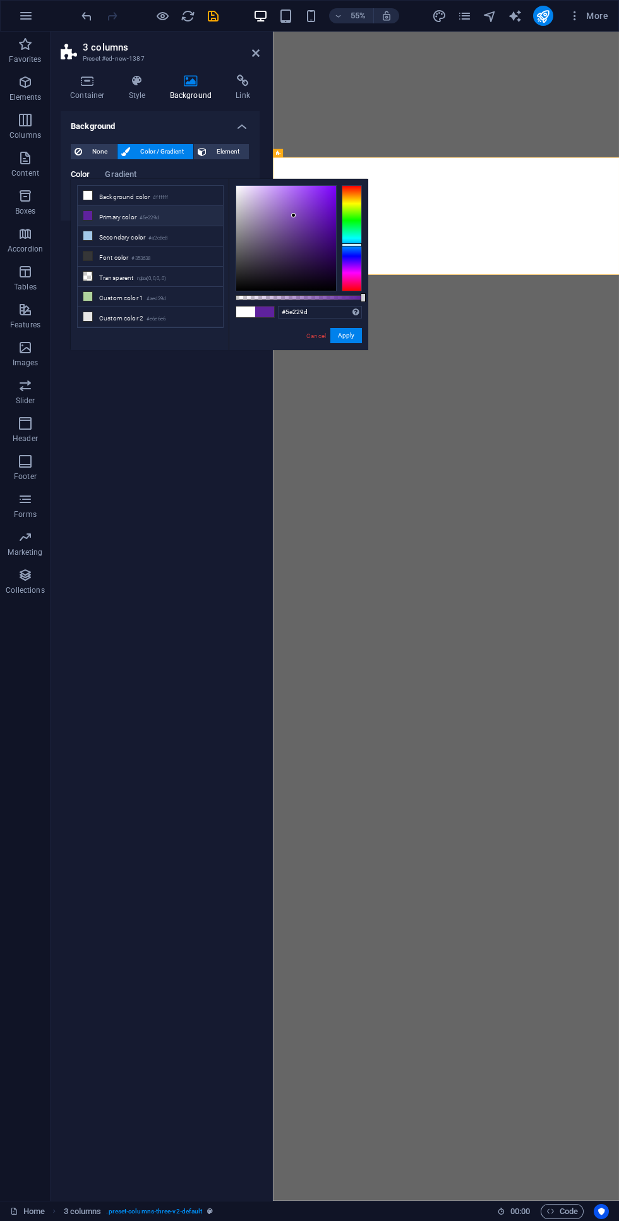
click at [224, 377] on div "Background None Color / Gradient Element Stretch background to full-width Color…" at bounding box center [160, 650] width 199 height 1079
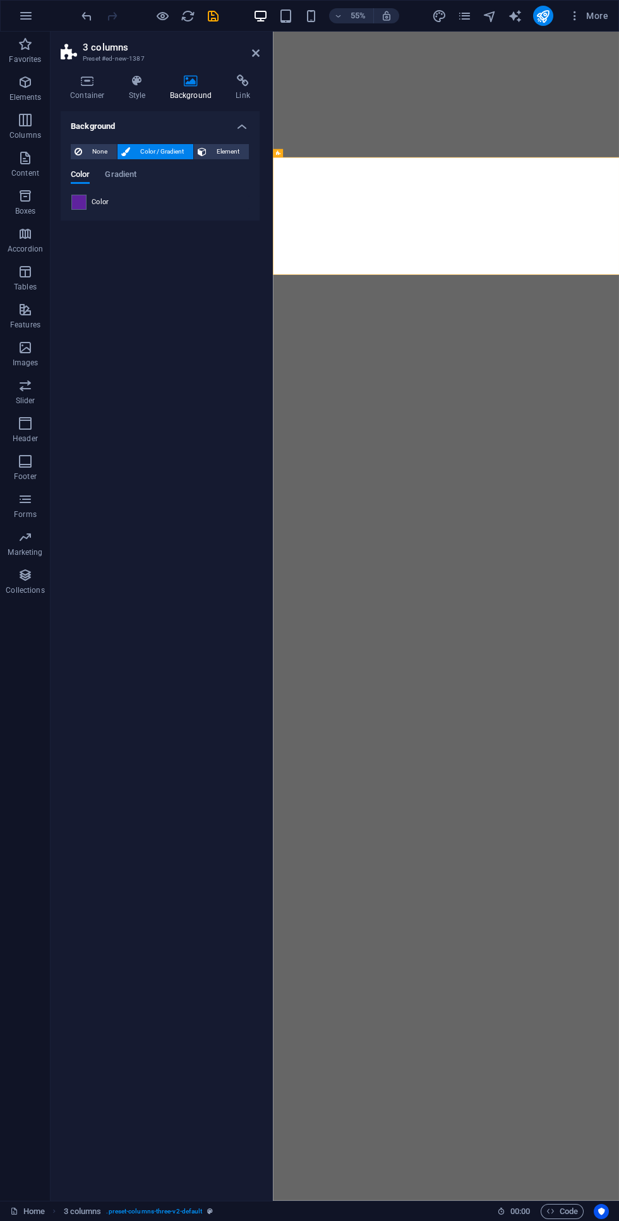
click at [82, 21] on icon "undo" at bounding box center [87, 16] width 15 height 15
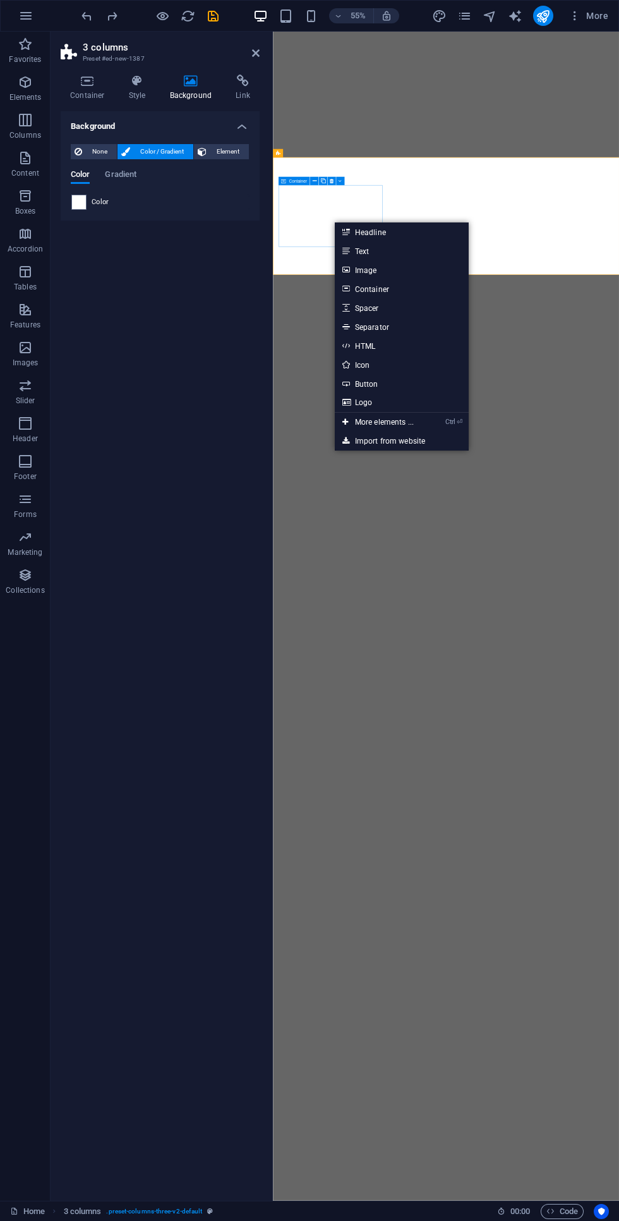
click at [372, 232] on link "Headline" at bounding box center [402, 231] width 134 height 19
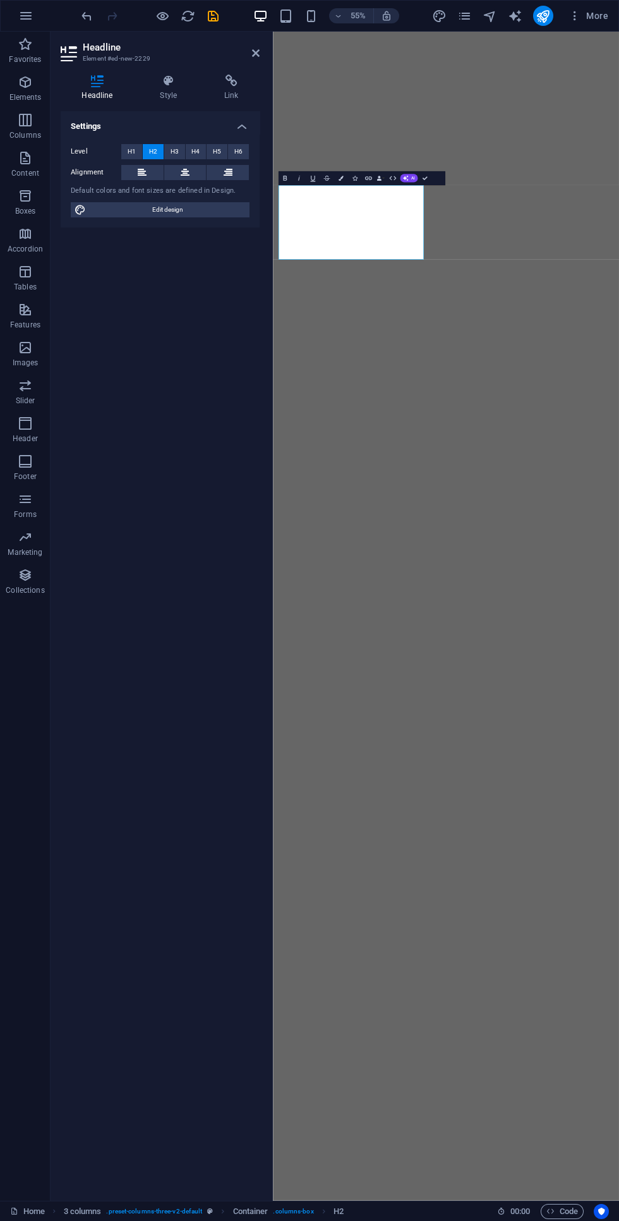
click at [440, 178] on div "Bold Italic Underline Strikethrough Colors Icons Link Data Bindings Company Fir…" at bounding box center [362, 178] width 167 height 14
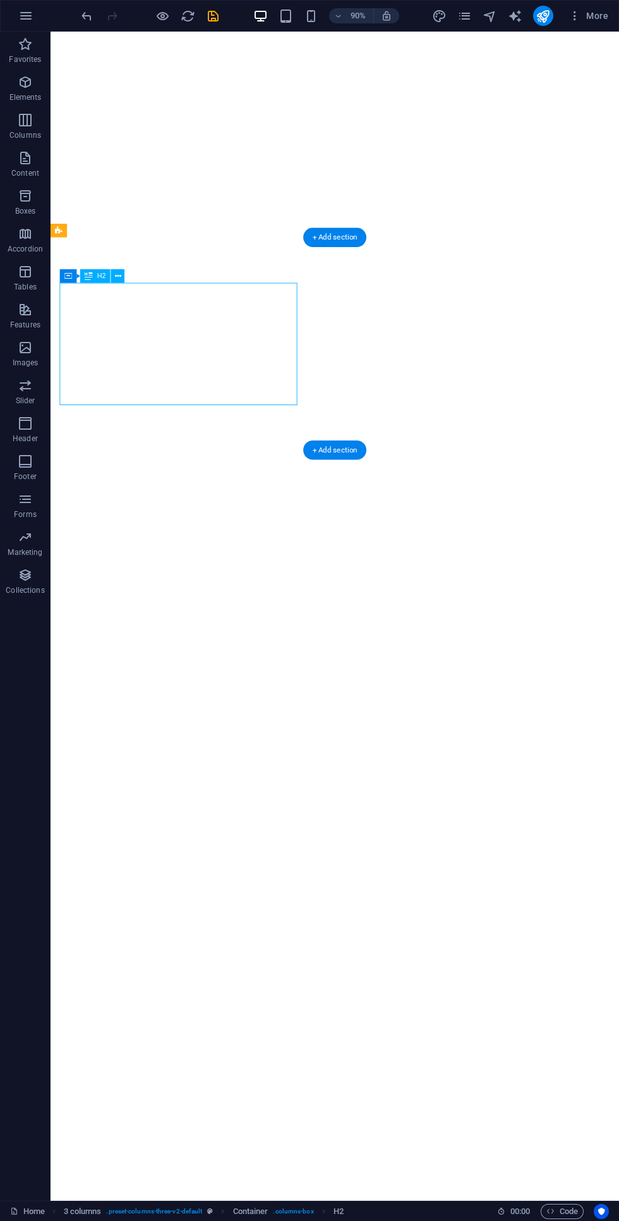
click at [75, 277] on div "Container" at bounding box center [67, 277] width 17 height 14
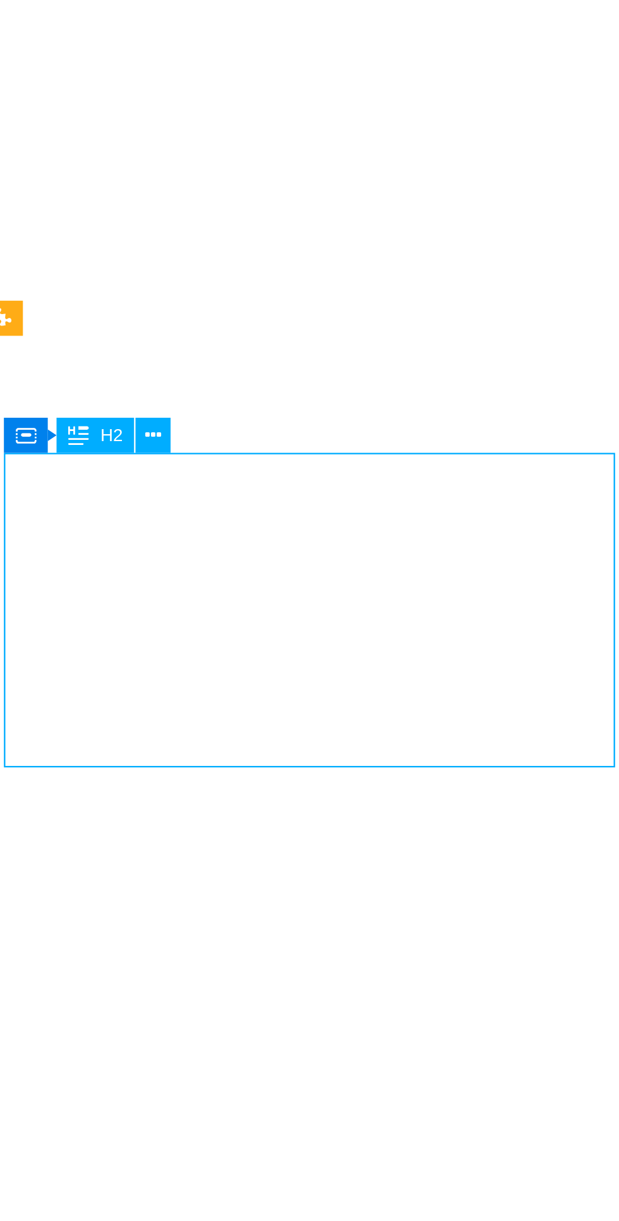
click at [118, 274] on icon at bounding box center [118, 276] width 6 height 12
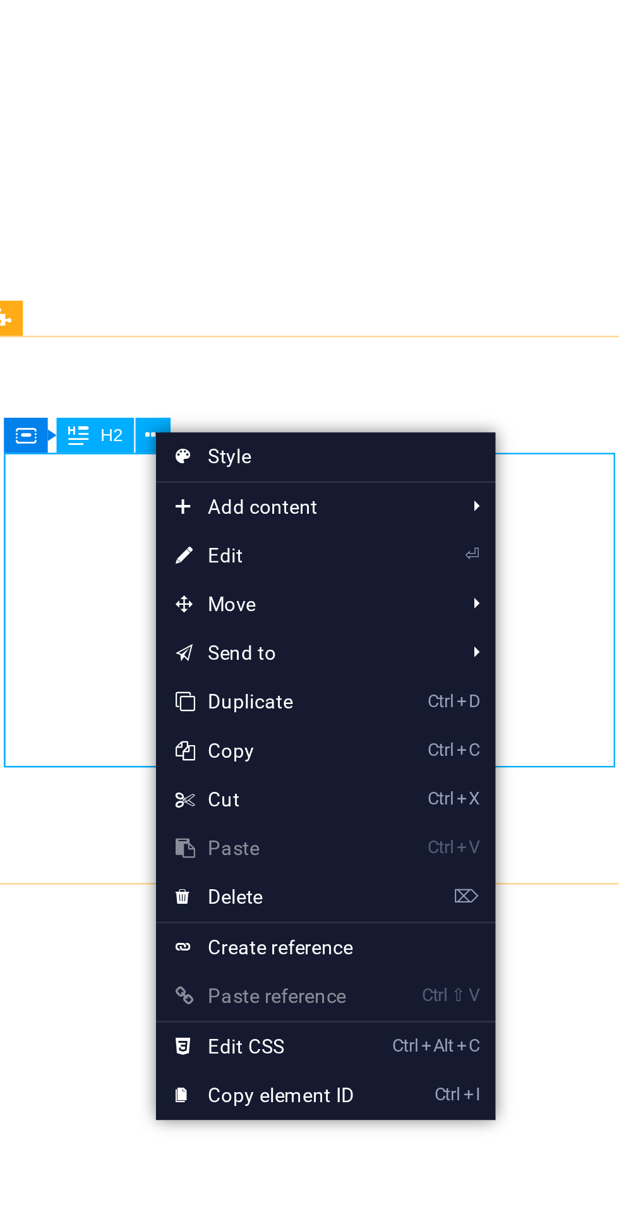
click at [144, 323] on link "⏎ Edit" at bounding box center [161, 322] width 85 height 19
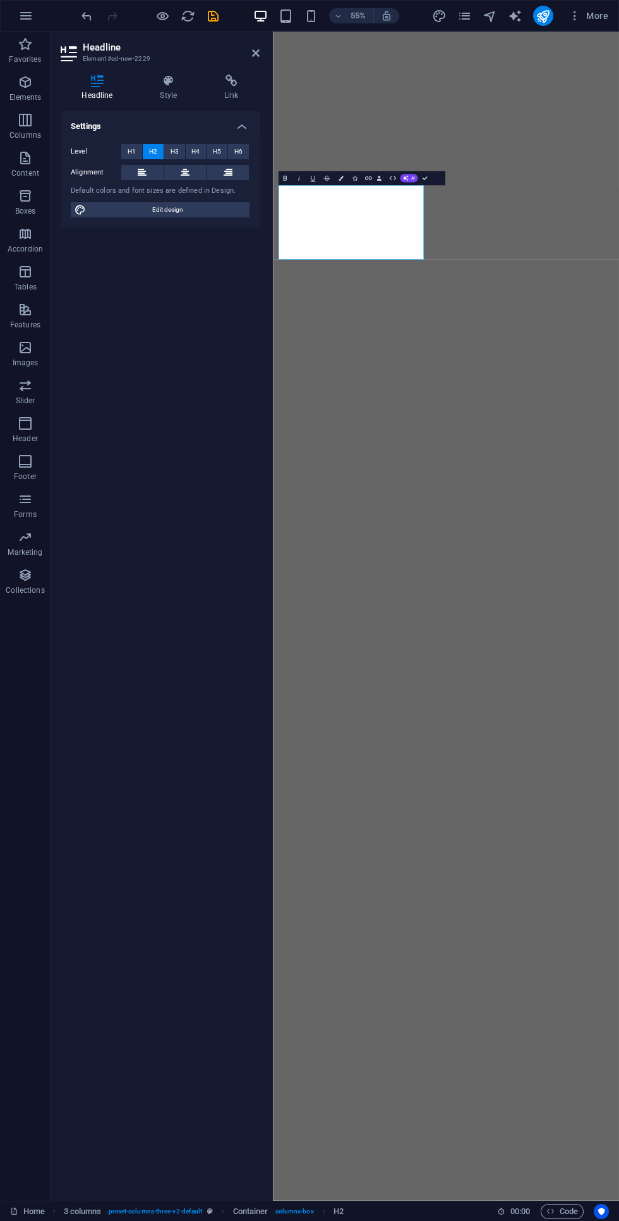
click at [181, 90] on h4 "Style" at bounding box center [171, 88] width 64 height 27
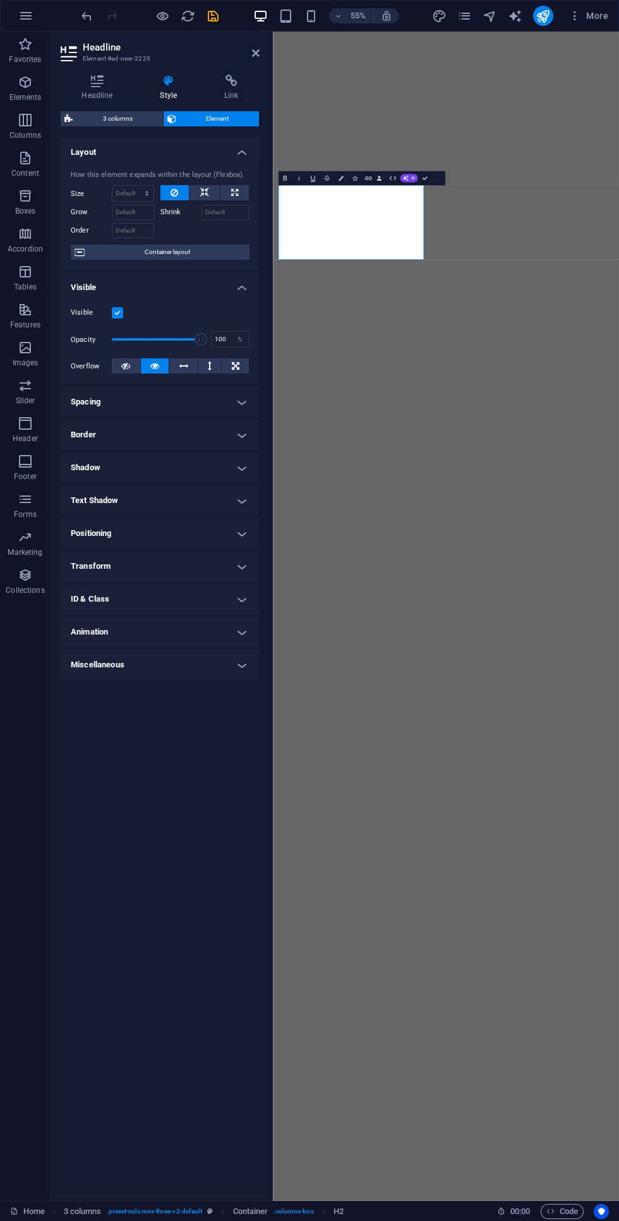
click at [167, 258] on span "Container layout" at bounding box center [166, 252] width 157 height 15
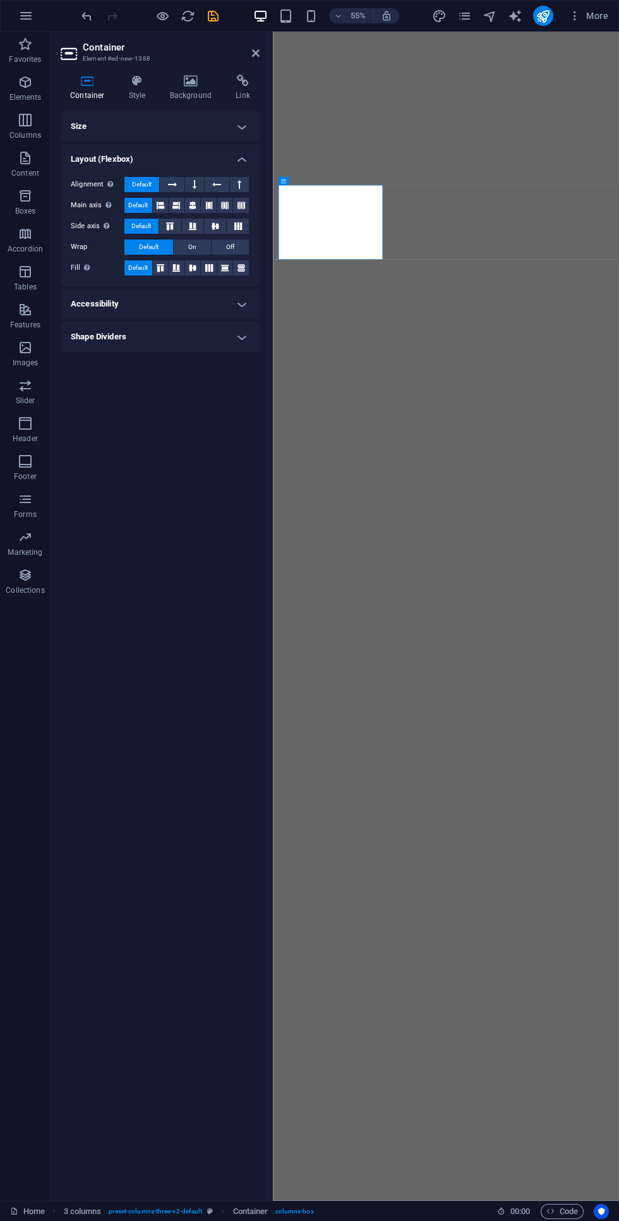
click at [112, 126] on h4 "Size" at bounding box center [160, 126] width 199 height 30
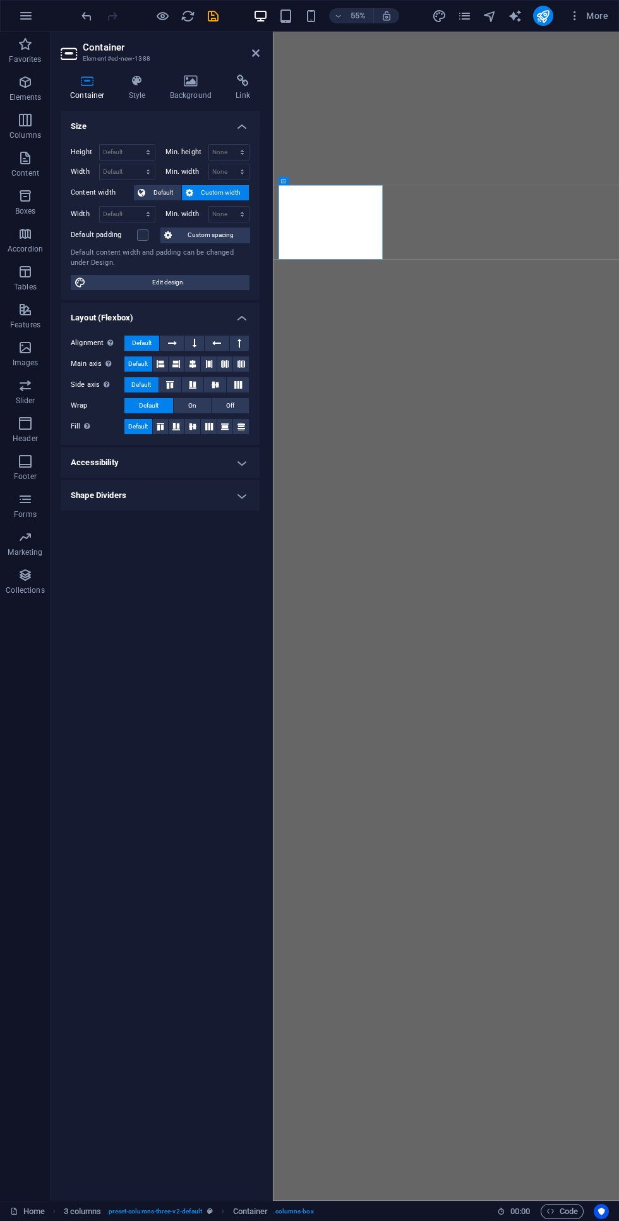
click at [197, 78] on icon at bounding box center [191, 81] width 61 height 13
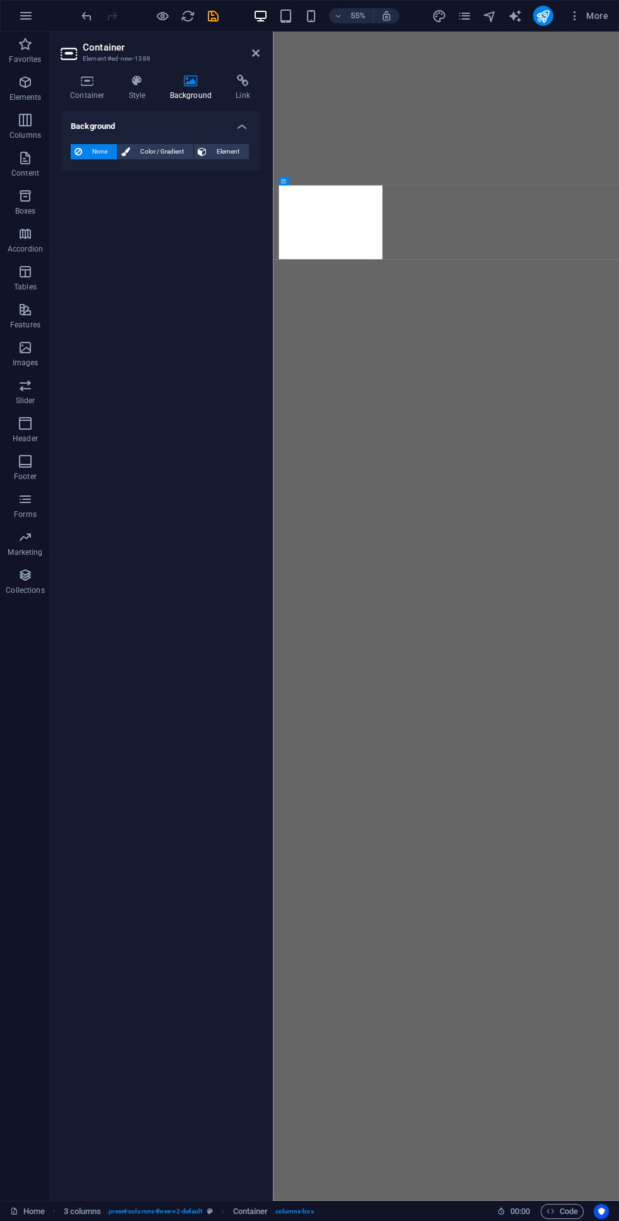
click at [154, 147] on span "Color / Gradient" at bounding box center [162, 151] width 56 height 15
click at [79, 202] on span at bounding box center [79, 202] width 14 height 14
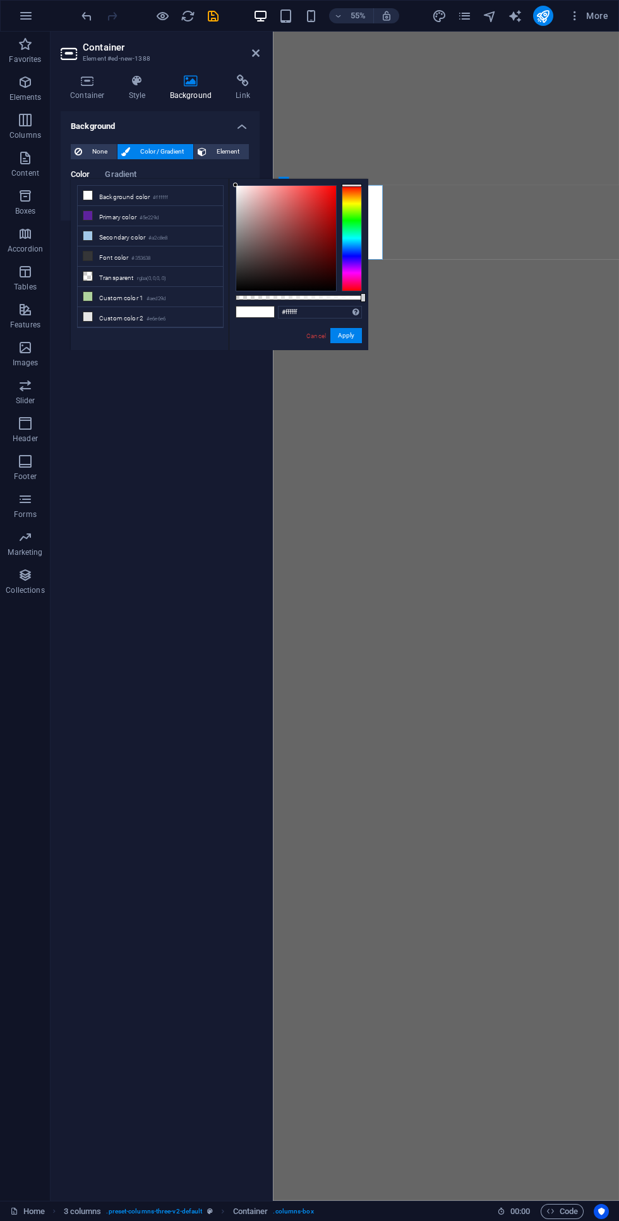
click at [127, 215] on li "Primary color #5e229d" at bounding box center [150, 216] width 145 height 20
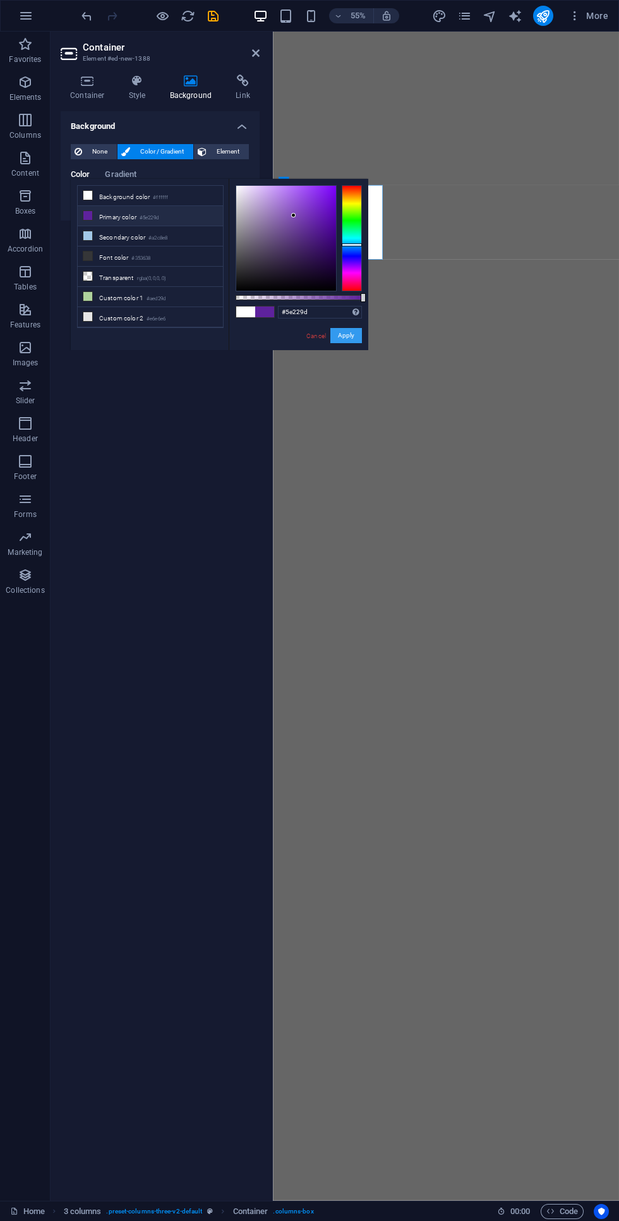
click at [348, 328] on button "Apply" at bounding box center [346, 335] width 32 height 15
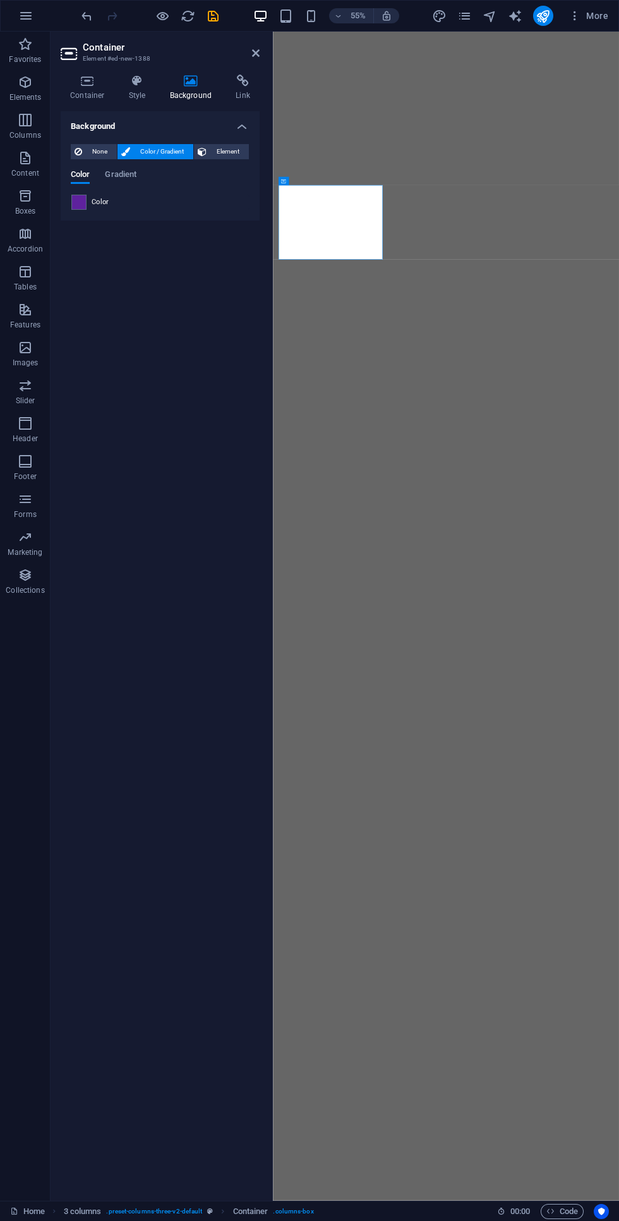
click at [80, 203] on span at bounding box center [79, 202] width 14 height 14
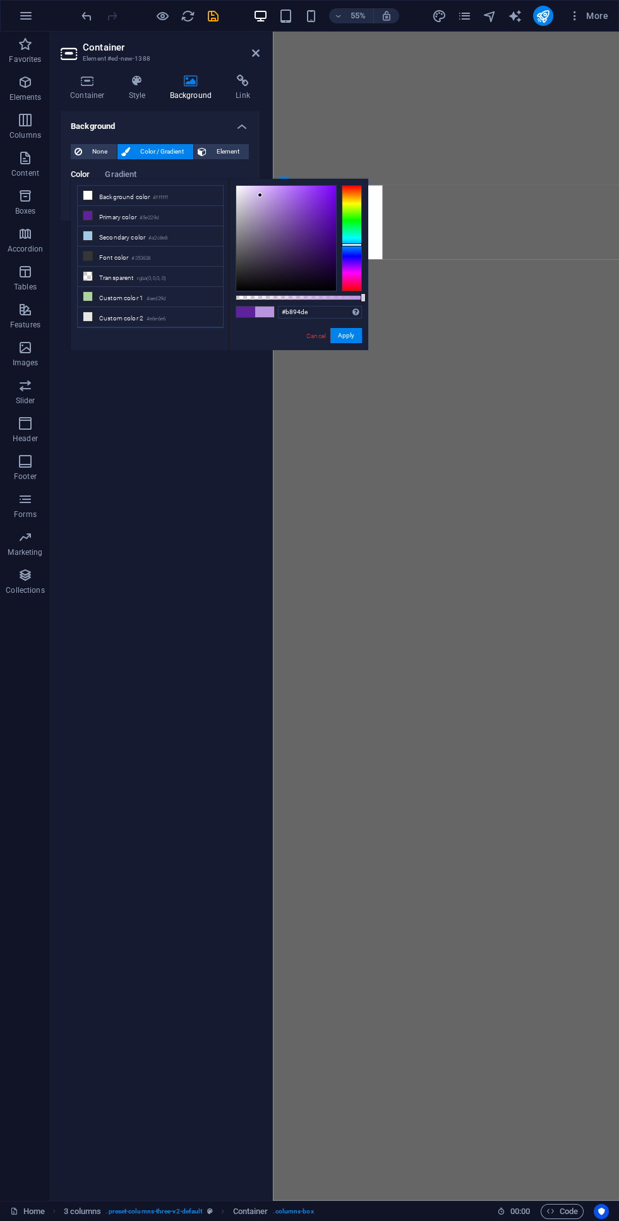
click at [245, 184] on div "#b894de Supported formats #0852ed rgb(8, 82, 237) rgba(8, 82, 237, 90%) hsv(221…" at bounding box center [299, 356] width 140 height 354
click at [240, 181] on div "#b894de Supported formats #0852ed rgb(8, 82, 237) rgba(8, 82, 237, 90%) hsv(221…" at bounding box center [299, 356] width 140 height 354
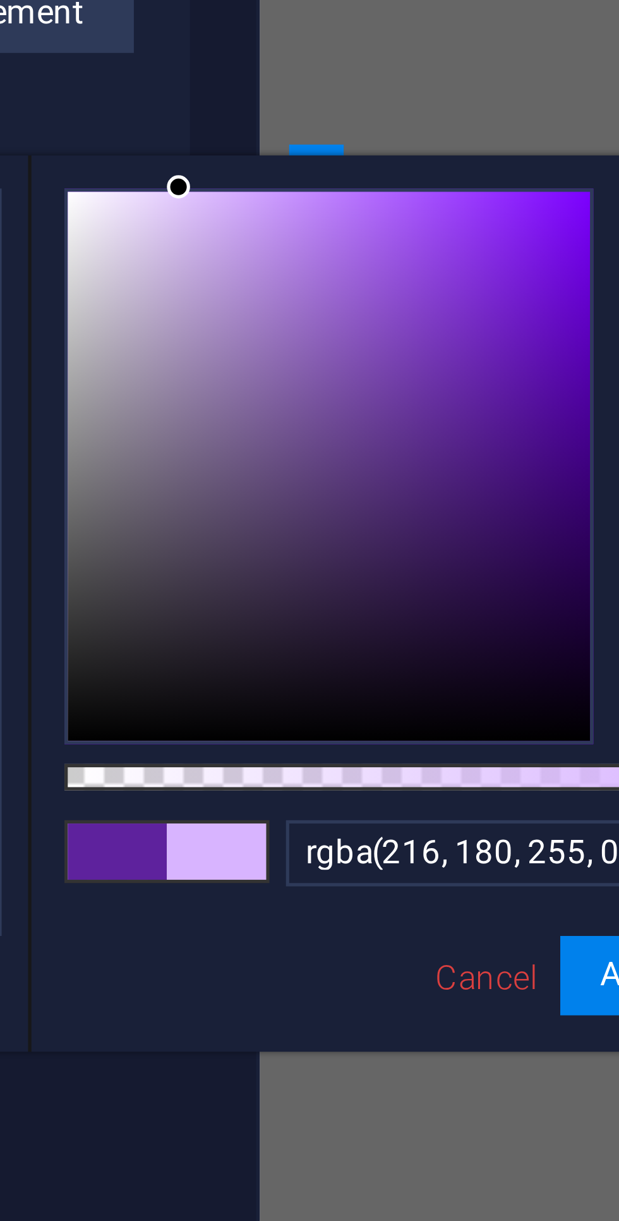
type input "rgba(216, 180, 255, 0.497)"
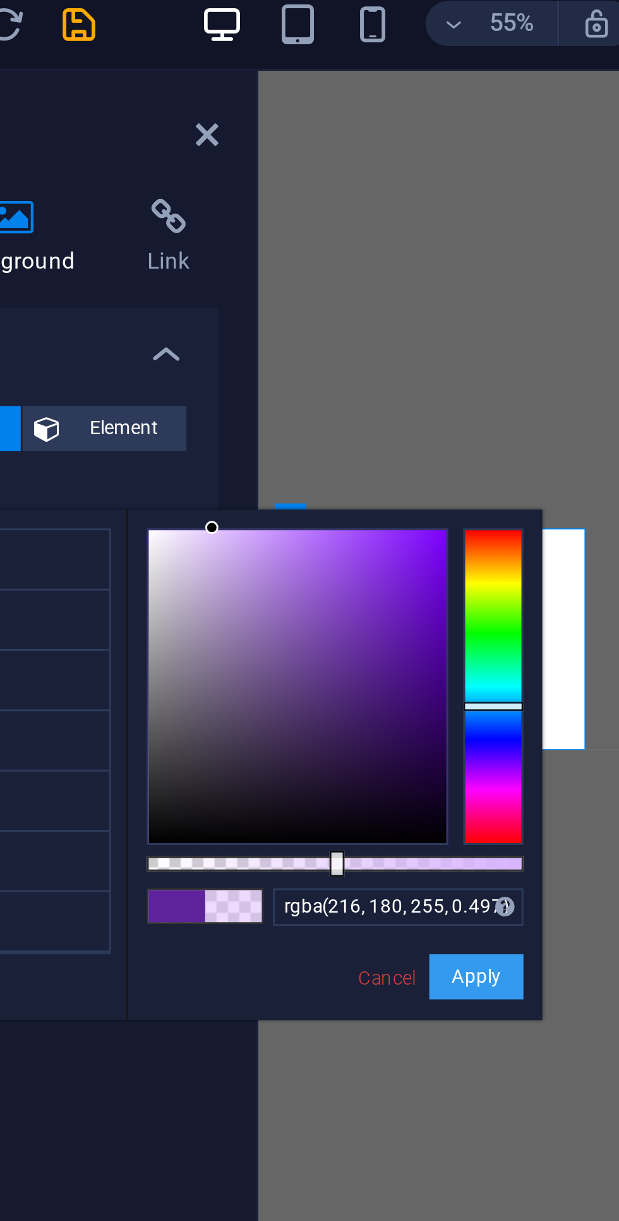
click at [344, 328] on button "Apply" at bounding box center [346, 335] width 32 height 15
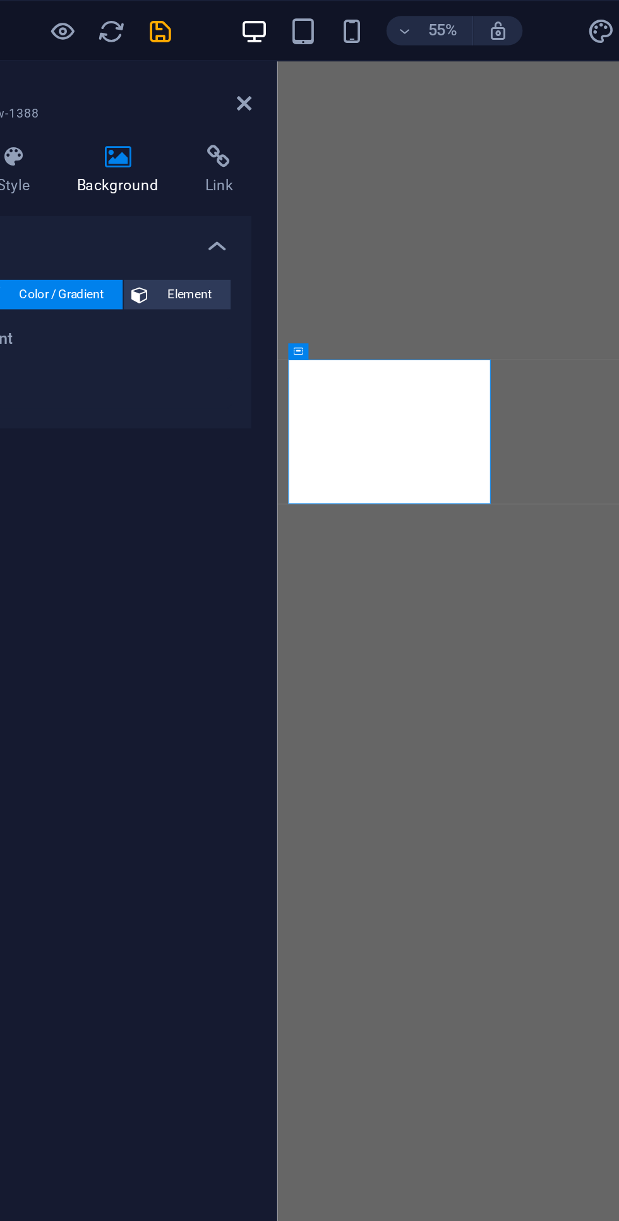
click at [214, 403] on div "Background None Color / Gradient Element Stretch background to full-width Color…" at bounding box center [160, 650] width 199 height 1079
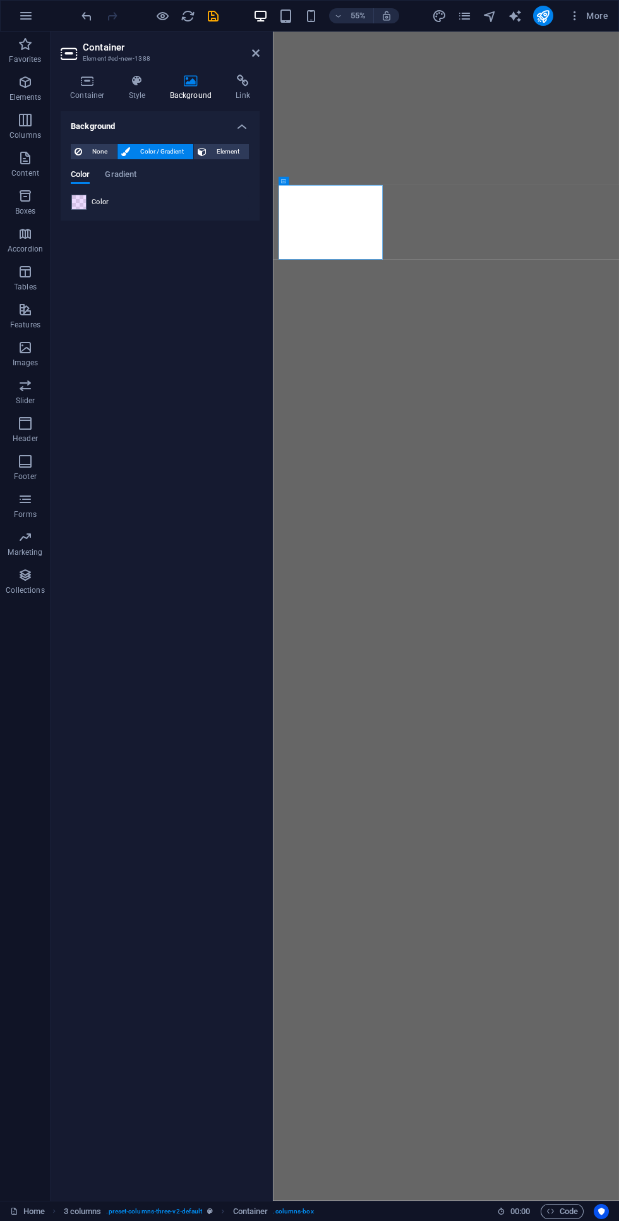
click at [271, 53] on div at bounding box center [271, 616] width 3 height 1169
click at [271, 67] on div at bounding box center [271, 616] width 3 height 1169
click at [271, 58] on div at bounding box center [271, 616] width 3 height 1169
click at [271, 59] on div at bounding box center [271, 616] width 3 height 1169
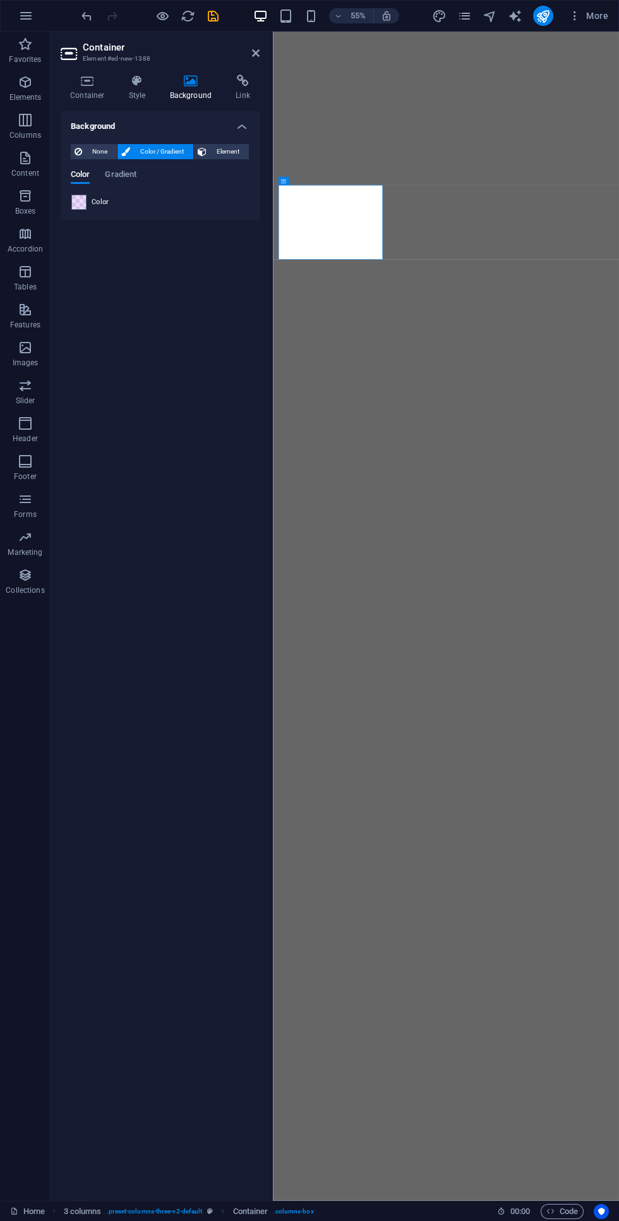
click at [271, 54] on div at bounding box center [271, 616] width 3 height 1169
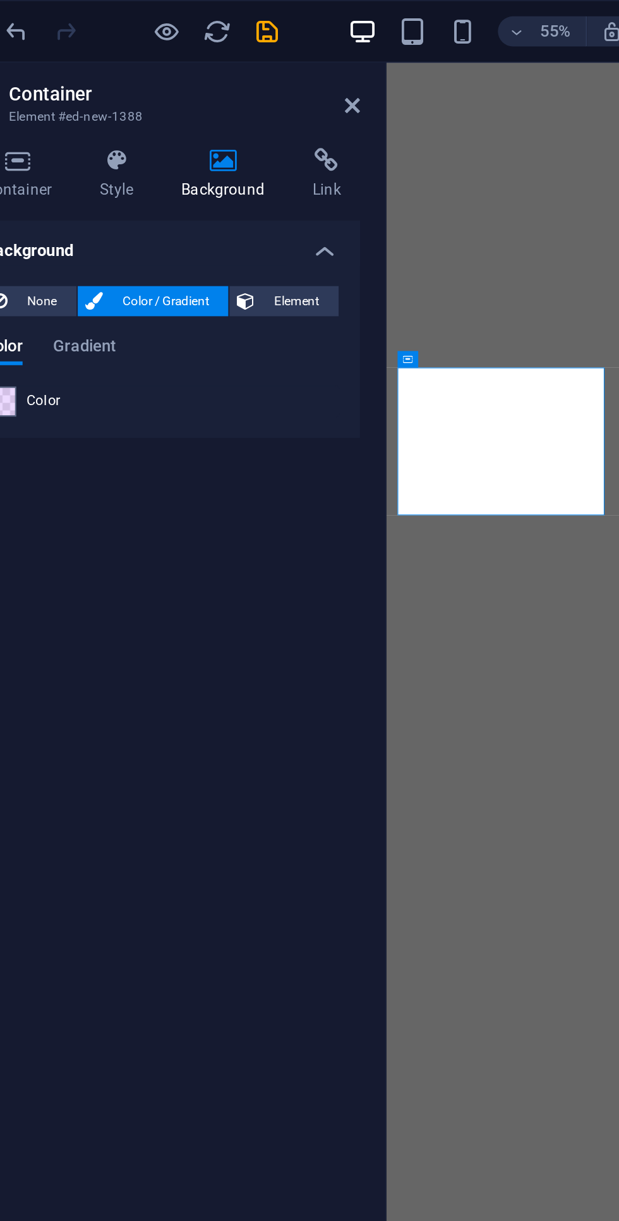
click at [271, 45] on div at bounding box center [271, 616] width 3 height 1169
click at [255, 53] on icon at bounding box center [256, 53] width 8 height 10
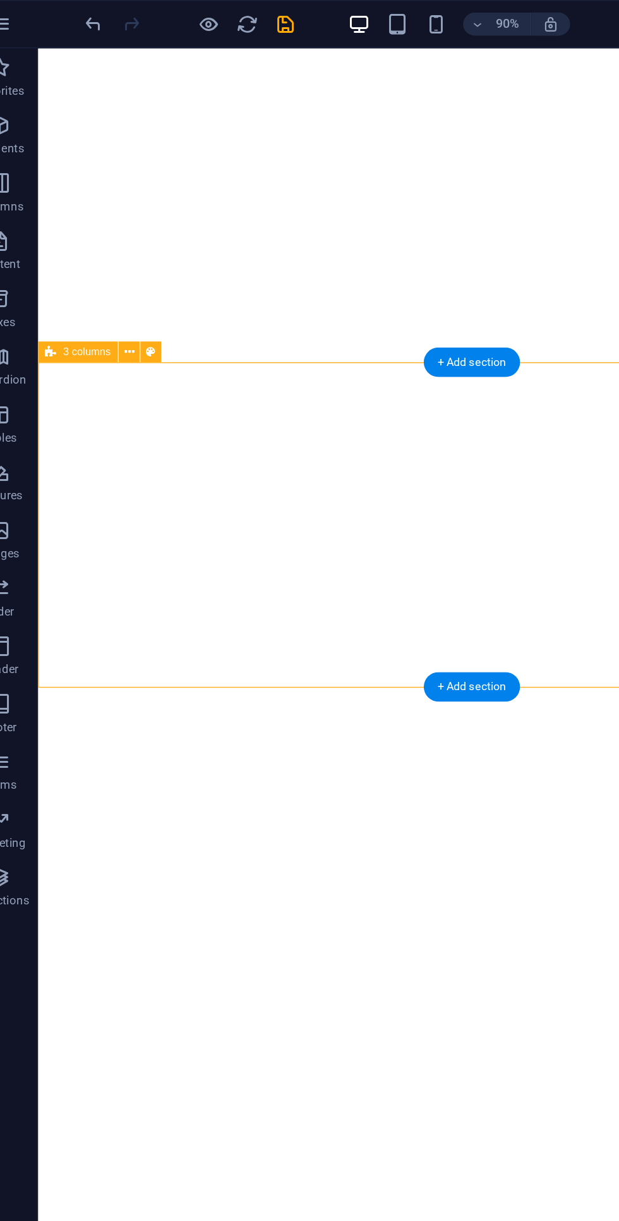
click at [116, 228] on button at bounding box center [110, 231] width 14 height 14
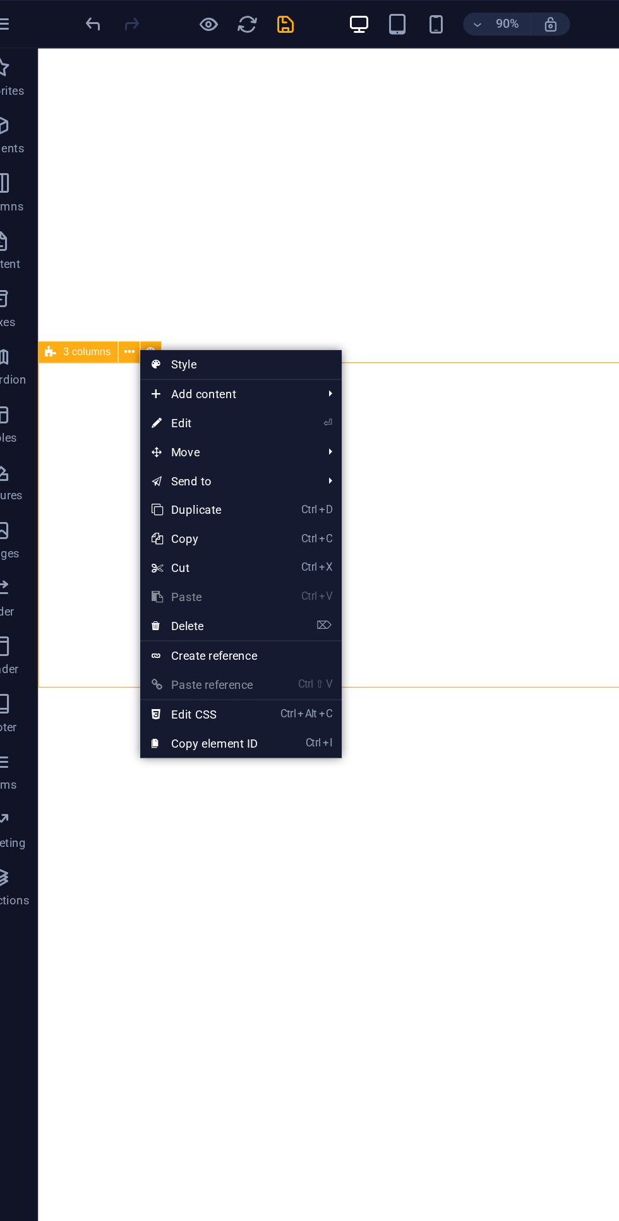
click at [128, 409] on icon at bounding box center [128, 410] width 6 height 19
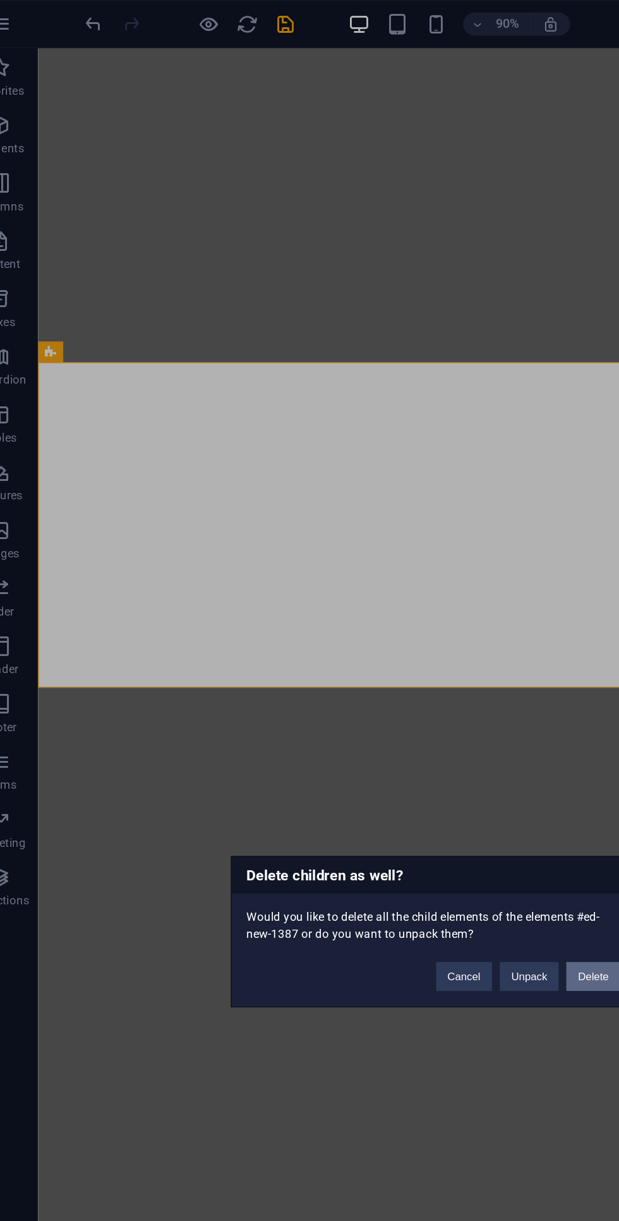
click at [401, 639] on button "Delete" at bounding box center [414, 640] width 35 height 19
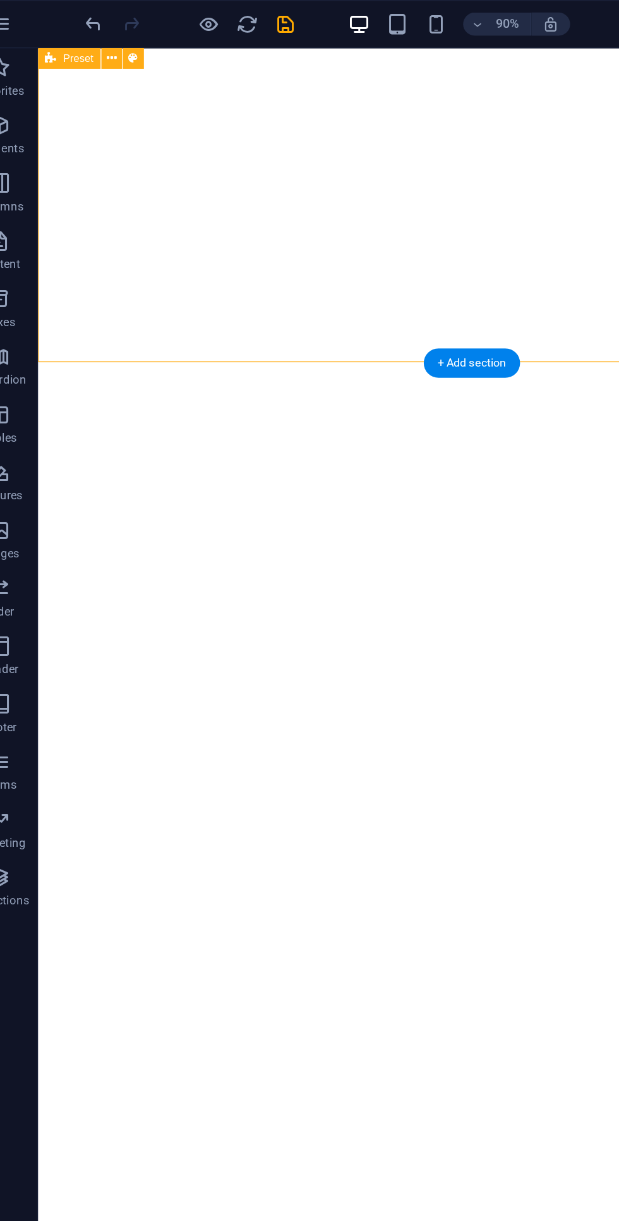
click at [320, 235] on div "+ Add section" at bounding box center [334, 238] width 63 height 20
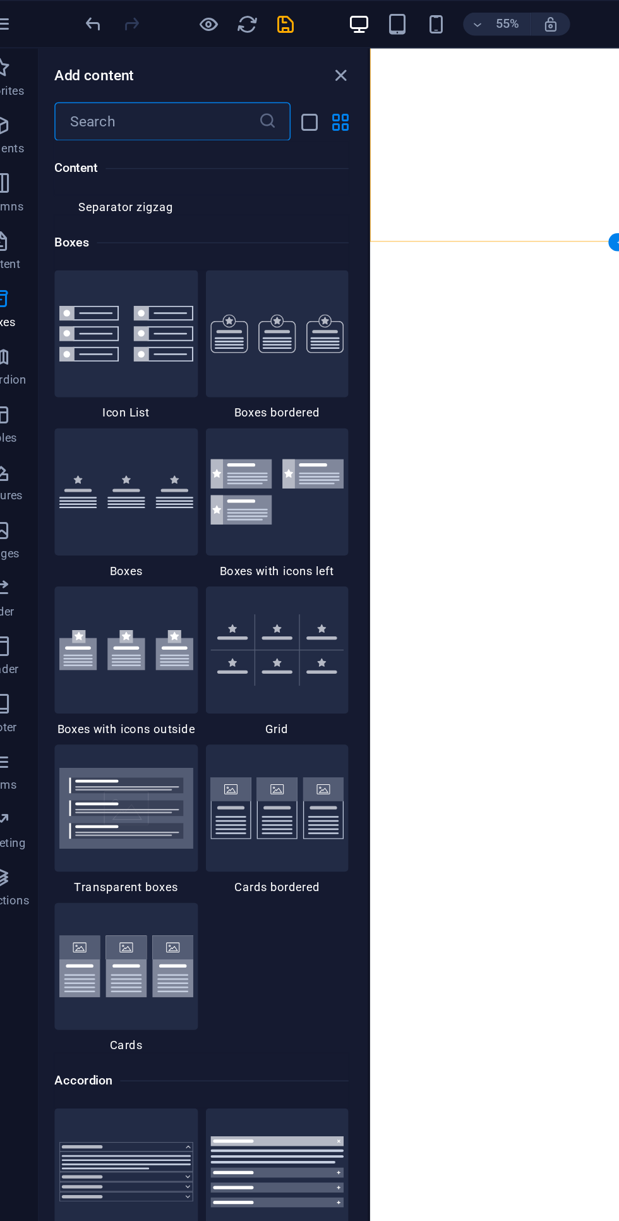
scroll to position [3436, 0]
click at [136, 452] on div at bounding box center [108, 426] width 94 height 83
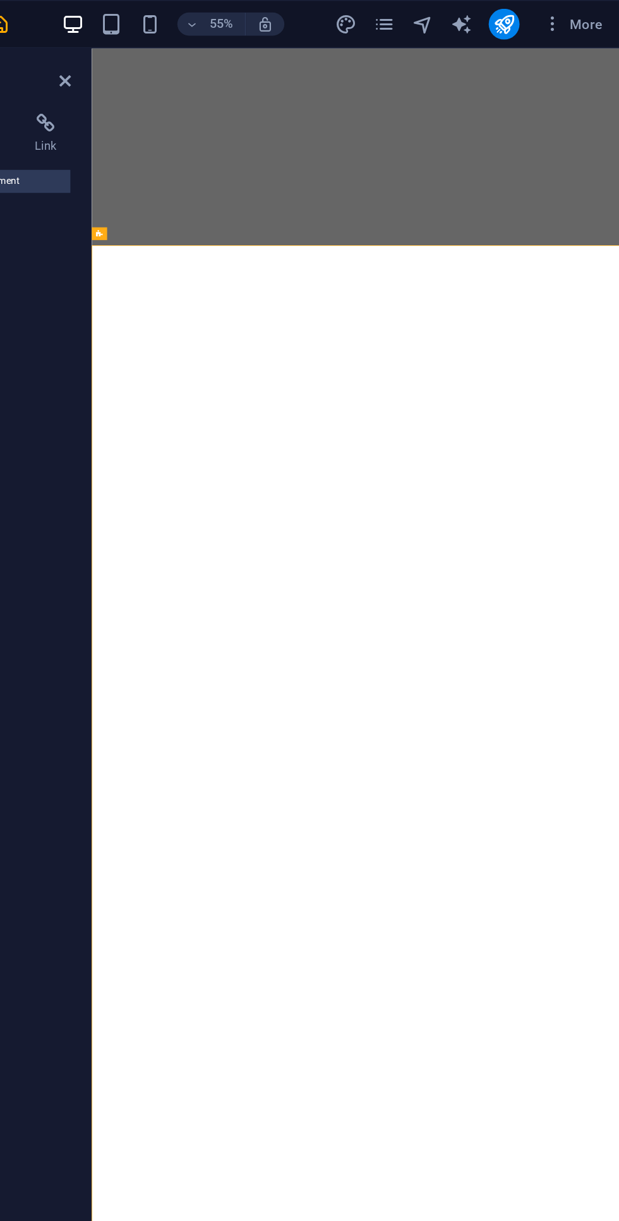
select select "rem"
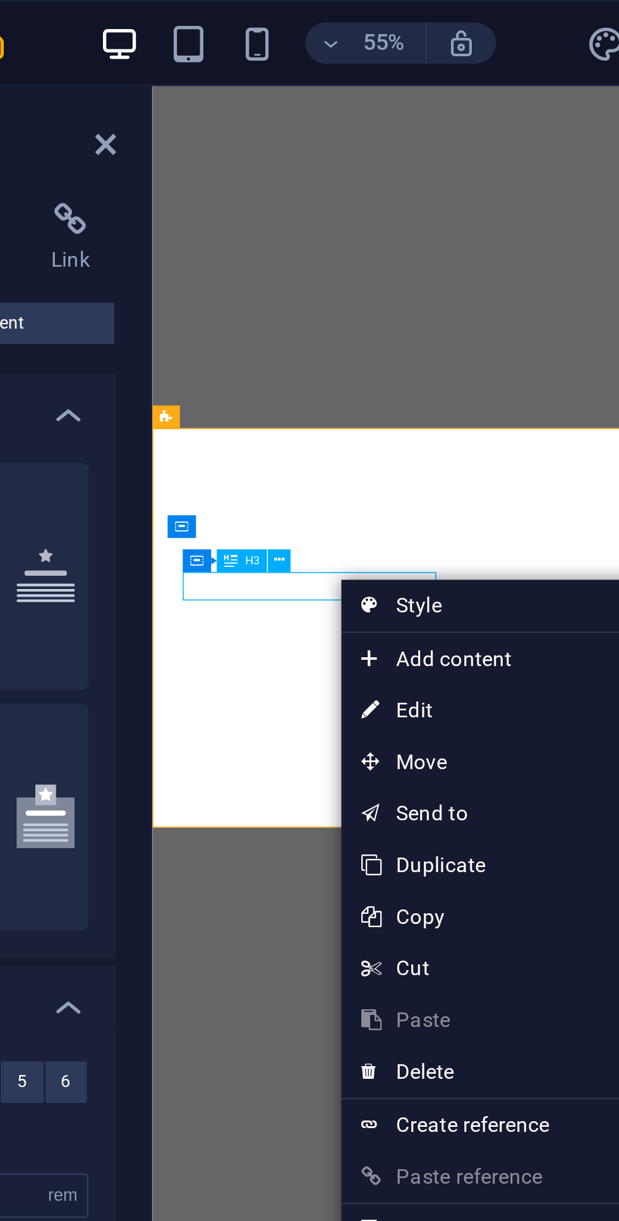
click at [361, 250] on span "Add content" at bounding box center [398, 242] width 113 height 19
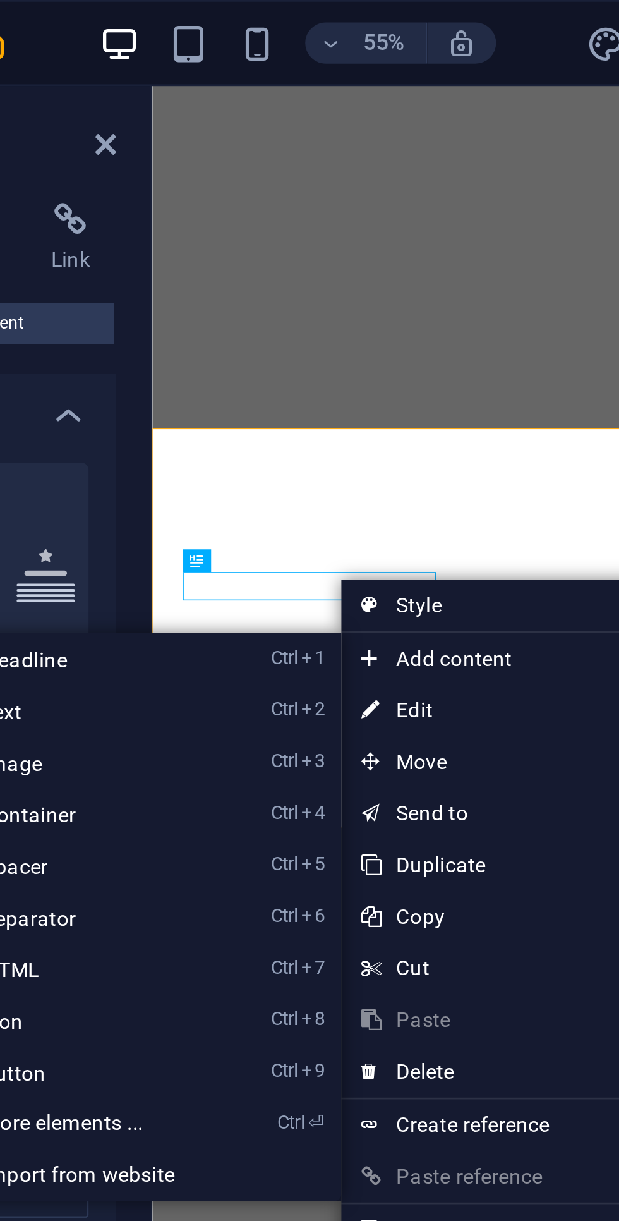
click at [370, 258] on link "⏎ Edit" at bounding box center [384, 260] width 85 height 19
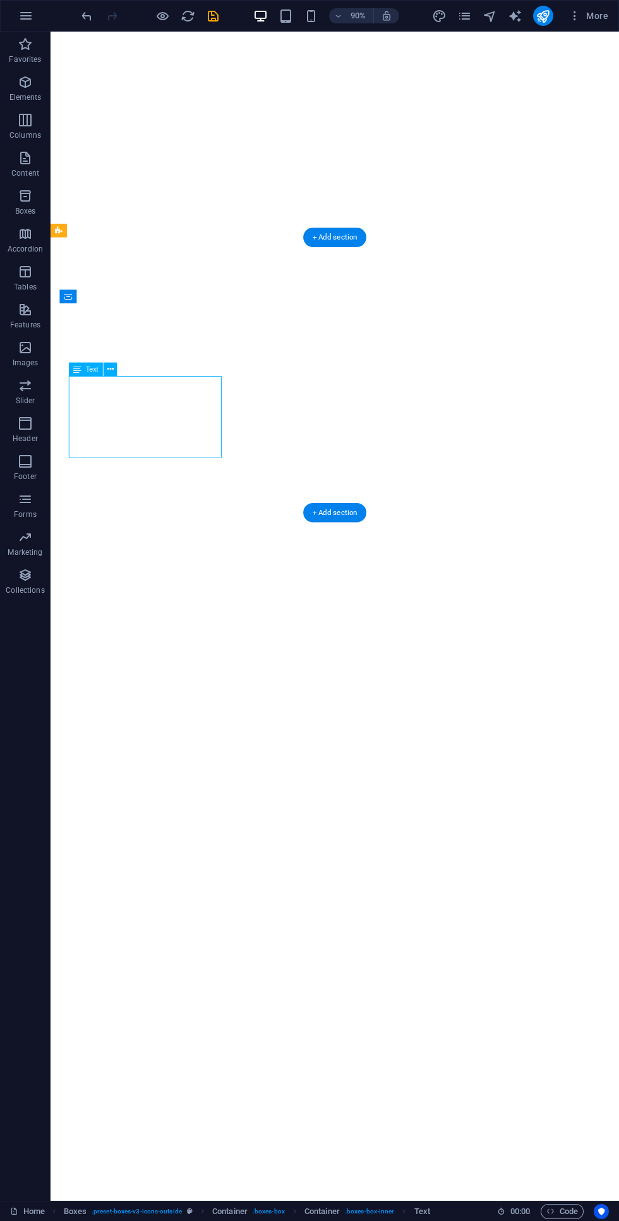
click at [215, 9] on icon "save" at bounding box center [213, 16] width 15 height 15
